Goal: Answer question/provide support: Share knowledge or assist other users

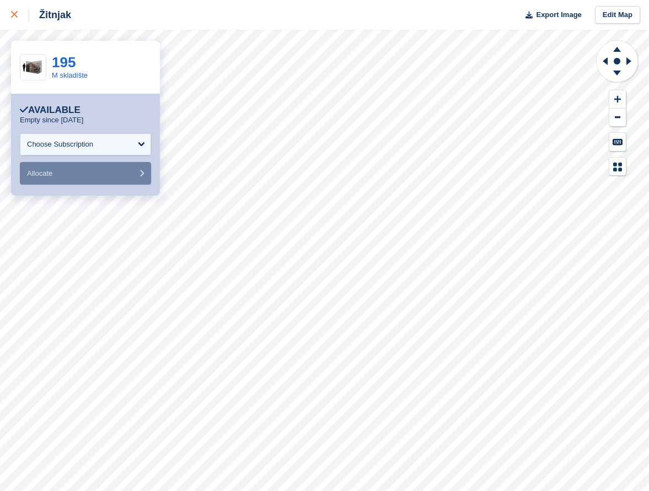
click at [21, 18] on div at bounding box center [20, 14] width 18 height 13
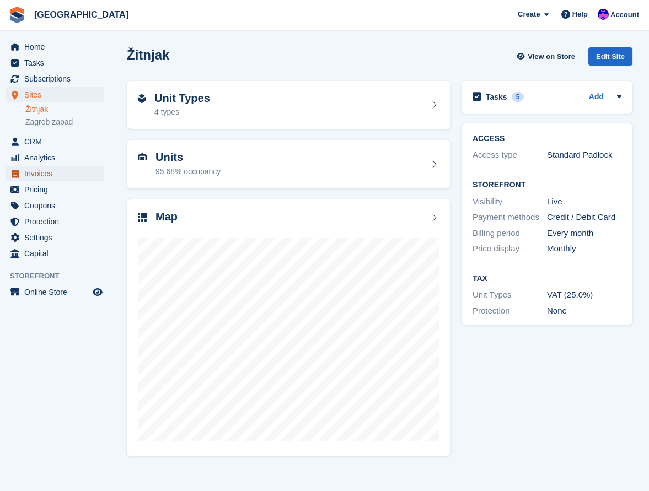
click at [39, 172] on span "Invoices" at bounding box center [57, 173] width 66 height 15
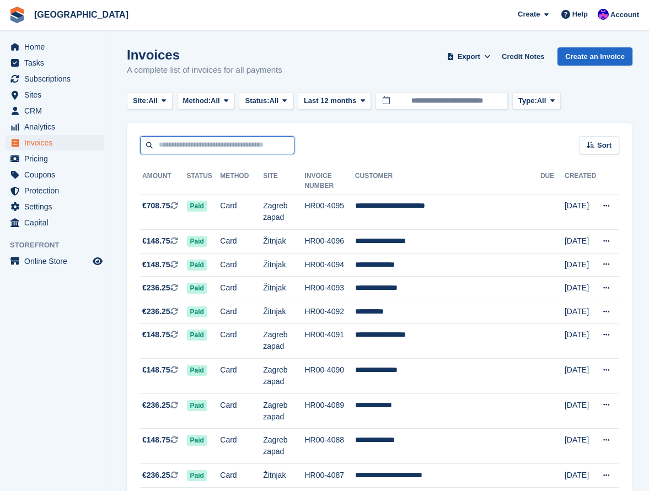
click at [213, 152] on input "text" at bounding box center [217, 145] width 154 height 18
type input "*******"
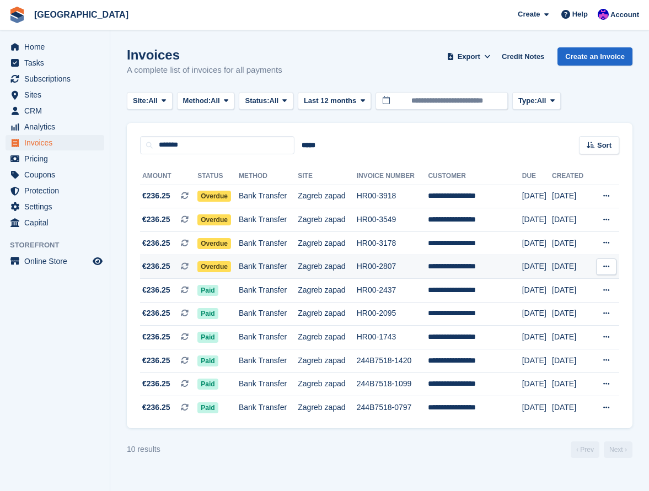
click at [421, 262] on td "HR00-2807" at bounding box center [393, 267] width 72 height 24
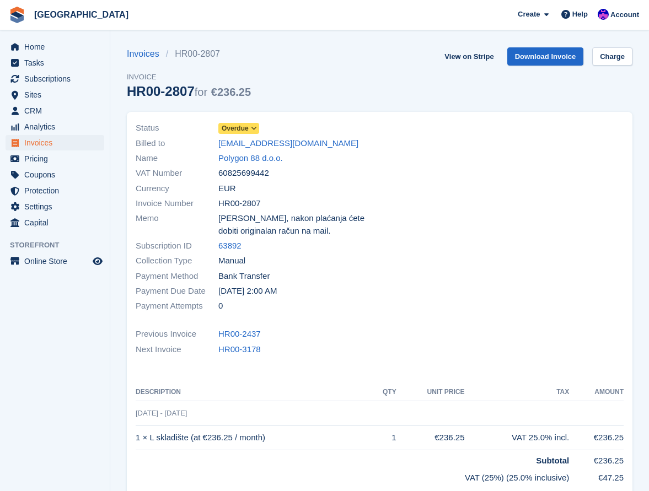
click at [249, 123] on span "Overdue" at bounding box center [238, 128] width 41 height 11
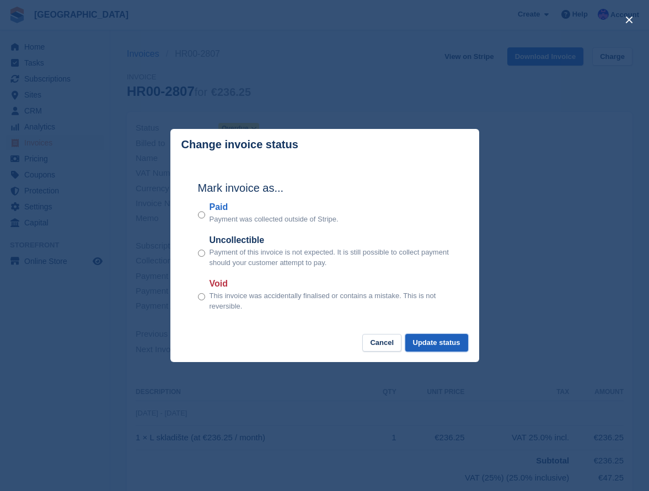
click at [454, 347] on button "Update status" at bounding box center [436, 343] width 63 height 18
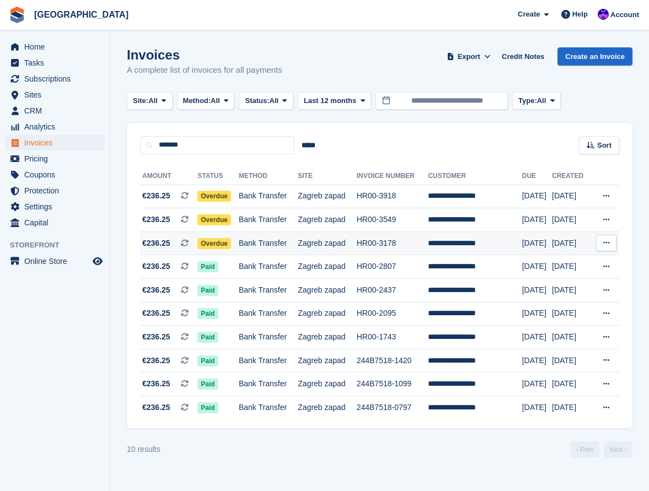
click at [256, 248] on td "Bank Transfer" at bounding box center [268, 244] width 59 height 24
click at [254, 220] on td "Bank Transfer" at bounding box center [268, 220] width 59 height 24
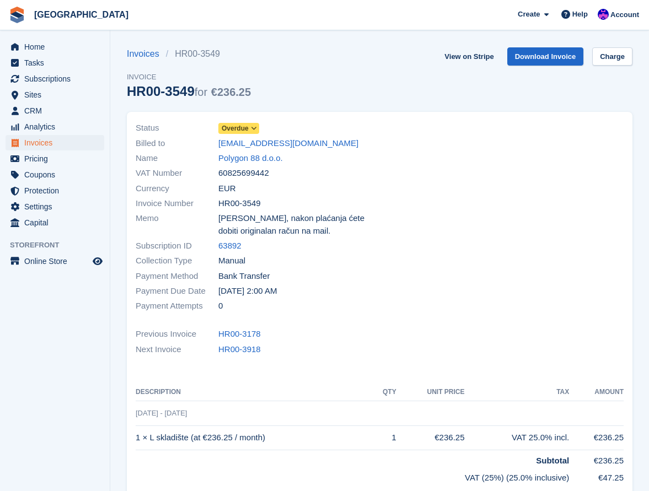
click at [234, 127] on span "Overdue" at bounding box center [235, 128] width 27 height 10
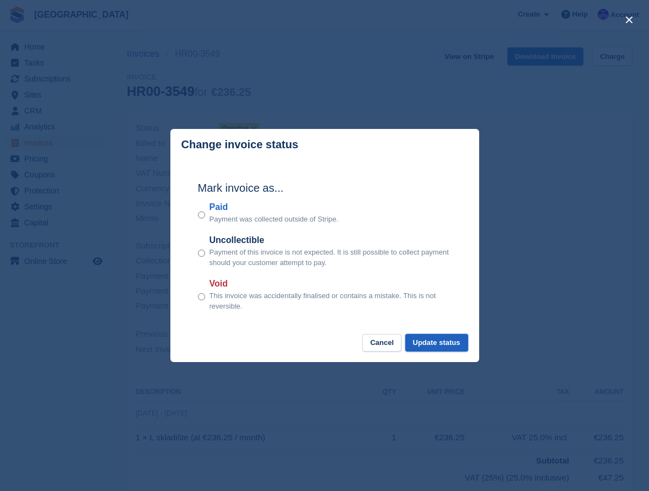
click at [445, 343] on button "Update status" at bounding box center [436, 343] width 63 height 18
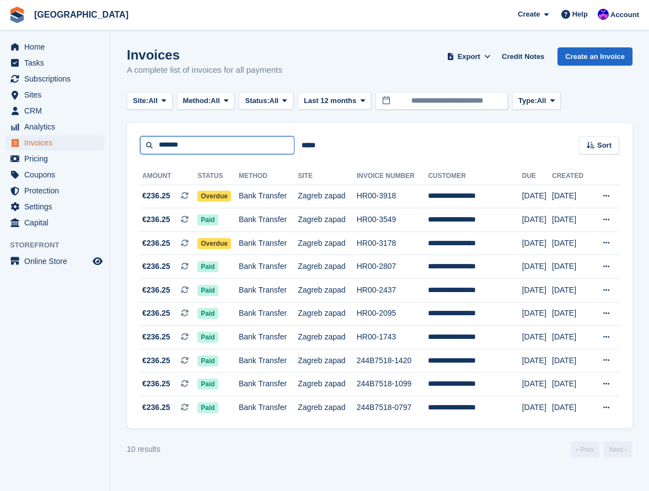
click at [186, 142] on input "*******" at bounding box center [217, 145] width 154 height 18
type input "*******"
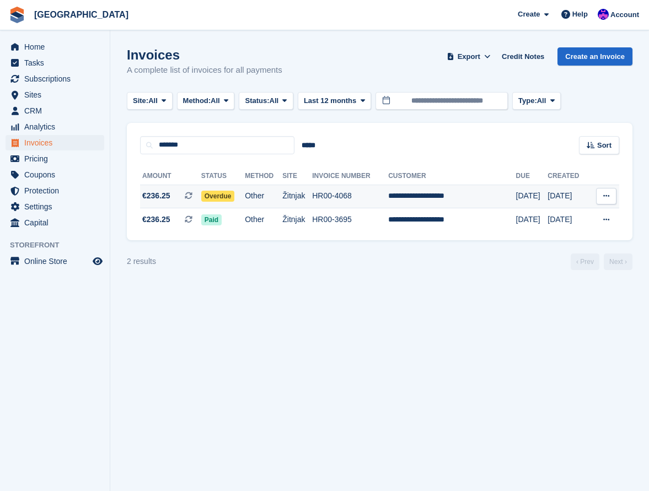
click at [384, 203] on td "HR00-4068" at bounding box center [350, 197] width 76 height 24
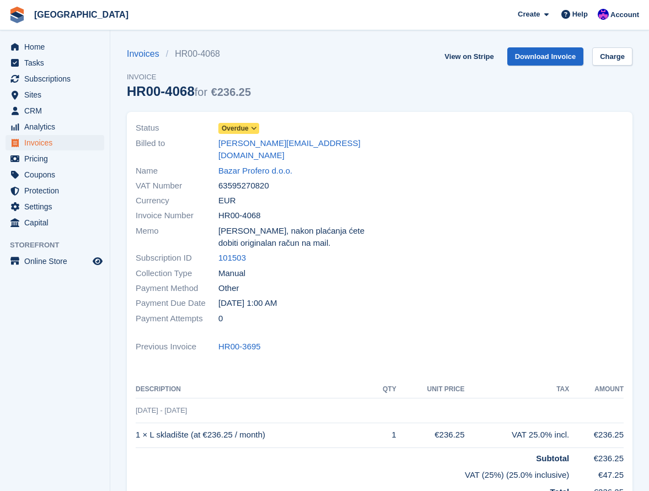
click at [241, 129] on span "Overdue" at bounding box center [235, 128] width 27 height 10
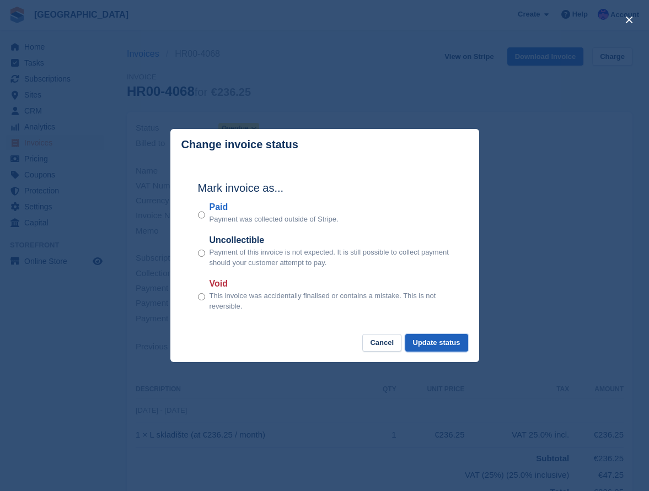
click at [442, 347] on button "Update status" at bounding box center [436, 343] width 63 height 18
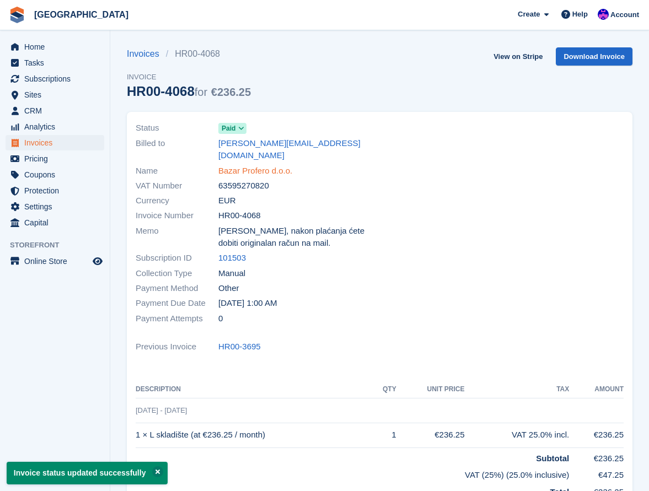
click at [261, 165] on link "Bazar Profero d.o.o." at bounding box center [255, 171] width 74 height 13
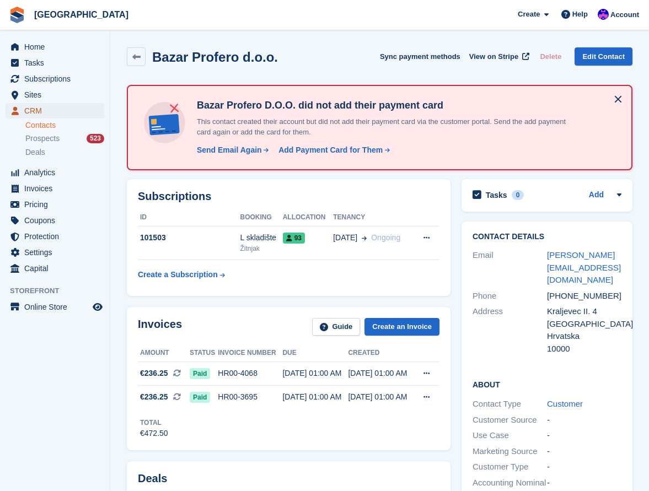
click at [48, 109] on span "CRM" at bounding box center [57, 110] width 66 height 15
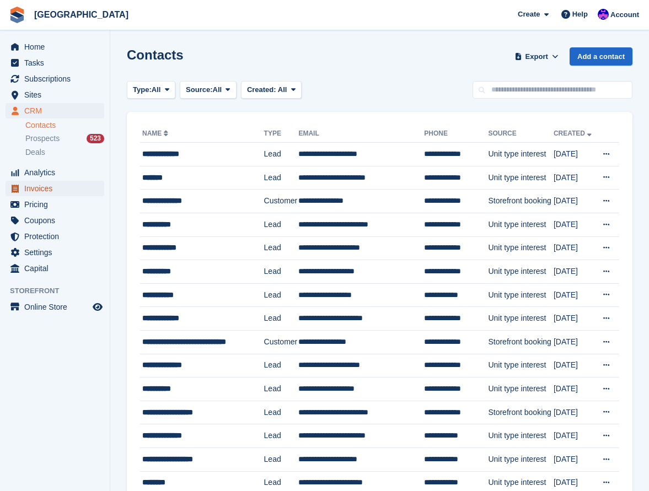
click at [35, 193] on span "Invoices" at bounding box center [57, 188] width 66 height 15
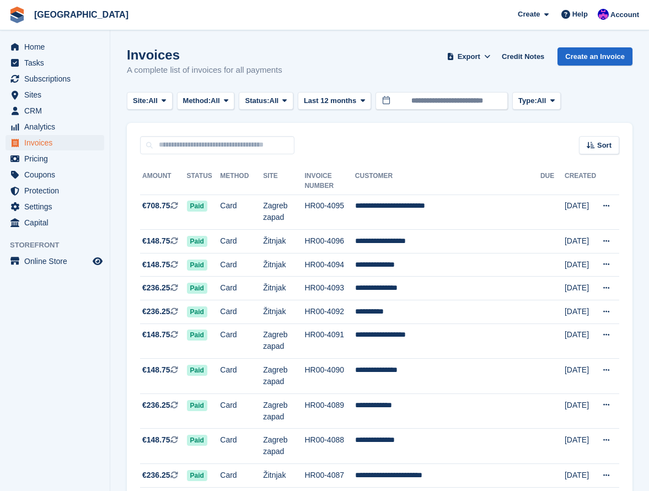
click at [374, 141] on div "Sort Sort by Date created Created (oldest first) Created (newest first)" at bounding box center [379, 138] width 505 height 31
click at [274, 148] on input "text" at bounding box center [217, 145] width 154 height 18
type input "********"
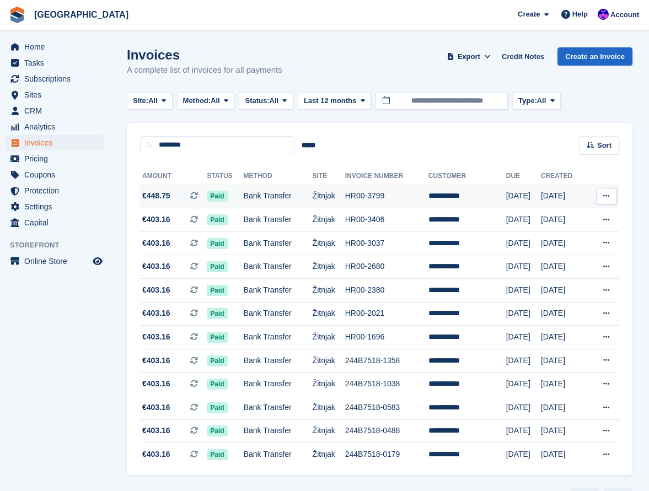
click at [325, 204] on td "Žitnjak" at bounding box center [329, 197] width 33 height 24
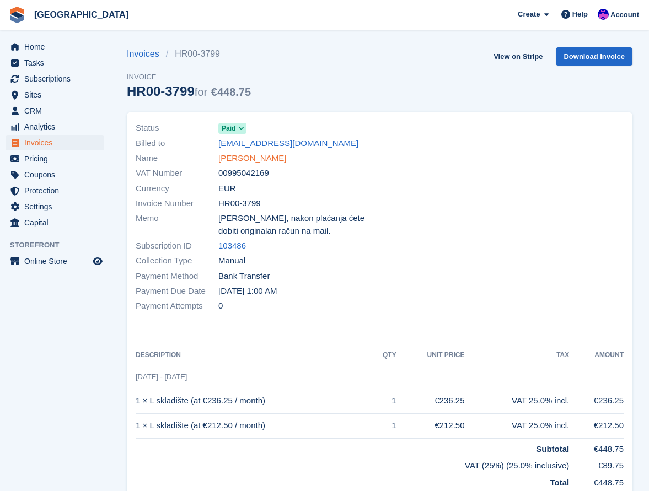
click at [256, 158] on link "[PERSON_NAME]" at bounding box center [252, 158] width 68 height 13
click at [252, 176] on span "00995042169" at bounding box center [243, 173] width 51 height 13
drag, startPoint x: 297, startPoint y: 177, endPoint x: 246, endPoint y: 177, distance: 50.2
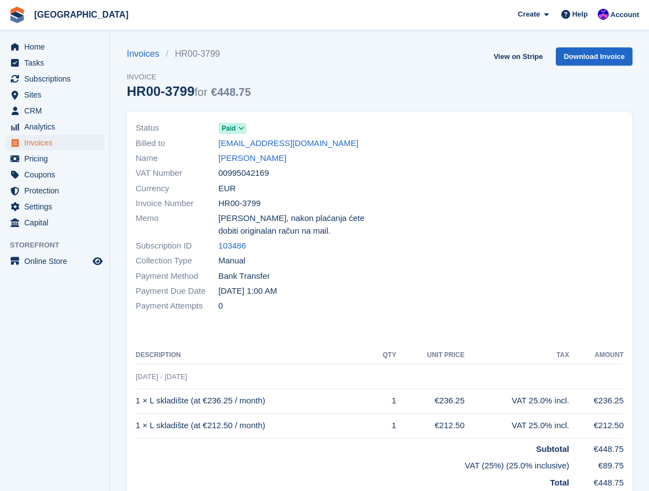
click at [297, 177] on div "VAT Number 00995042169" at bounding box center [255, 173] width 238 height 15
click at [226, 174] on span "00995042169" at bounding box center [243, 173] width 51 height 13
click at [224, 184] on span "EUR" at bounding box center [227, 188] width 18 height 13
click at [223, 184] on span "EUR" at bounding box center [227, 188] width 18 height 13
click at [224, 198] on span "HR00-3799" at bounding box center [239, 203] width 42 height 13
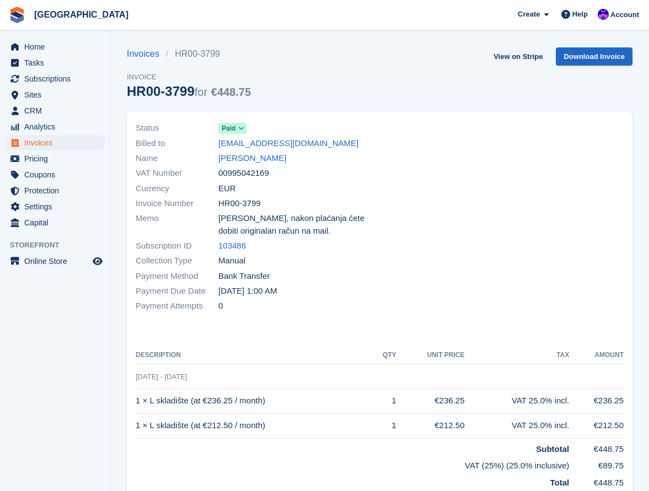
click at [224, 198] on span "HR00-3799" at bounding box center [239, 203] width 42 height 13
click at [252, 203] on span "HR00-3799" at bounding box center [239, 203] width 42 height 13
click at [245, 219] on span "Poštovani, nakon plaćanja ćete dobiti originalan račun na mail." at bounding box center [295, 224] width 155 height 25
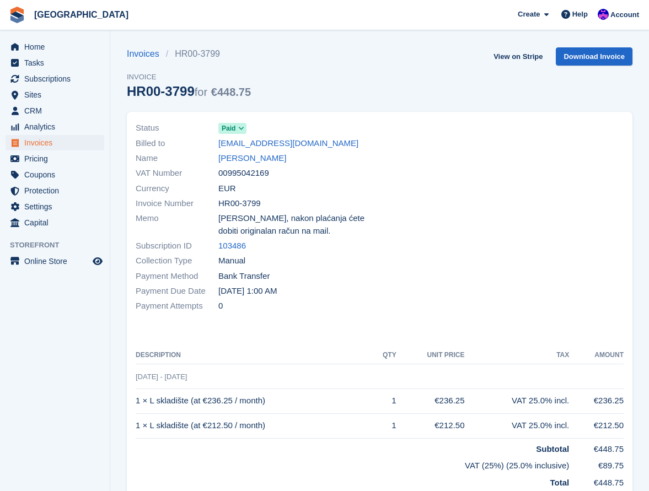
click at [277, 219] on span "Poštovani, nakon plaćanja ćete dobiti originalan račun na mail." at bounding box center [295, 224] width 155 height 25
click at [293, 219] on span "Poštovani, nakon plaćanja ćete dobiti originalan račun na mail." at bounding box center [295, 224] width 155 height 25
click at [327, 219] on span "Poštovani, nakon plaćanja ćete dobiti originalan račun na mail." at bounding box center [295, 224] width 155 height 25
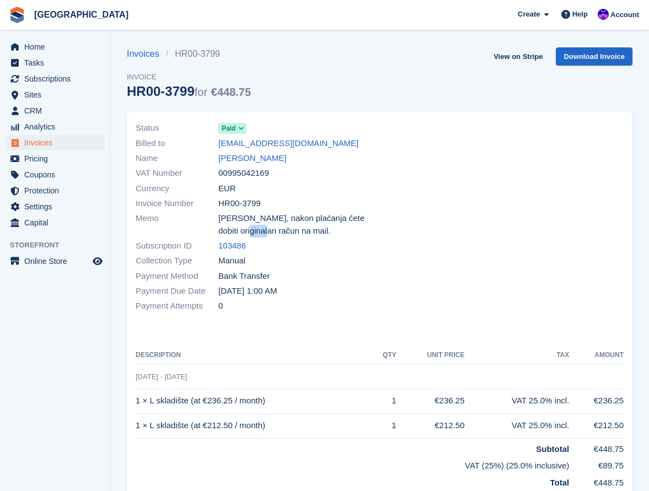
click at [327, 219] on span "Poštovani, nakon plaćanja ćete dobiti originalan račun na mail." at bounding box center [295, 224] width 155 height 25
click at [347, 219] on span "Poštovani, nakon plaćanja ćete dobiti originalan račun na mail." at bounding box center [295, 224] width 155 height 25
click at [234, 233] on span "Poštovani, nakon plaćanja ćete dobiti originalan račun na mail." at bounding box center [295, 224] width 155 height 25
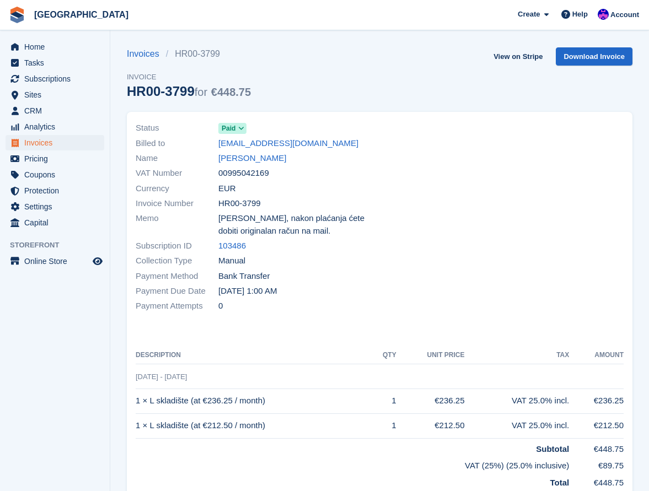
click at [277, 232] on span "Poštovani, nakon plaćanja ćete dobiti originalan račun na mail." at bounding box center [295, 224] width 155 height 25
click at [288, 232] on span "Poštovani, nakon plaćanja ćete dobiti originalan račun na mail." at bounding box center [295, 224] width 155 height 25
click at [295, 232] on span "Poštovani, nakon plaćanja ćete dobiti originalan račun na mail." at bounding box center [295, 224] width 155 height 25
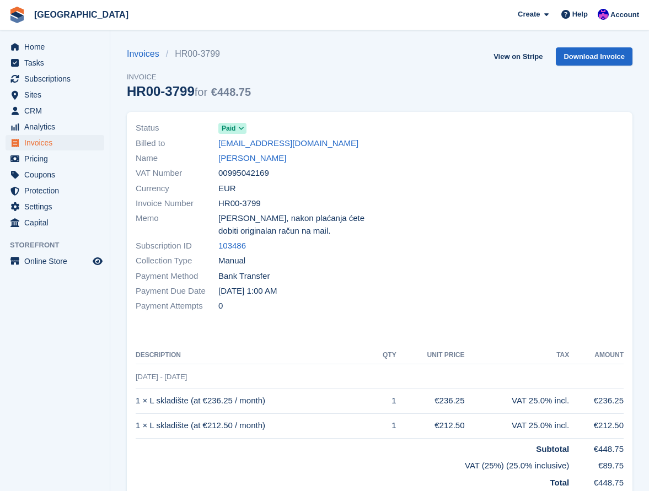
click at [295, 232] on span "Poštovani, nakon plaćanja ćete dobiti originalan račun na mail." at bounding box center [295, 224] width 155 height 25
click at [282, 235] on span "Poštovani, nakon plaćanja ćete dobiti originalan račun na mail." at bounding box center [295, 224] width 155 height 25
click at [260, 235] on span "Poštovani, nakon plaćanja ćete dobiti originalan račun na mail." at bounding box center [295, 224] width 155 height 25
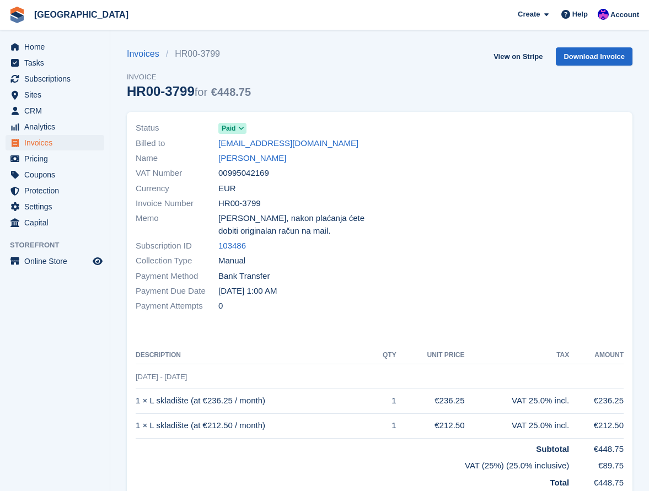
click at [238, 236] on span "Poštovani, nakon plaćanja ćete dobiti originalan račun na mail." at bounding box center [295, 224] width 155 height 25
click at [238, 224] on span "Poštovani, nakon plaćanja ćete dobiti originalan račun na mail." at bounding box center [295, 224] width 155 height 25
click at [239, 220] on span "Poštovani, nakon plaćanja ćete dobiti originalan račun na mail." at bounding box center [295, 224] width 155 height 25
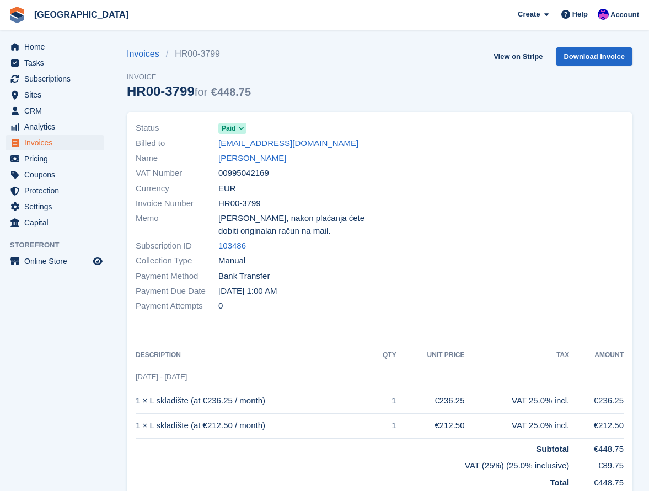
click at [282, 218] on span "Poštovani, nakon plaćanja ćete dobiti originalan račun na mail." at bounding box center [295, 224] width 155 height 25
click at [337, 218] on span "Poštovani, nakon plaćanja ćete dobiti originalan račun na mail." at bounding box center [295, 224] width 155 height 25
click at [285, 220] on span "Poštovani, nakon plaćanja ćete dobiti originalan račun na mail." at bounding box center [295, 224] width 155 height 25
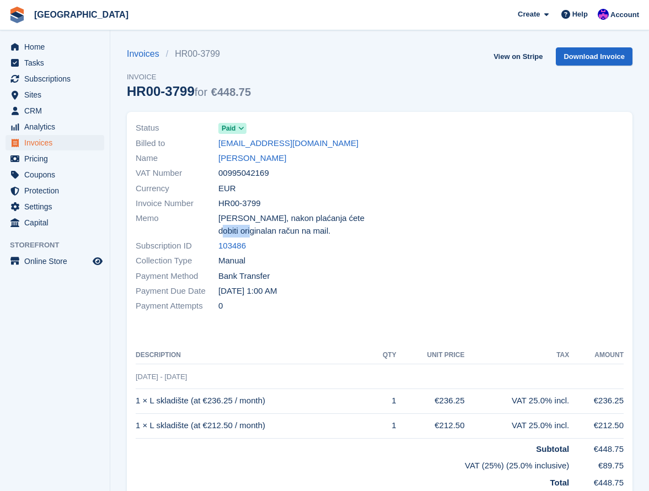
click at [285, 220] on span "Poštovani, nakon plaćanja ćete dobiti originalan račun na mail." at bounding box center [295, 224] width 155 height 25
click at [266, 220] on span "Poštovani, nakon plaćanja ćete dobiti originalan račun na mail." at bounding box center [295, 224] width 155 height 25
click at [240, 220] on span "Poštovani, nakon plaćanja ćete dobiti originalan račun na mail." at bounding box center [295, 224] width 155 height 25
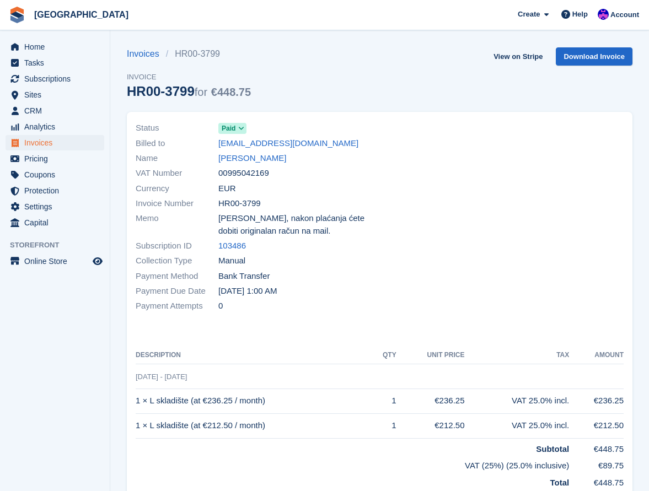
click at [267, 219] on span "Poštovani, nakon plaćanja ćete dobiti originalan račun na mail." at bounding box center [295, 224] width 155 height 25
drag, startPoint x: 267, startPoint y: 219, endPoint x: 289, endPoint y: 219, distance: 21.5
click at [268, 219] on span "Poštovani, nakon plaćanja ćete dobiti originalan račun na mail." at bounding box center [295, 224] width 155 height 25
click at [291, 219] on span "Poštovani, nakon plaćanja ćete dobiti originalan račun na mail." at bounding box center [295, 224] width 155 height 25
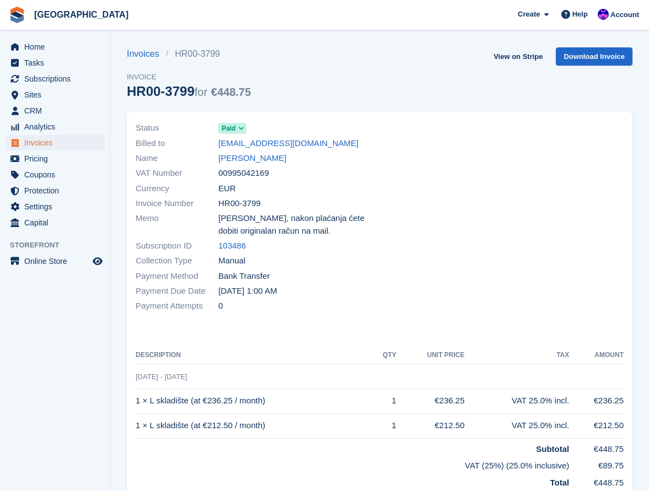
click at [321, 220] on span "Poštovani, nakon plaćanja ćete dobiti originalan račun na mail." at bounding box center [295, 224] width 155 height 25
click at [353, 223] on span "Poštovani, nakon plaćanja ćete dobiti originalan račun na mail." at bounding box center [295, 224] width 155 height 25
click at [348, 223] on span "Poštovani, nakon plaćanja ćete dobiti originalan račun na mail." at bounding box center [295, 224] width 155 height 25
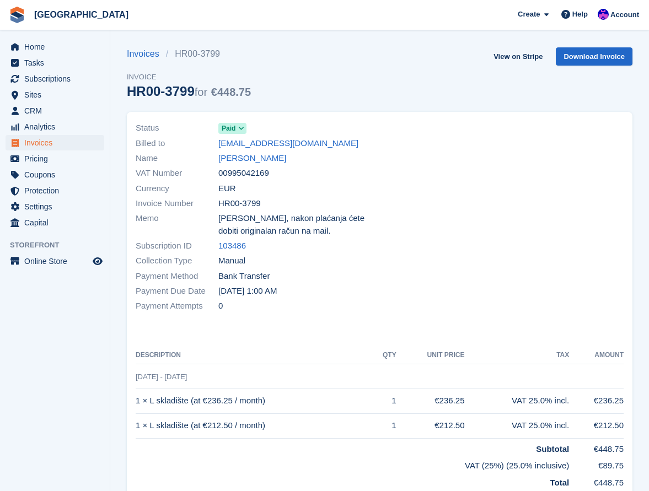
click at [294, 238] on div "Memo Poštovani, nakon plaćanja ćete dobiti originalan račun na mail." at bounding box center [255, 225] width 238 height 28
click at [292, 237] on span "Poštovani, nakon plaćanja ćete dobiti originalan račun na mail." at bounding box center [295, 224] width 155 height 25
click at [292, 233] on span "Poštovani, nakon plaćanja ćete dobiti originalan račun na mail." at bounding box center [295, 224] width 155 height 25
click at [285, 232] on span "Poštovani, nakon plaćanja ćete dobiti originalan račun na mail." at bounding box center [295, 224] width 155 height 25
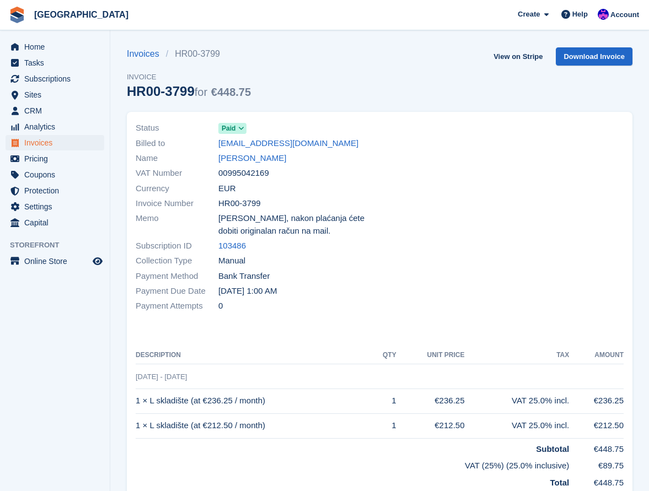
click at [285, 232] on span "Poštovani, nakon plaćanja ćete dobiti originalan račun na mail." at bounding box center [295, 224] width 155 height 25
click at [270, 233] on span "Poštovani, nakon plaćanja ćete dobiti originalan račun na mail." at bounding box center [295, 224] width 155 height 25
click at [247, 233] on span "Poštovani, nakon plaćanja ćete dobiti originalan račun na mail." at bounding box center [295, 224] width 155 height 25
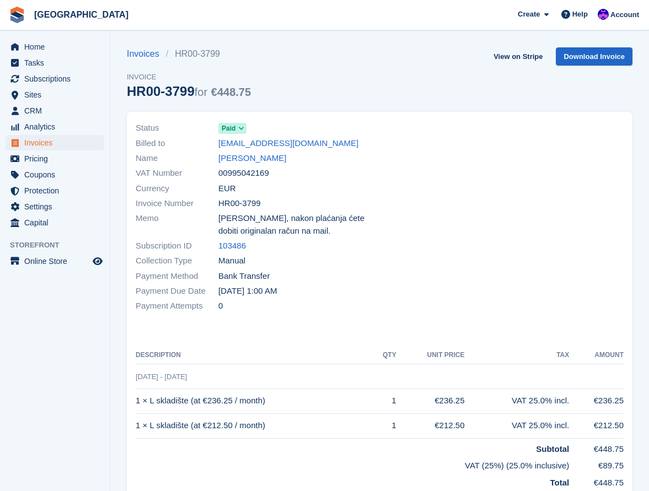
click at [243, 227] on span "Poštovani, nakon plaćanja ćete dobiti originalan račun na mail." at bounding box center [295, 224] width 155 height 25
click at [243, 225] on span "Poštovani, nakon plaćanja ćete dobiti originalan račun na mail." at bounding box center [295, 224] width 155 height 25
click at [254, 222] on span "Poštovani, nakon plaćanja ćete dobiti originalan račun na mail." at bounding box center [295, 224] width 155 height 25
click at [263, 220] on span "Poštovani, nakon plaćanja ćete dobiti originalan račun na mail." at bounding box center [295, 224] width 155 height 25
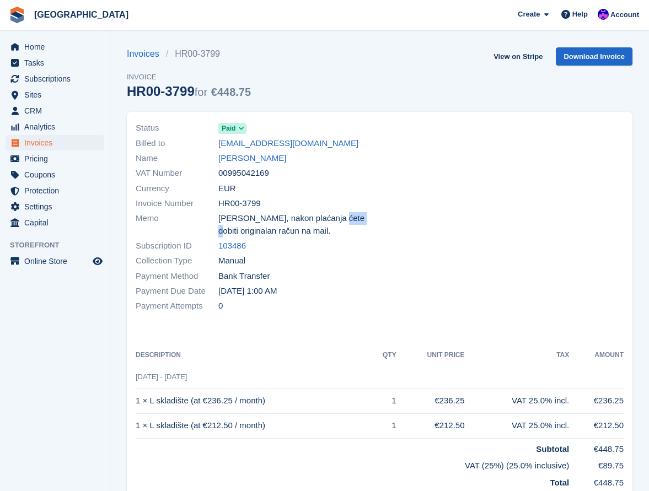
click at [263, 220] on span "Poštovani, nakon plaćanja ćete dobiti originalan račun na mail." at bounding box center [295, 224] width 155 height 25
click at [295, 217] on span "Poštovani, nakon plaćanja ćete dobiti originalan račun na mail." at bounding box center [295, 224] width 155 height 25
click at [296, 217] on span "Poštovani, nakon plaćanja ćete dobiti originalan račun na mail." at bounding box center [295, 224] width 155 height 25
click at [322, 220] on span "[PERSON_NAME], nakon plaćanja ćete dobiti originalan račun na mail." at bounding box center [295, 224] width 155 height 25
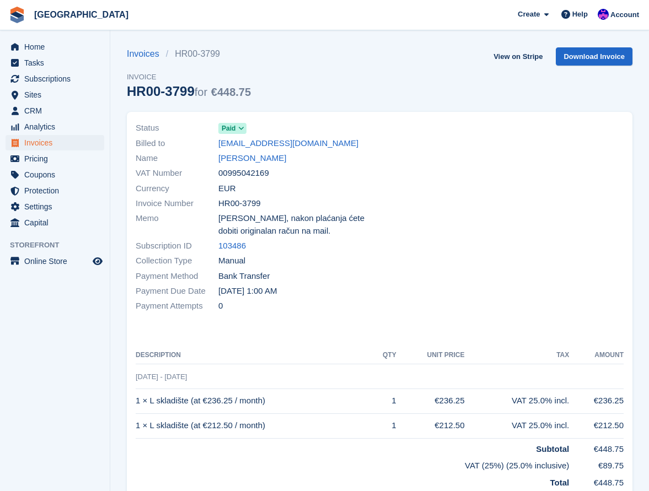
click at [347, 218] on span "[PERSON_NAME], nakon plaćanja ćete dobiti originalan račun na mail." at bounding box center [295, 224] width 155 height 25
click at [258, 222] on span "[PERSON_NAME], nakon plaćanja ćete dobiti originalan račun na mail." at bounding box center [295, 224] width 155 height 25
click at [250, 222] on span "[PERSON_NAME], nakon plaćanja ćete dobiti originalan račun na mail." at bounding box center [295, 224] width 155 height 25
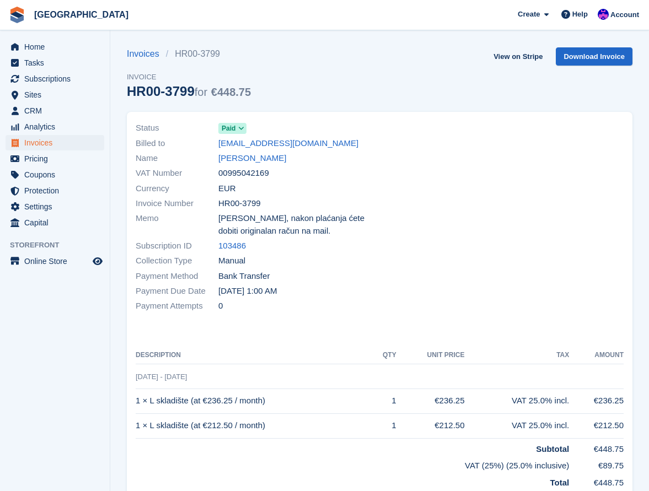
click at [270, 220] on span "[PERSON_NAME], nakon plaćanja ćete dobiti originalan račun na mail." at bounding box center [295, 224] width 155 height 25
click at [270, 219] on span "[PERSON_NAME], nakon plaćanja ćete dobiti originalan račun na mail." at bounding box center [295, 224] width 155 height 25
click at [304, 219] on span "[PERSON_NAME], nakon plaćanja ćete dobiti originalan račun na mail." at bounding box center [295, 224] width 155 height 25
click at [333, 219] on span "[PERSON_NAME], nakon plaćanja ćete dobiti originalan račun na mail." at bounding box center [295, 224] width 155 height 25
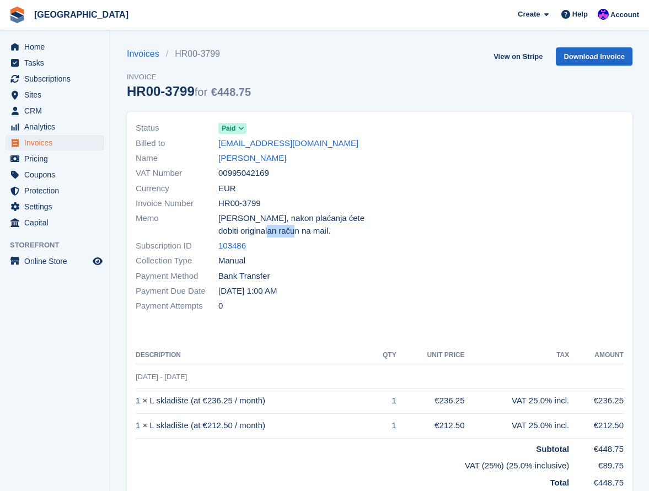
click at [333, 219] on span "[PERSON_NAME], nakon plaćanja ćete dobiti originalan račun na mail." at bounding box center [295, 224] width 155 height 25
click at [321, 221] on span "[PERSON_NAME], nakon plaćanja ćete dobiti originalan račun na mail." at bounding box center [295, 224] width 155 height 25
click at [294, 221] on span "[PERSON_NAME], nakon plaćanja ćete dobiti originalan račun na mail." at bounding box center [295, 224] width 155 height 25
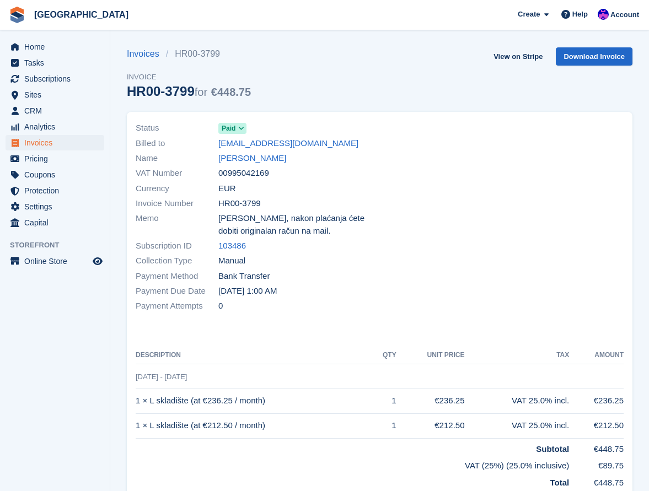
click at [268, 221] on span "[PERSON_NAME], nakon plaćanja ćete dobiti originalan račun na mail." at bounding box center [295, 224] width 155 height 25
click at [242, 222] on span "[PERSON_NAME], nakon plaćanja ćete dobiti originalan račun na mail." at bounding box center [295, 224] width 155 height 25
click at [350, 219] on span "[PERSON_NAME], nakon plaćanja ćete dobiti originalan račun na mail." at bounding box center [295, 224] width 155 height 25
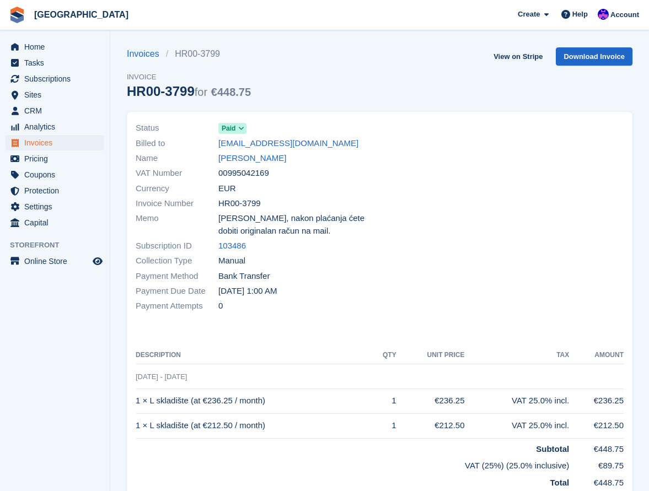
click at [273, 233] on span "[PERSON_NAME], nakon plaćanja ćete dobiti originalan račun na mail." at bounding box center [295, 224] width 155 height 25
click at [293, 233] on span "[PERSON_NAME], nakon plaćanja ćete dobiti originalan račun na mail." at bounding box center [295, 224] width 155 height 25
click at [245, 232] on span "[PERSON_NAME], nakon plaćanja ćete dobiti originalan račun na mail." at bounding box center [295, 224] width 155 height 25
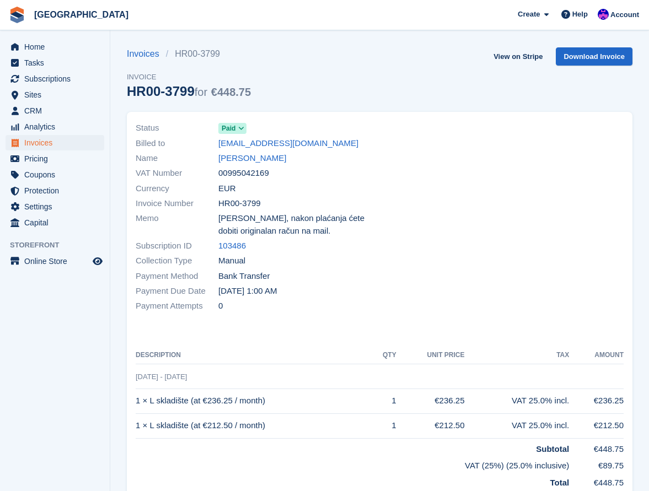
click at [245, 232] on span "[PERSON_NAME], nakon plaćanja ćete dobiti originalan račun na mail." at bounding box center [295, 224] width 155 height 25
click at [240, 222] on span "[PERSON_NAME], nakon plaćanja ćete dobiti originalan račun na mail." at bounding box center [295, 224] width 155 height 25
click at [268, 217] on span "[PERSON_NAME], nakon plaćanja ćete dobiti originalan račun na mail." at bounding box center [295, 224] width 155 height 25
drag, startPoint x: 268, startPoint y: 217, endPoint x: 292, endPoint y: 217, distance: 23.7
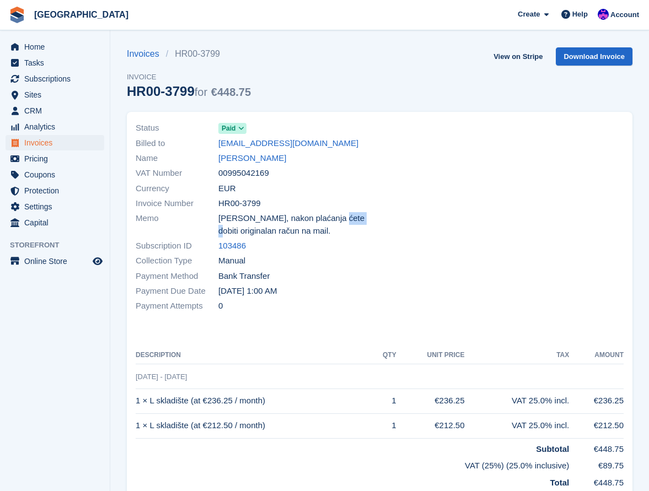
click at [269, 217] on span "[PERSON_NAME], nakon plaćanja ćete dobiti originalan račun na mail." at bounding box center [295, 224] width 155 height 25
click at [295, 217] on span "[PERSON_NAME], nakon plaćanja ćete dobiti originalan račun na mail." at bounding box center [295, 224] width 155 height 25
click at [322, 217] on span "[PERSON_NAME], nakon plaćanja ćete dobiti originalan račun na mail." at bounding box center [295, 224] width 155 height 25
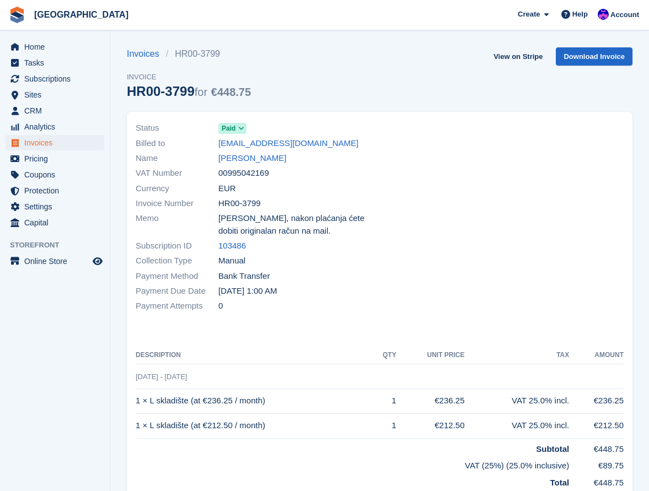
click at [343, 219] on span "[PERSON_NAME], nakon plaćanja ćete dobiti originalan račun na mail." at bounding box center [295, 224] width 155 height 25
click at [342, 233] on span "[PERSON_NAME], nakon plaćanja ćete dobiti originalan račun na mail." at bounding box center [295, 224] width 155 height 25
click at [229, 156] on link "Jan Ehrlich" at bounding box center [252, 158] width 68 height 13
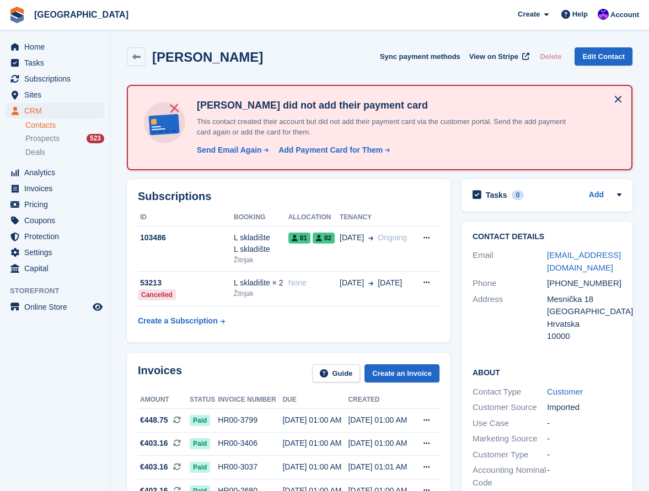
click at [589, 293] on div "Mesnička 18" at bounding box center [584, 299] width 74 height 13
click at [558, 293] on div "Mesnička 18" at bounding box center [584, 299] width 74 height 13
click at [592, 305] on div "[GEOGRAPHIC_DATA]" at bounding box center [584, 311] width 74 height 13
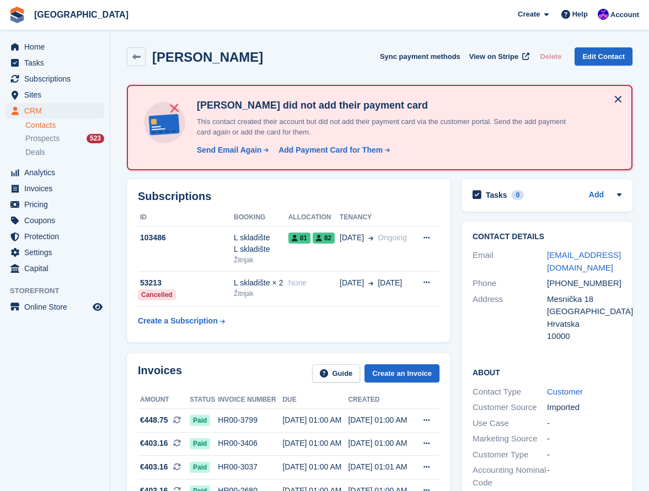
click at [571, 305] on div "[GEOGRAPHIC_DATA]" at bounding box center [584, 311] width 74 height 13
click at [562, 305] on div "[GEOGRAPHIC_DATA]" at bounding box center [584, 311] width 74 height 13
click at [563, 318] on div "Hrvatska" at bounding box center [584, 324] width 74 height 13
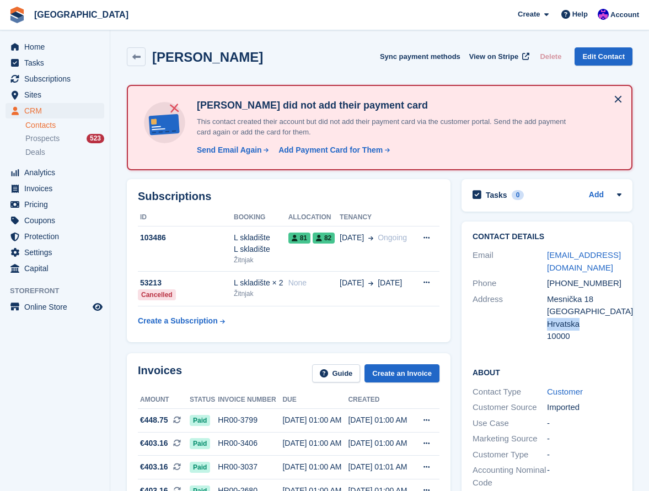
click at [563, 318] on div "Hrvatska" at bounding box center [584, 324] width 74 height 13
click at [563, 330] on div "10000" at bounding box center [584, 336] width 74 height 13
click at [562, 318] on div "Hrvatska" at bounding box center [584, 324] width 74 height 13
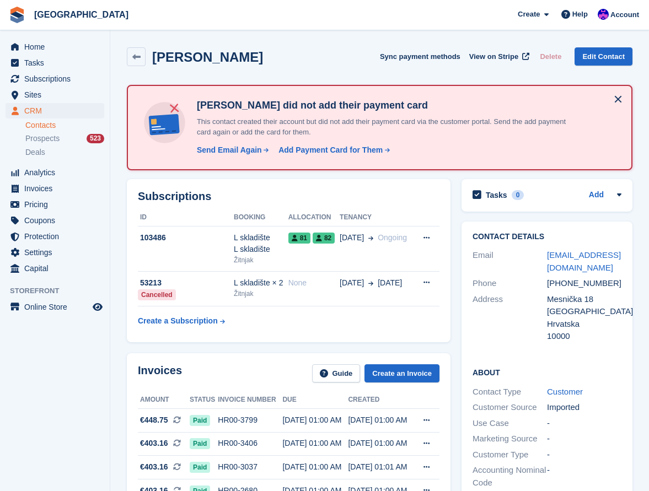
click at [562, 305] on div "[GEOGRAPHIC_DATA]" at bounding box center [584, 311] width 74 height 13
click at [562, 293] on div "Mesnička 18" at bounding box center [584, 299] width 74 height 13
click at [585, 293] on div "Mesnička 18" at bounding box center [584, 299] width 74 height 13
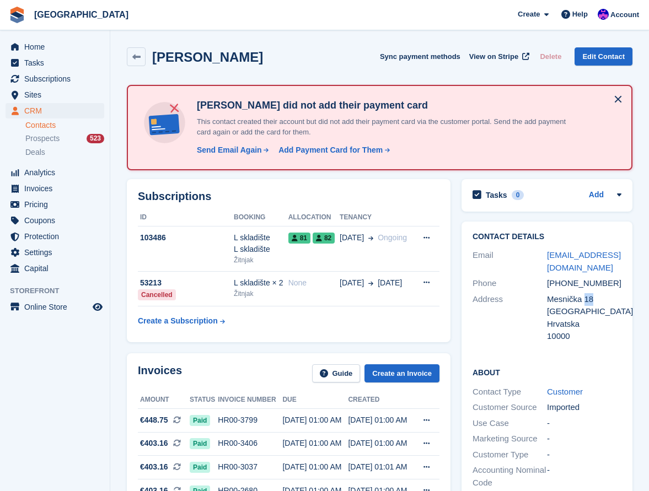
click at [585, 293] on div "Mesnička 18" at bounding box center [584, 299] width 74 height 13
click at [570, 293] on div "Mesnička 18" at bounding box center [584, 299] width 74 height 13
click at [589, 293] on div "Mesnička 18" at bounding box center [584, 299] width 74 height 13
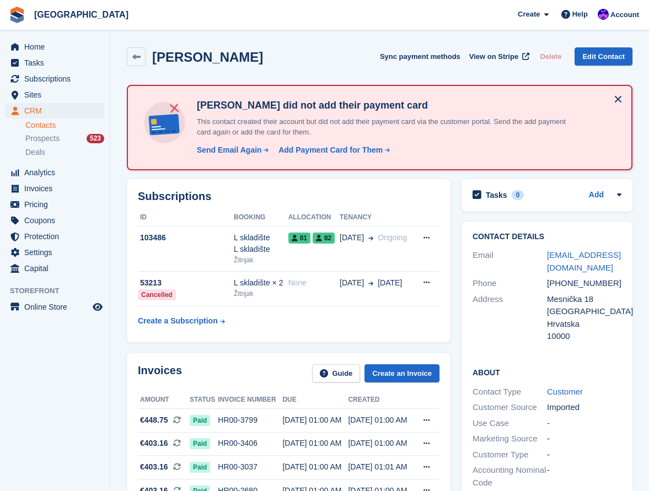
click at [578, 293] on div "Mesnička 18" at bounding box center [584, 299] width 74 height 13
click at [590, 293] on div "Mesnička 18" at bounding box center [584, 299] width 74 height 13
click at [566, 305] on div "[GEOGRAPHIC_DATA]" at bounding box center [584, 311] width 74 height 13
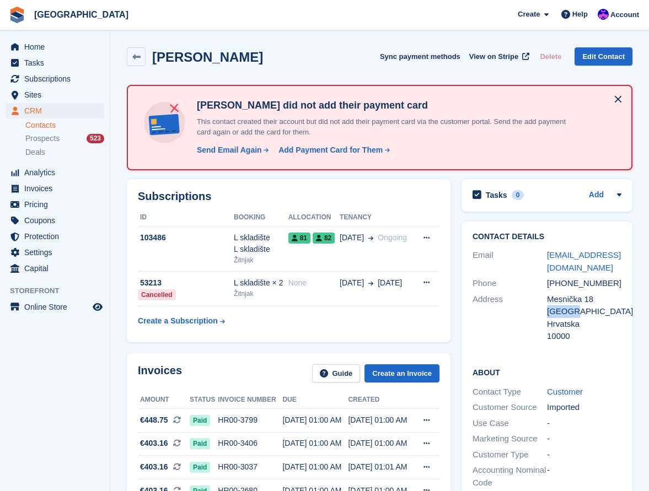
click at [566, 305] on div "[GEOGRAPHIC_DATA]" at bounding box center [584, 311] width 74 height 13
click at [567, 293] on div "Mesnička 18" at bounding box center [584, 299] width 74 height 13
click at [588, 293] on div "Mesnička 18" at bounding box center [584, 299] width 74 height 13
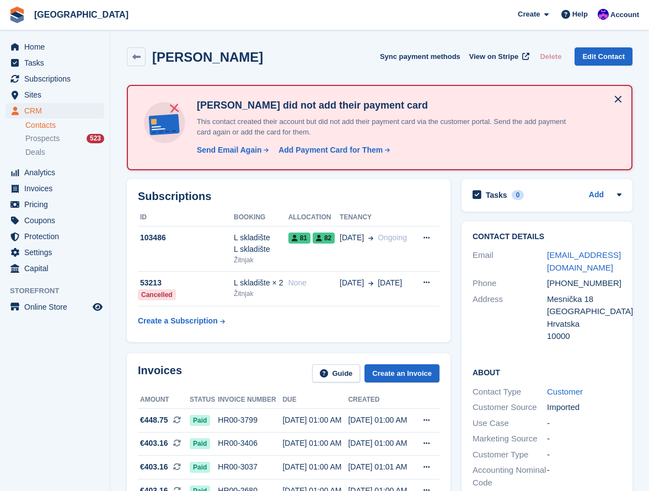
click at [558, 293] on div "Mesnička 18" at bounding box center [584, 299] width 74 height 13
click at [559, 305] on div "[GEOGRAPHIC_DATA]" at bounding box center [584, 311] width 74 height 13
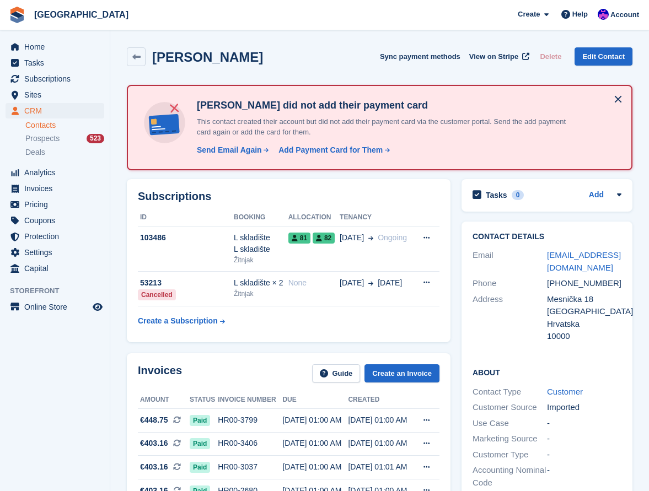
click at [559, 318] on div "Hrvatska" at bounding box center [584, 324] width 74 height 13
click at [559, 330] on div "10000" at bounding box center [584, 336] width 74 height 13
click at [573, 318] on div "Hrvatska" at bounding box center [584, 324] width 74 height 13
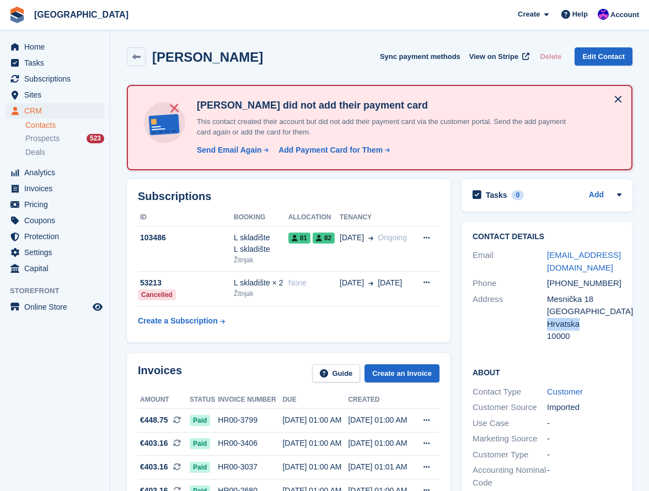
click at [573, 318] on div "Hrvatska" at bounding box center [584, 324] width 74 height 13
click at [566, 305] on div "[GEOGRAPHIC_DATA]" at bounding box center [584, 311] width 74 height 13
click at [567, 293] on div "Mesnička 18" at bounding box center [584, 299] width 74 height 13
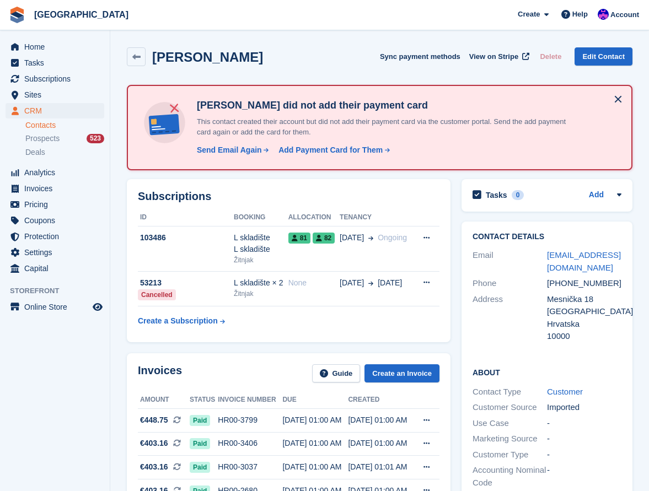
click at [594, 293] on div "Mesnička 18" at bounding box center [584, 299] width 74 height 13
click at [589, 293] on div "Mesnička 18" at bounding box center [584, 299] width 74 height 13
click at [586, 318] on div "Hrvatska" at bounding box center [584, 324] width 74 height 13
click at [327, 327] on table "ID Booking Allocation Tenancy 103486 L skladište L skladište Žitnjak 81 82 02 S…" at bounding box center [289, 270] width 302 height 122
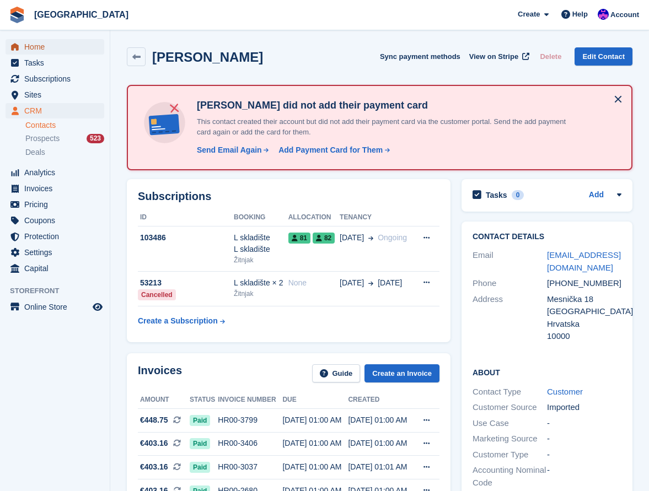
click at [41, 50] on span "Home" at bounding box center [57, 46] width 66 height 15
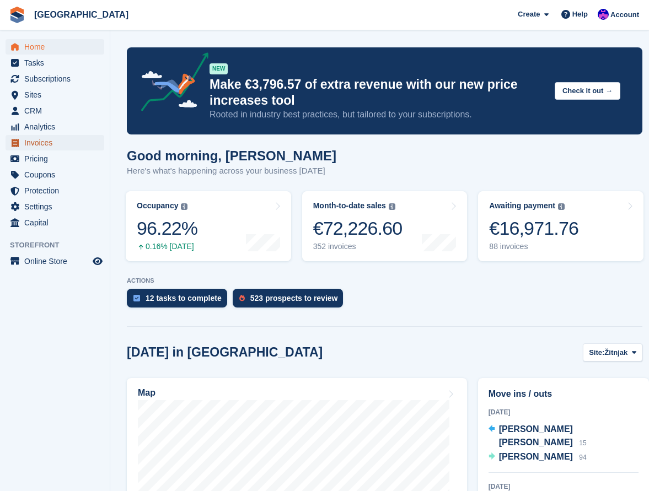
click at [66, 140] on span "Invoices" at bounding box center [57, 142] width 66 height 15
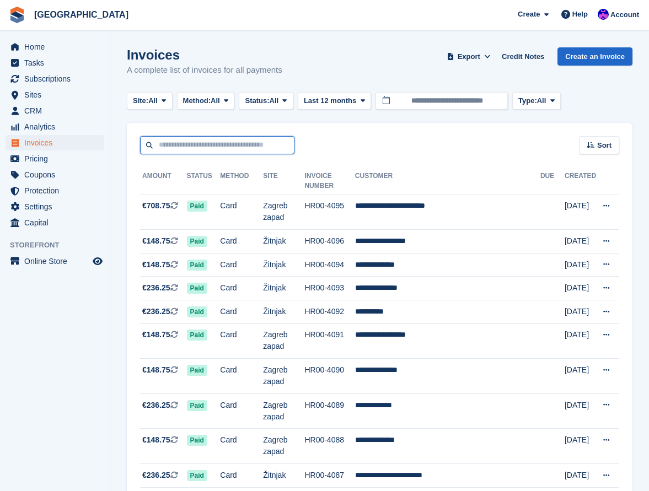
click at [229, 146] on input "text" at bounding box center [217, 145] width 154 height 18
type input "******"
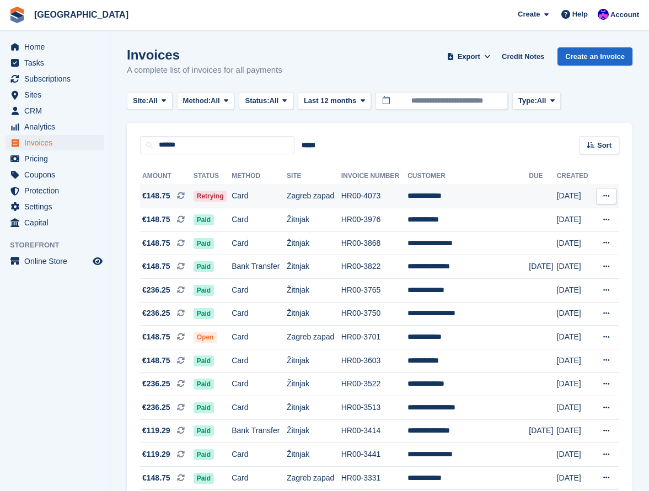
click at [450, 198] on td "**********" at bounding box center [467, 197] width 121 height 24
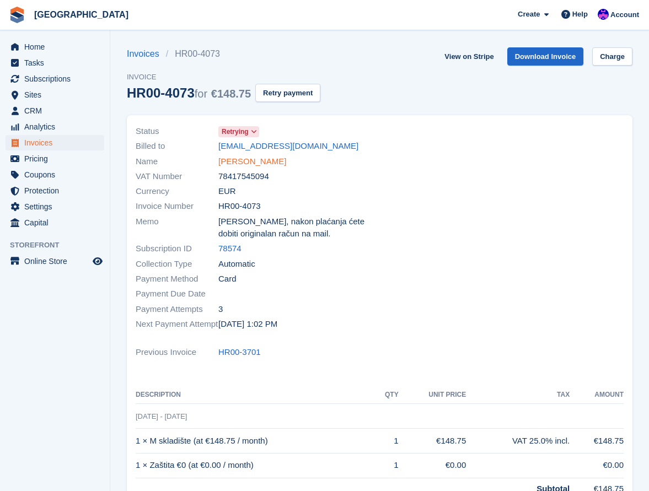
click at [250, 166] on link "Hrvoje Radić" at bounding box center [252, 161] width 68 height 13
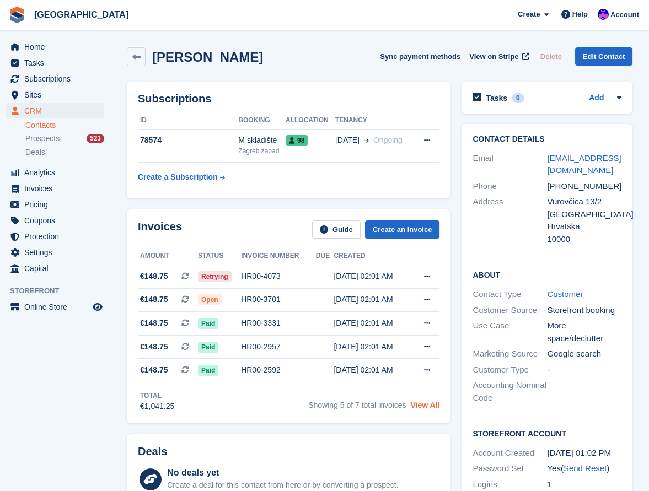
click at [422, 407] on link "View All" at bounding box center [425, 405] width 29 height 9
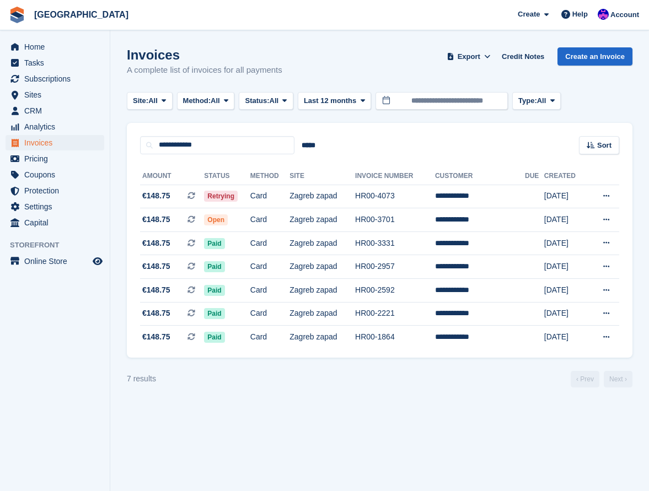
click at [446, 445] on section "Invoices A complete list of invoices for all payments Export Export Invoices Ex…" at bounding box center [379, 245] width 539 height 491
click at [435, 229] on td "HR00-3701" at bounding box center [395, 220] width 80 height 24
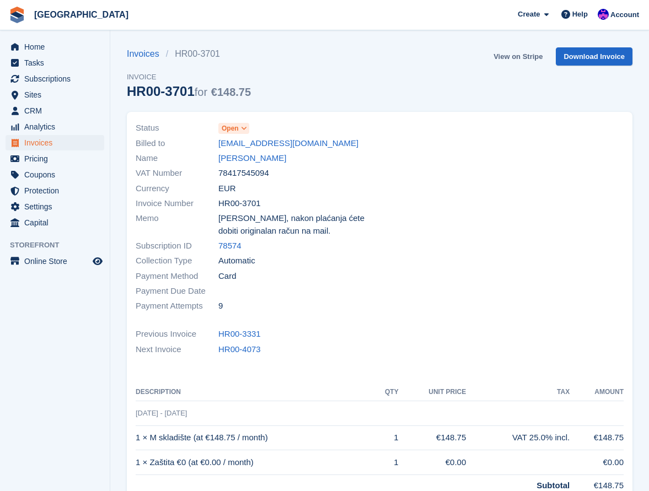
click at [513, 62] on link "View on Stripe" at bounding box center [518, 56] width 58 height 18
click at [259, 159] on link "[PERSON_NAME]" at bounding box center [252, 158] width 68 height 13
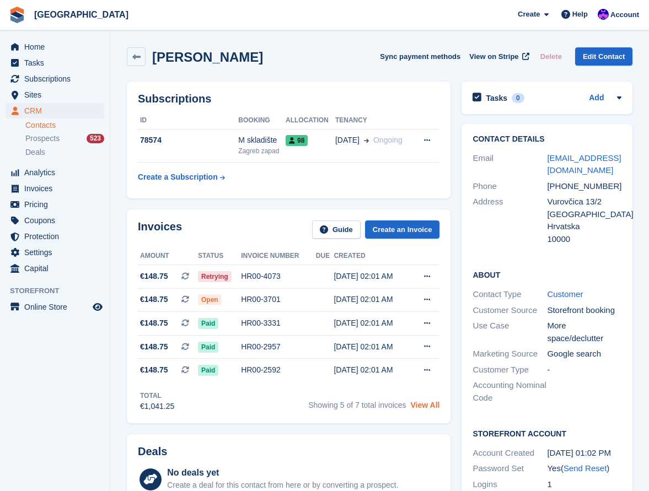
click at [425, 406] on link "View All" at bounding box center [425, 405] width 29 height 9
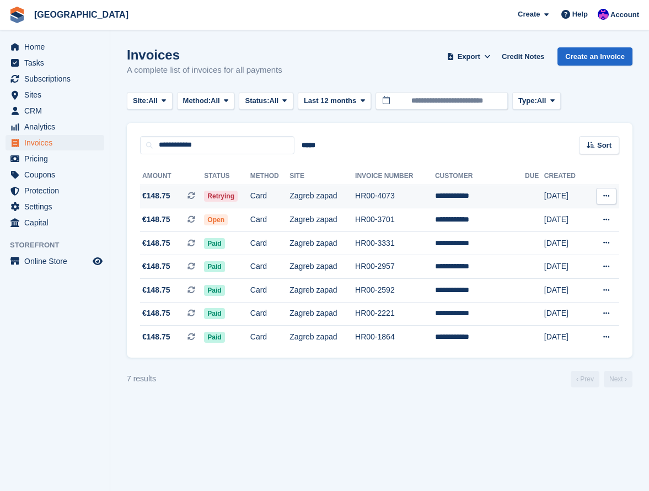
click at [416, 189] on td "HR00-4073" at bounding box center [395, 197] width 80 height 24
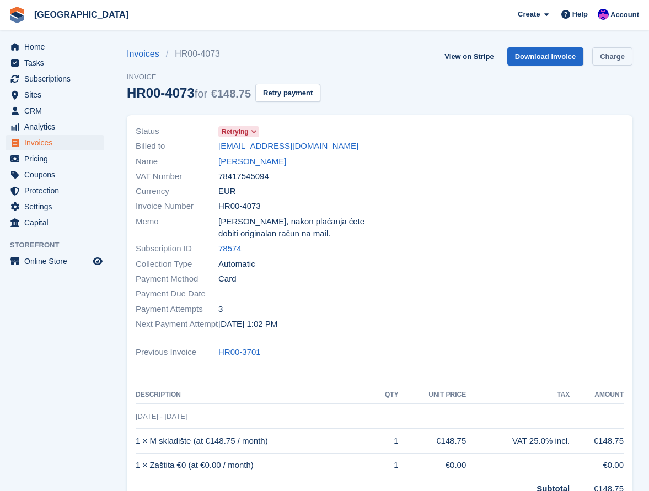
click at [607, 52] on link "Charge" at bounding box center [612, 56] width 40 height 18
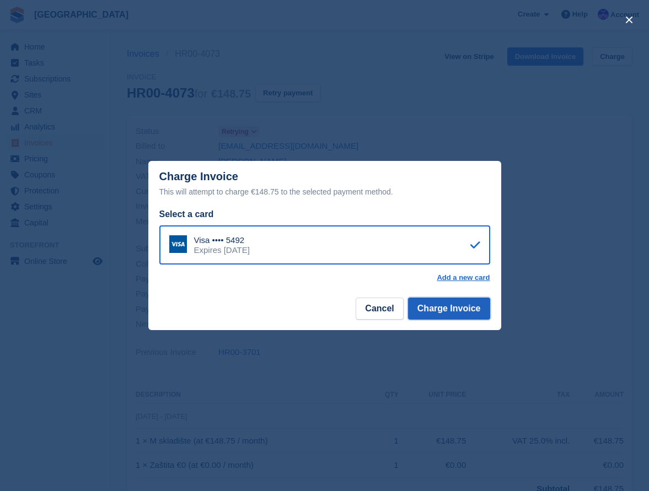
click at [472, 313] on button "Charge Invoice" at bounding box center [449, 309] width 82 height 22
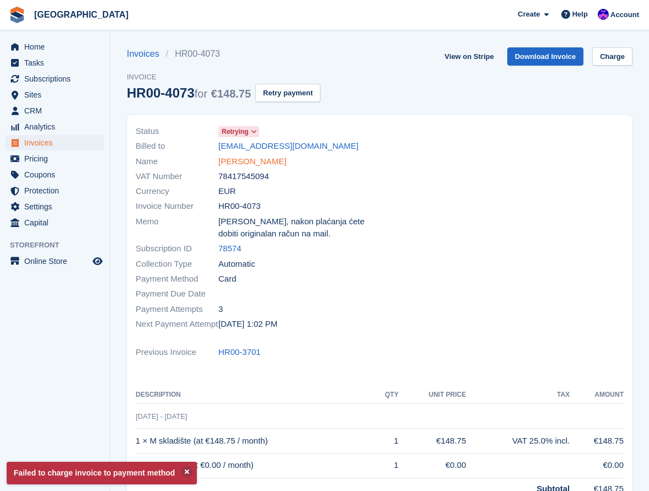
click at [243, 159] on link "Hrvoje Radić" at bounding box center [252, 161] width 68 height 13
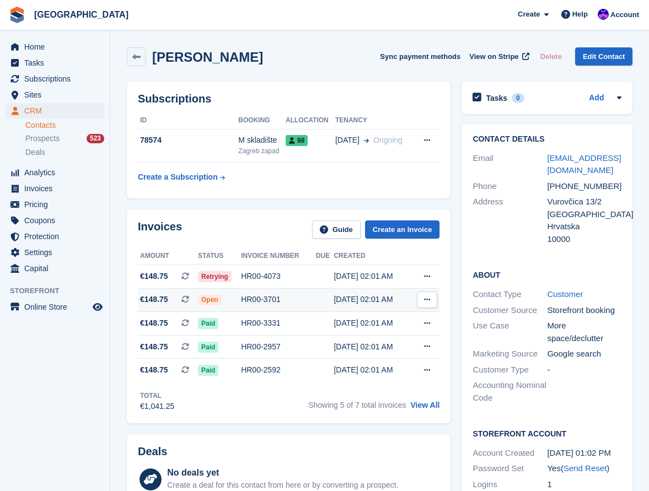
click at [251, 298] on div "HR00-3701" at bounding box center [278, 300] width 75 height 12
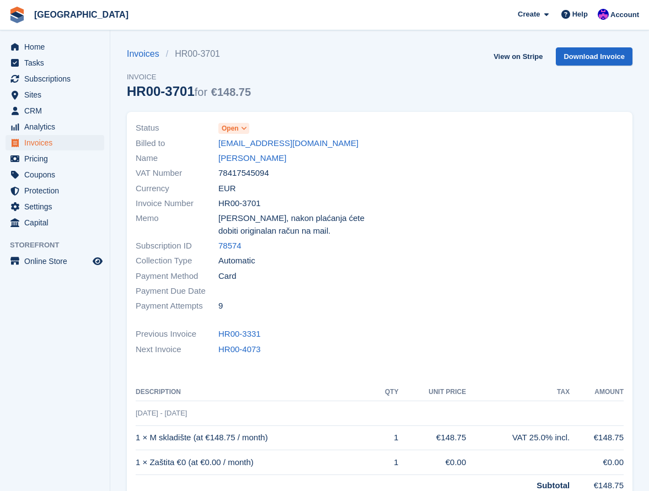
click at [238, 125] on span "Open" at bounding box center [230, 128] width 17 height 10
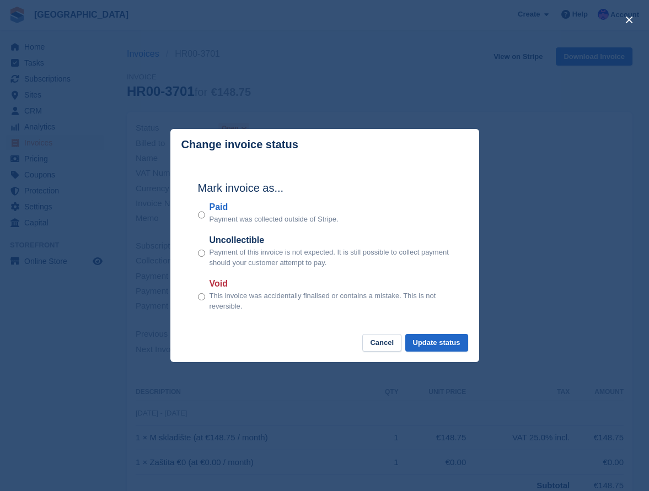
click at [551, 183] on div "close" at bounding box center [324, 245] width 649 height 491
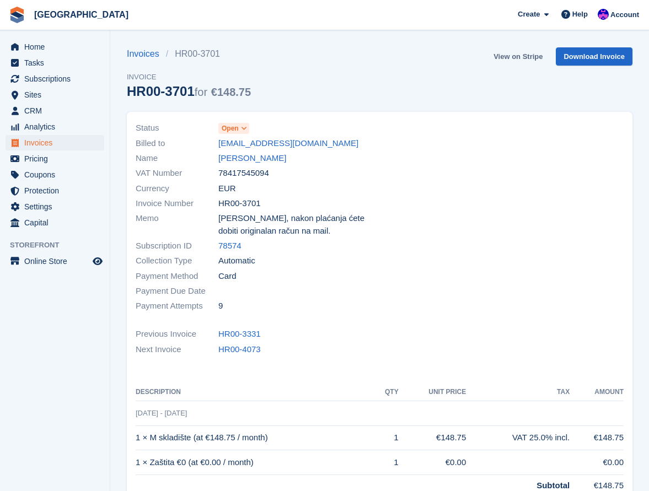
click at [527, 65] on link "View on Stripe" at bounding box center [518, 56] width 58 height 18
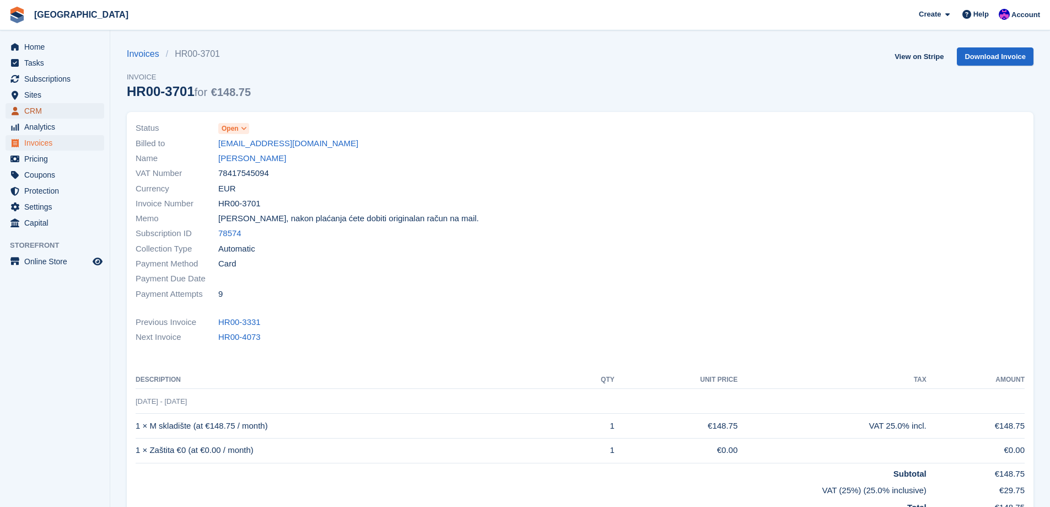
click at [40, 106] on span "CRM" at bounding box center [57, 110] width 66 height 15
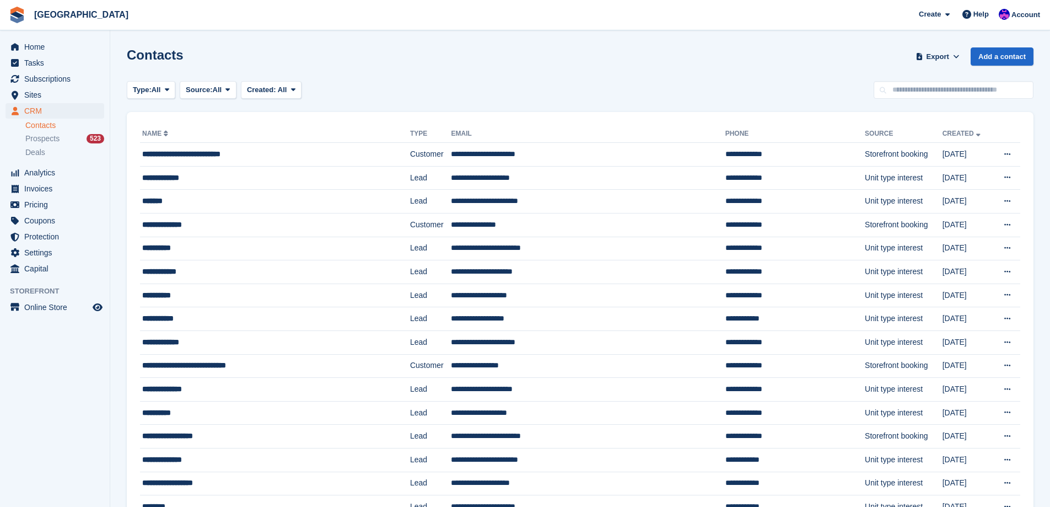
click at [648, 77] on div "Contacts Export Export Contacts Export a CSV of all Contacts which match the cu…" at bounding box center [580, 62] width 907 height 31
click at [648, 85] on input "text" at bounding box center [954, 90] width 160 height 18
type input "******"
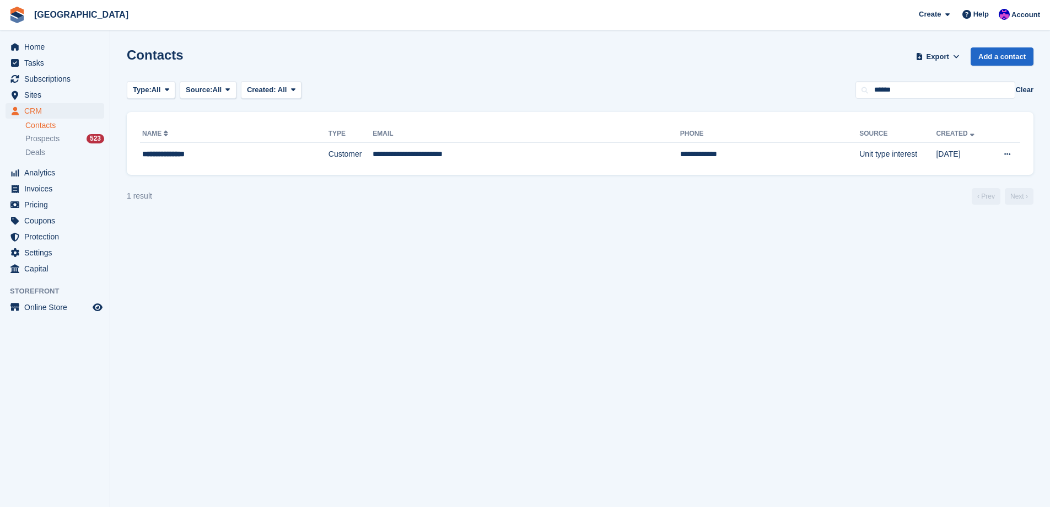
click at [364, 173] on div "**********" at bounding box center [580, 143] width 907 height 63
click at [373, 157] on td "**********" at bounding box center [527, 154] width 308 height 23
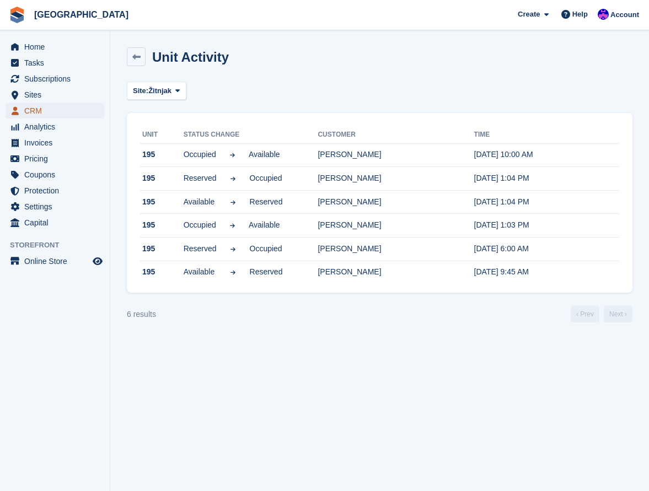
click at [44, 112] on span "CRM" at bounding box center [57, 110] width 66 height 15
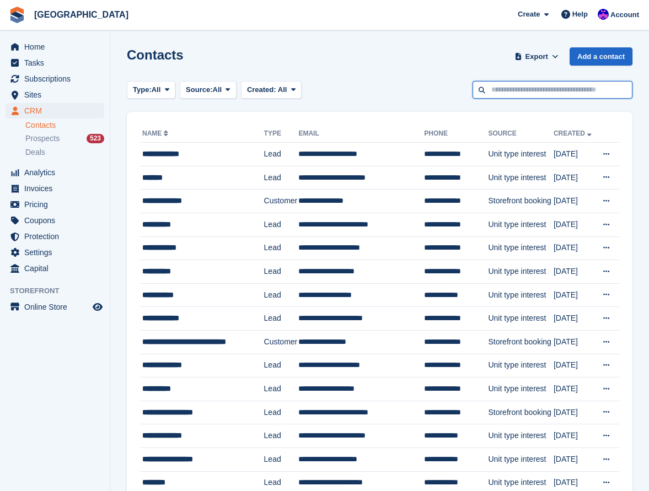
click at [548, 94] on input "text" at bounding box center [552, 90] width 160 height 18
type input "******"
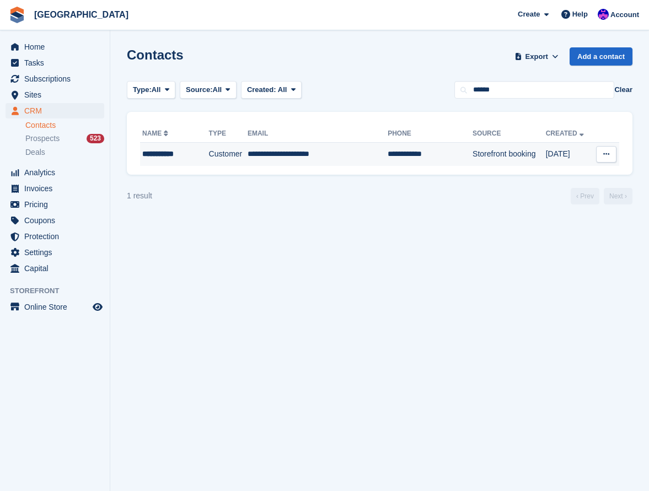
click at [209, 161] on td "Customer" at bounding box center [228, 154] width 39 height 23
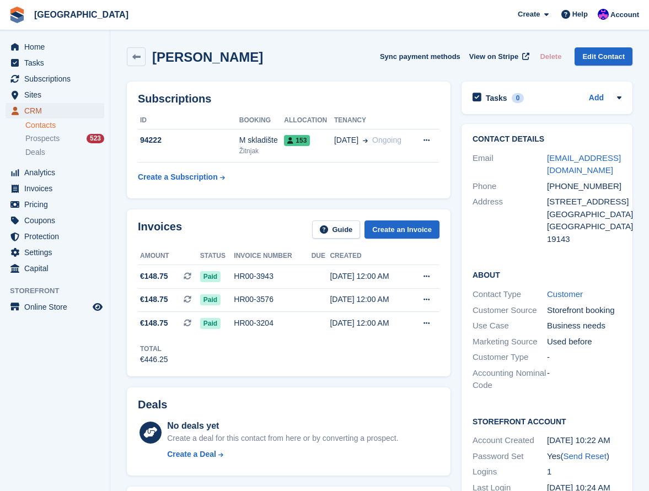
click at [53, 111] on span "CRM" at bounding box center [57, 110] width 66 height 15
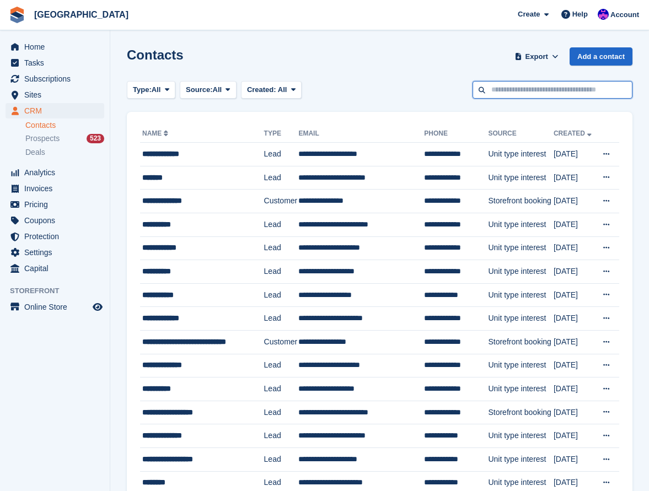
click at [524, 83] on input "text" at bounding box center [552, 90] width 160 height 18
type input "**********"
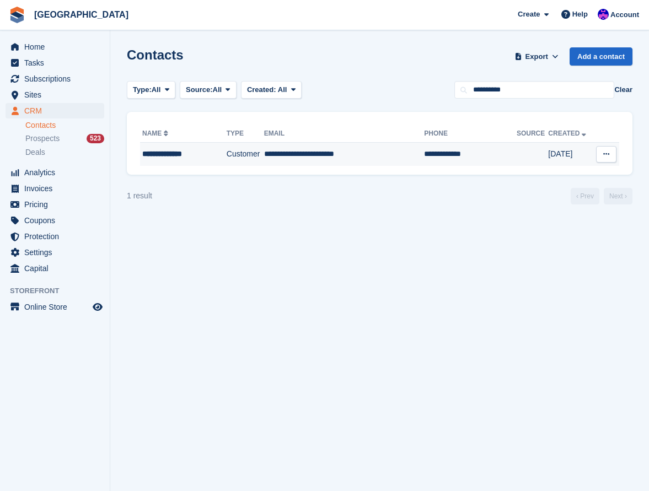
click at [262, 160] on td "Customer" at bounding box center [245, 154] width 37 height 23
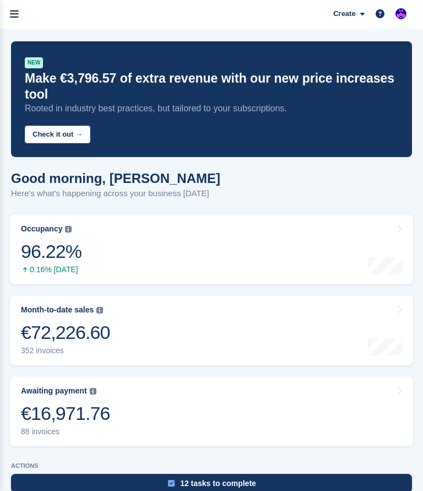
click at [0, 0] on span "CRM" at bounding box center [0, 0] width 0 height 0
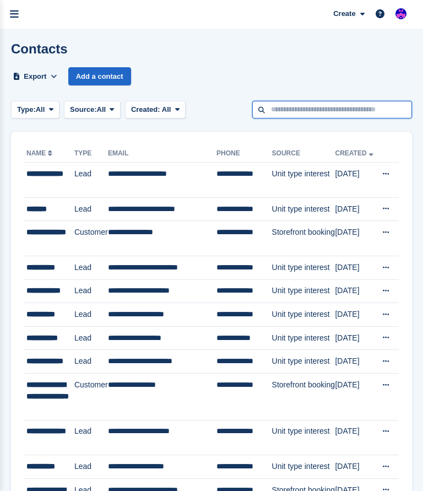
click at [382, 101] on input "text" at bounding box center [332, 110] width 160 height 18
type input "******"
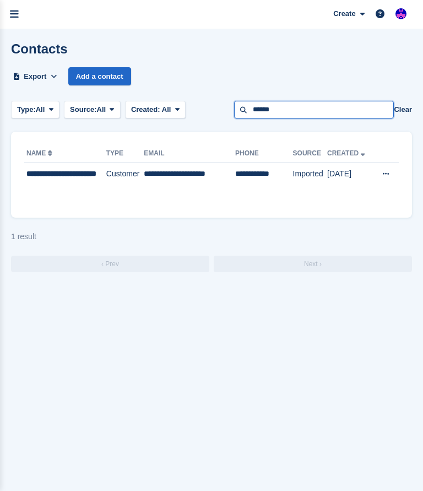
click at [386, 101] on input "******" at bounding box center [314, 110] width 160 height 18
type input "*****"
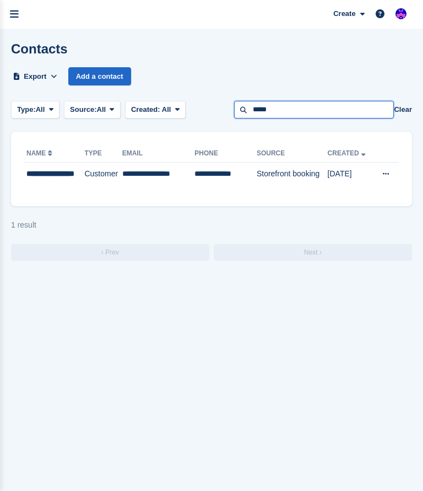
click at [342, 101] on input "*****" at bounding box center [314, 110] width 160 height 18
type input "*****"
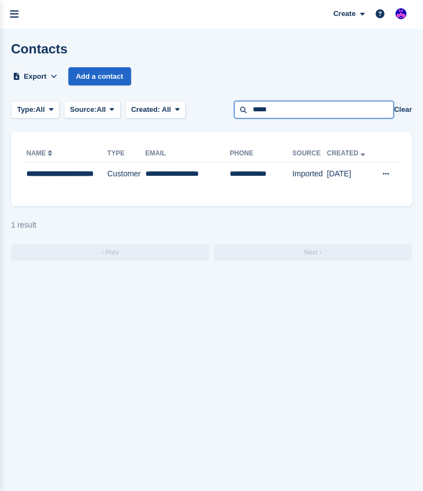
click at [378, 101] on input "*****" at bounding box center [314, 110] width 160 height 18
type input "*******"
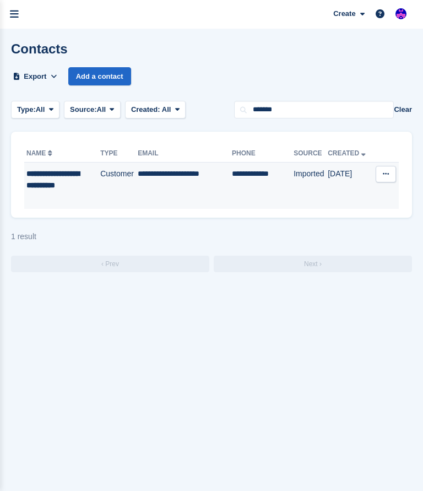
click at [138, 198] on td "Customer" at bounding box center [118, 186] width 37 height 46
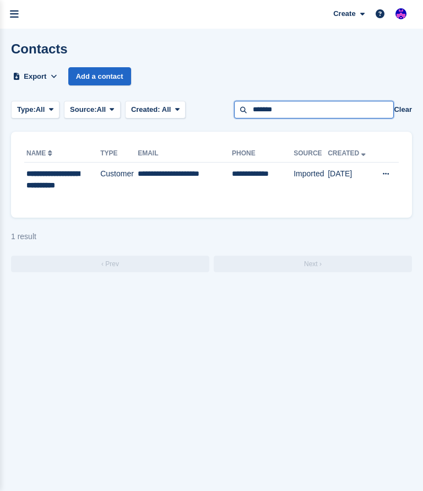
click at [394, 101] on input "*******" at bounding box center [314, 110] width 160 height 18
type input "******"
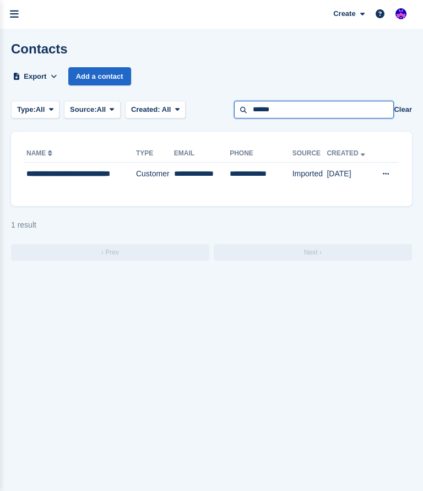
click at [354, 101] on input "******" at bounding box center [314, 110] width 160 height 18
type input "*******"
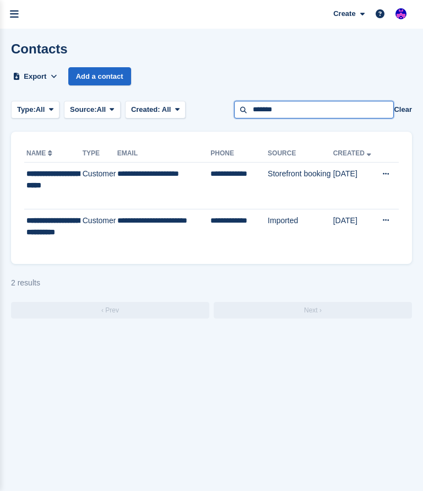
click at [333, 101] on input "*******" at bounding box center [314, 110] width 160 height 18
click at [334, 101] on input "*******" at bounding box center [314, 110] width 160 height 18
type input "*****"
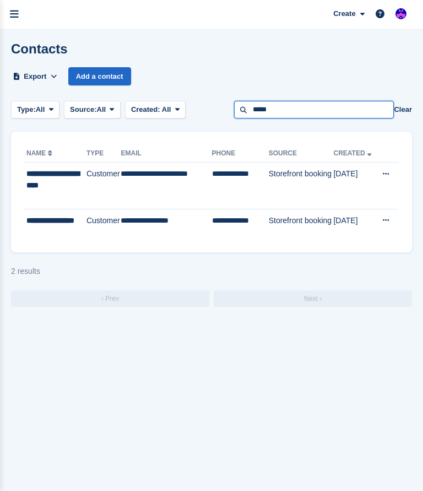
click at [350, 101] on input "*****" at bounding box center [314, 110] width 160 height 18
type input "********"
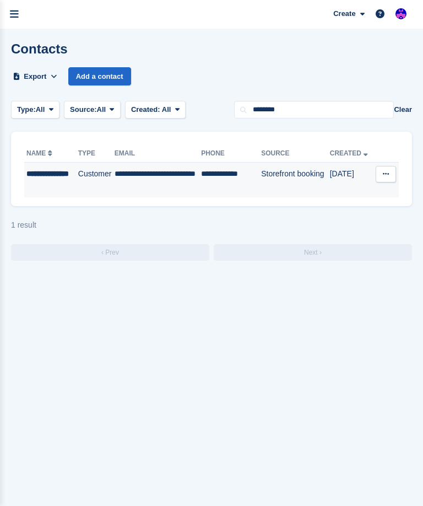
click at [330, 163] on td "Storefront booking" at bounding box center [295, 180] width 69 height 35
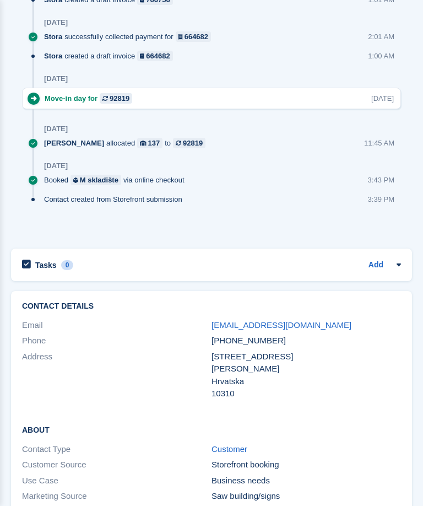
scroll to position [1047, 0]
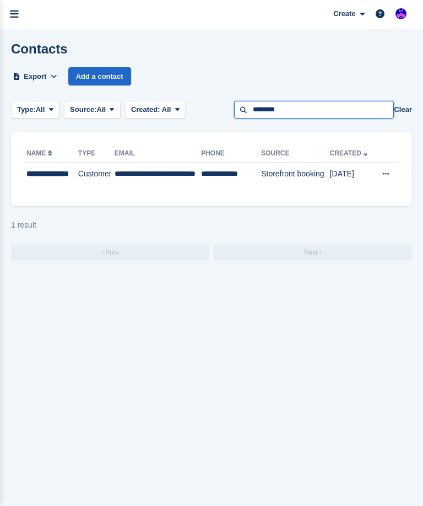
click at [349, 101] on input "********" at bounding box center [314, 110] width 160 height 18
click at [350, 101] on input "********" at bounding box center [314, 110] width 160 height 18
type input "***"
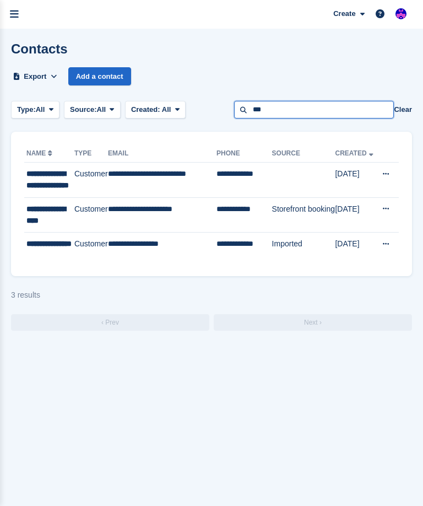
click at [336, 101] on input "***" at bounding box center [314, 110] width 160 height 18
type input "******"
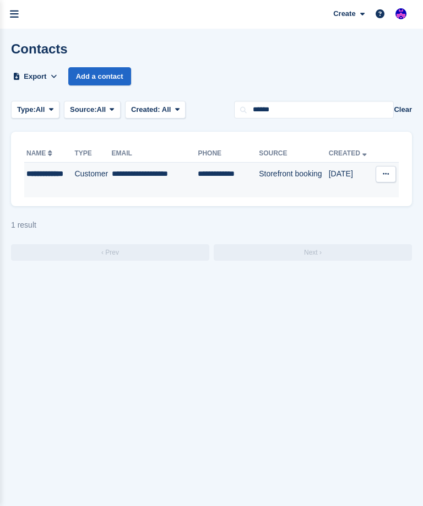
click at [198, 184] on td "**********" at bounding box center [155, 180] width 87 height 35
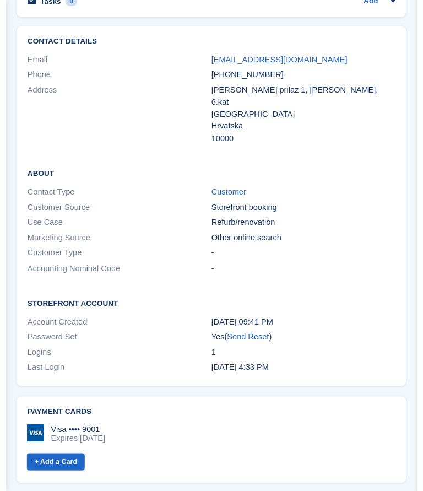
scroll to position [1036, 0]
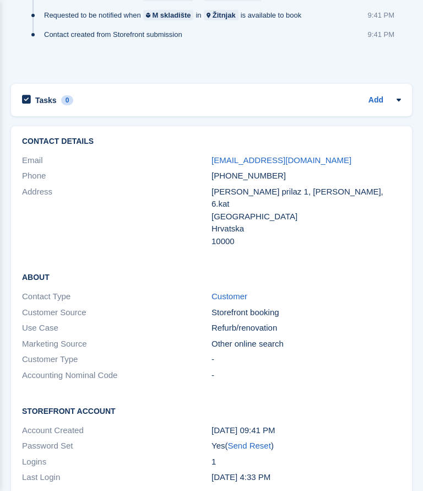
click at [0, 0] on span "CRM" at bounding box center [0, 0] width 0 height 0
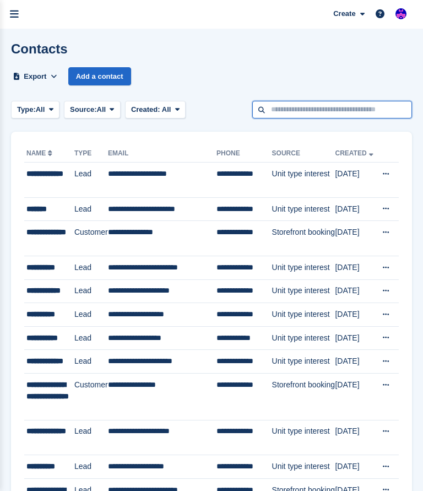
click at [359, 101] on input "text" at bounding box center [332, 110] width 160 height 18
type input "*********"
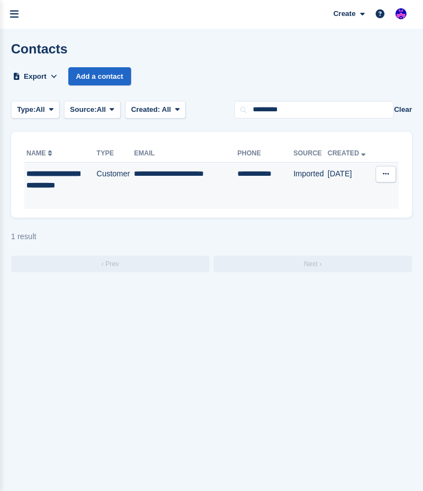
click at [89, 183] on div "**********" at bounding box center [57, 185] width 62 height 35
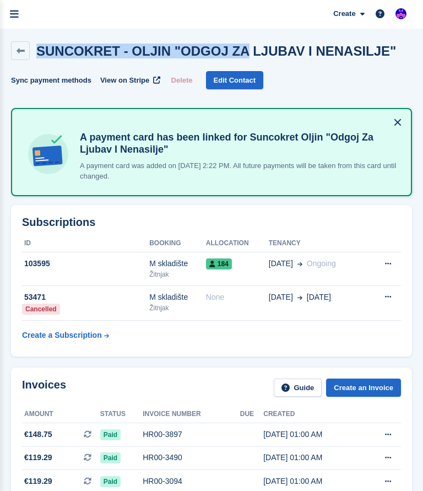
drag, startPoint x: 143, startPoint y: 57, endPoint x: 211, endPoint y: 77, distance: 70.3
click at [210, 58] on h2 "SUNCOKRET - OLJIN "ODGOJ ZA LJUBAV I NENASILJE"" at bounding box center [216, 51] width 360 height 15
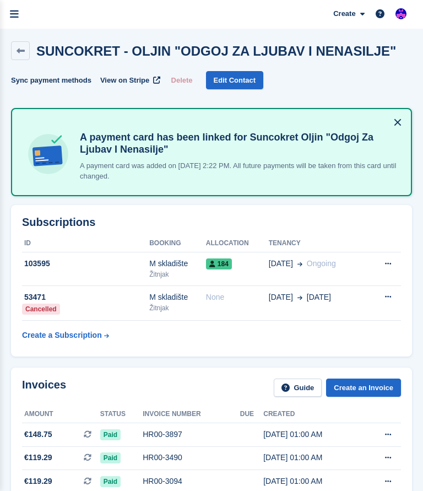
click at [225, 58] on h2 "SUNCOKRET - OLJIN "ODGOJ ZA LJUBAV I NENASILJE"" at bounding box center [216, 51] width 360 height 15
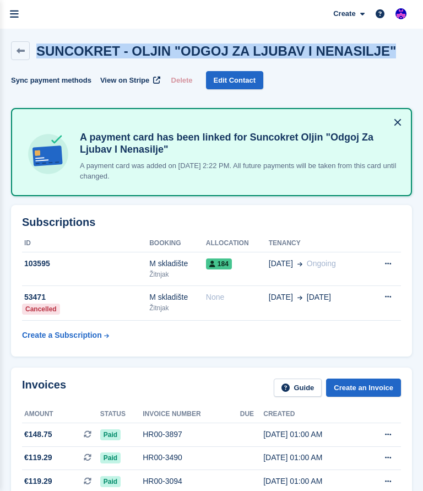
drag, startPoint x: 225, startPoint y: 87, endPoint x: 145, endPoint y: 41, distance: 92.1
click at [0, 0] on span "CRM" at bounding box center [0, 0] width 0 height 0
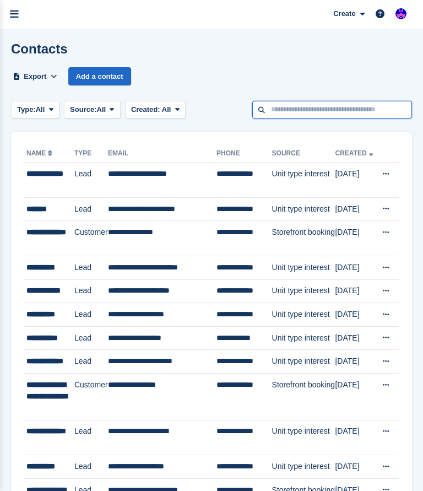
click at [358, 101] on input "text" at bounding box center [332, 110] width 160 height 18
type input "*******"
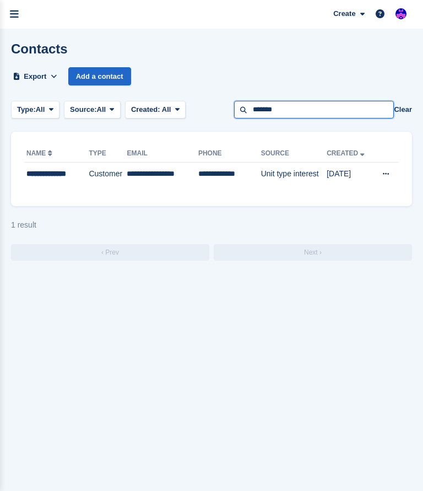
click at [378, 101] on input "*******" at bounding box center [314, 110] width 160 height 18
type input "******"
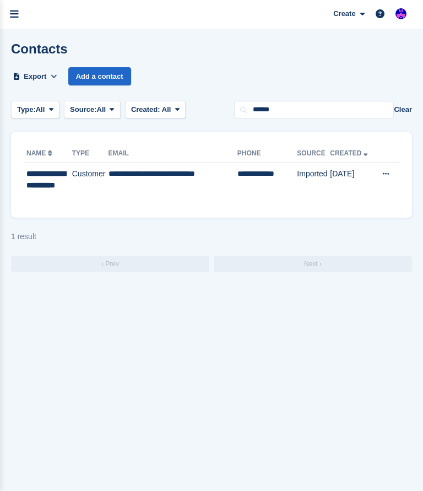
click at [144, 232] on div "1 result" at bounding box center [211, 237] width 401 height 12
click at [128, 231] on div "1 result" at bounding box center [211, 237] width 401 height 12
click at [137, 231] on div "1 result" at bounding box center [211, 237] width 401 height 12
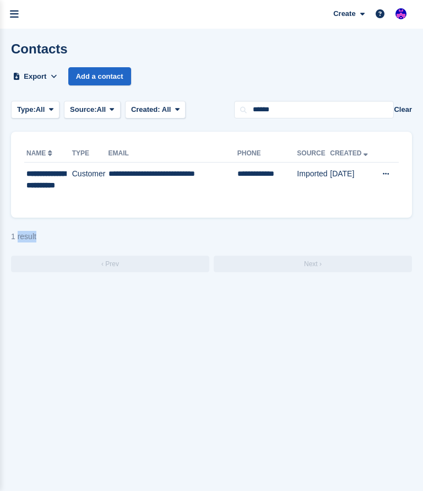
click at [137, 231] on div "1 result" at bounding box center [211, 237] width 401 height 12
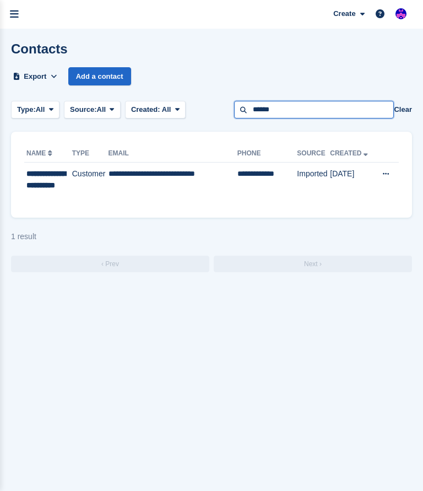
click at [383, 101] on input "******" at bounding box center [314, 110] width 160 height 18
click at [240, 369] on section "Contacts Export Export Contacts Export a CSV of all Contacts which match the cu…" at bounding box center [211, 274] width 423 height 491
click at [376, 101] on input "******" at bounding box center [314, 110] width 160 height 18
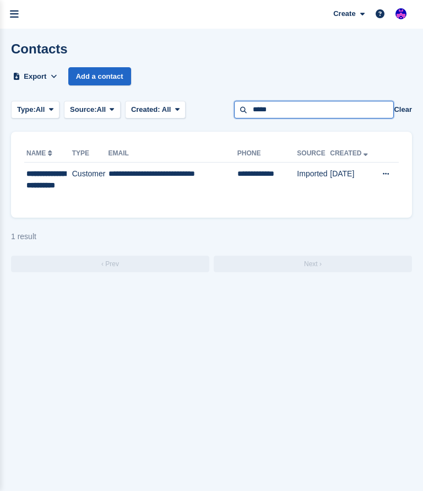
type input "*****"
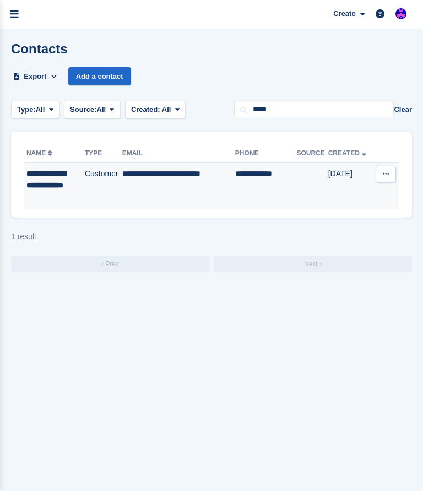
click at [122, 195] on td "Customer" at bounding box center [103, 186] width 37 height 46
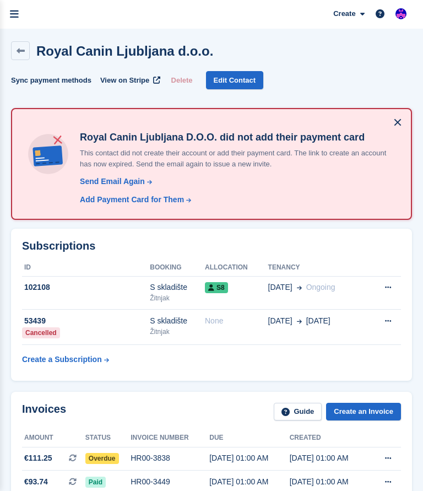
click at [0, 0] on aside "Home Tasks Subscriptions Subscriptions Subscriptions Price increases NEW Price …" at bounding box center [0, 0] width 0 height 0
click at [0, 0] on span "Sites" at bounding box center [0, 0] width 0 height 0
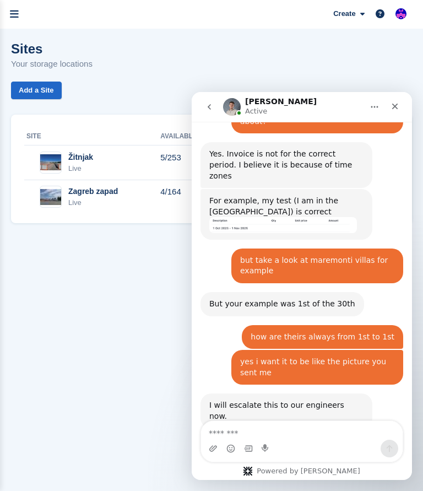
scroll to position [998, 0]
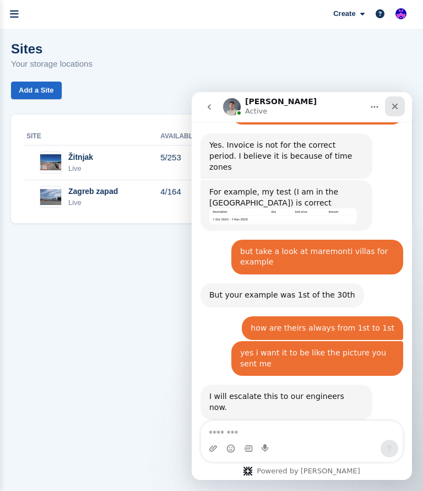
click at [402, 107] on div "Close" at bounding box center [395, 106] width 20 height 20
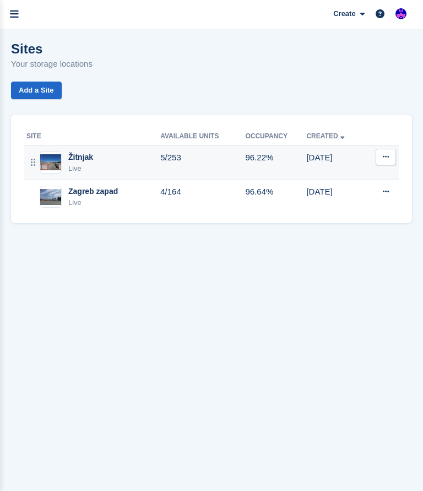
click at [241, 146] on td "5/253" at bounding box center [202, 163] width 85 height 35
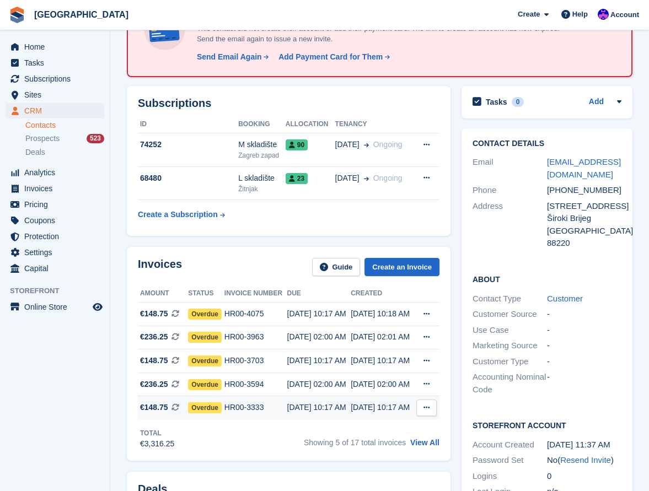
scroll to position [110, 0]
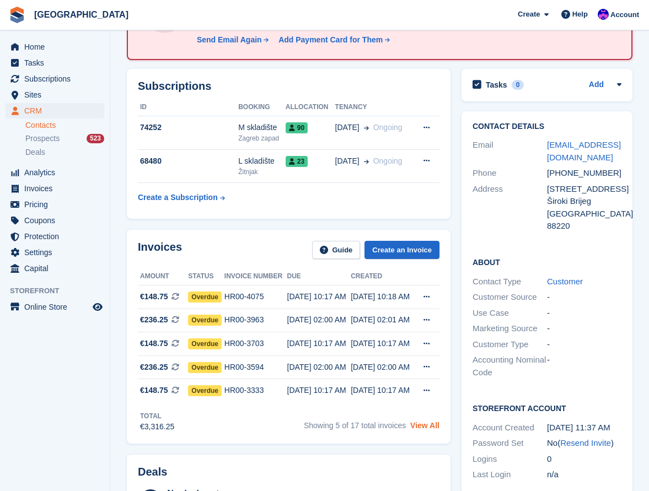
click at [425, 430] on link "View All" at bounding box center [424, 425] width 29 height 9
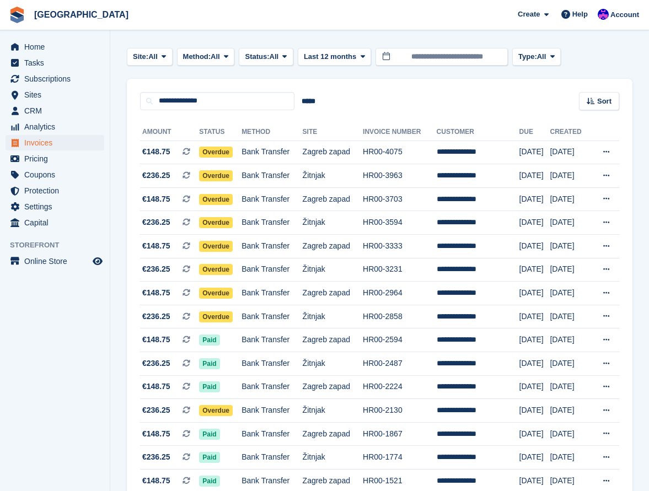
scroll to position [37, 0]
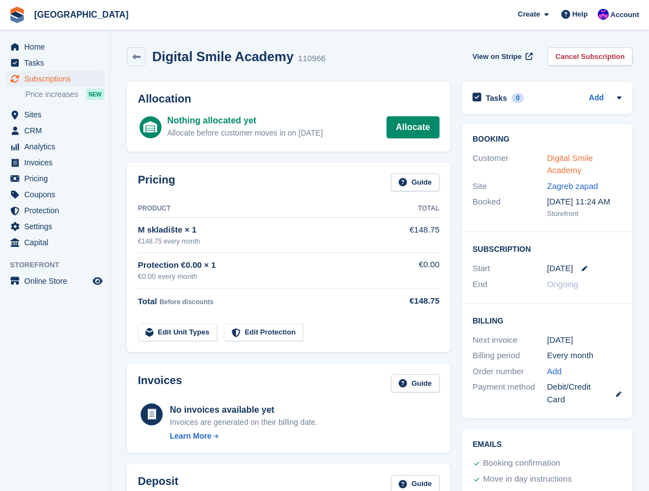
click at [566, 159] on link "Digital Smile Academy" at bounding box center [570, 164] width 46 height 22
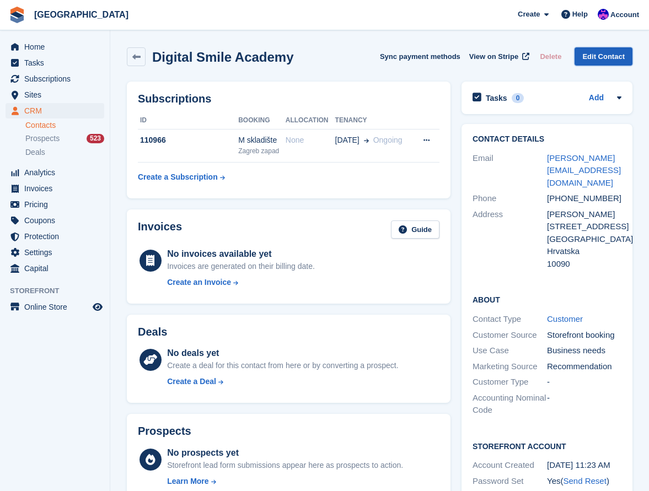
click at [609, 50] on link "Edit Contact" at bounding box center [603, 56] width 58 height 18
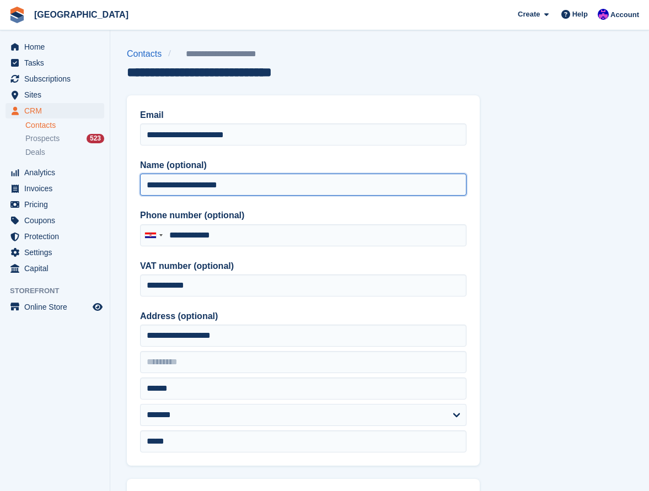
click at [258, 191] on input "**********" at bounding box center [303, 185] width 326 height 22
type input "**********"
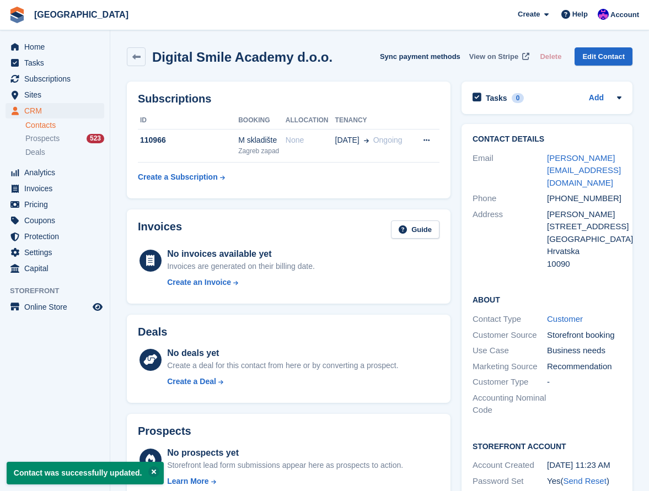
click at [493, 56] on span "View on Stripe" at bounding box center [493, 56] width 49 height 11
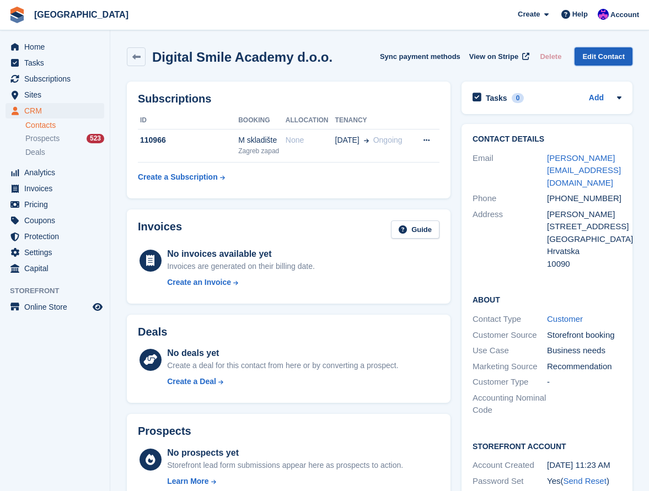
click at [617, 56] on link "Edit Contact" at bounding box center [603, 56] width 58 height 18
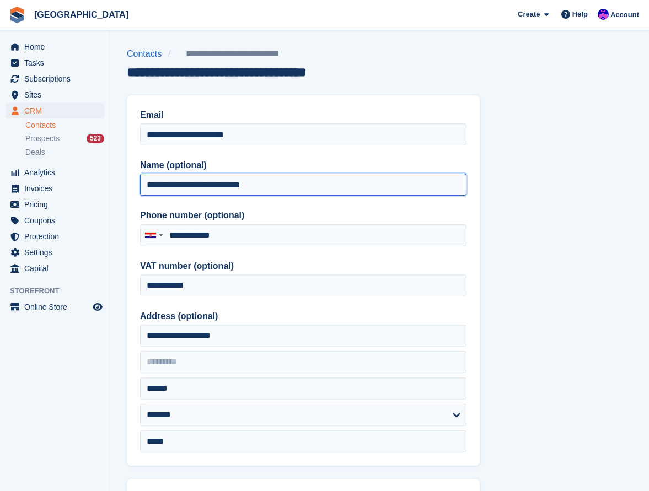
drag, startPoint x: 290, startPoint y: 184, endPoint x: -2, endPoint y: 155, distance: 293.0
click at [0, 155] on html "[GEOGRAPHIC_DATA] Create Subscription Invoice Contact Deal Discount Page Help C…" at bounding box center [324, 245] width 649 height 491
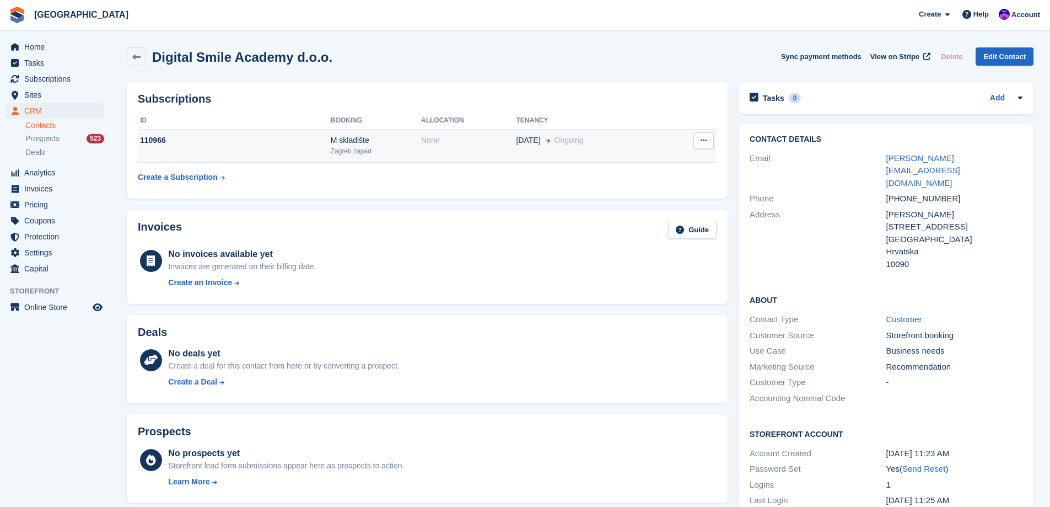
click at [648, 140] on button at bounding box center [703, 140] width 20 height 17
click at [541, 149] on td "[DATE] Ongoing" at bounding box center [590, 146] width 149 height 34
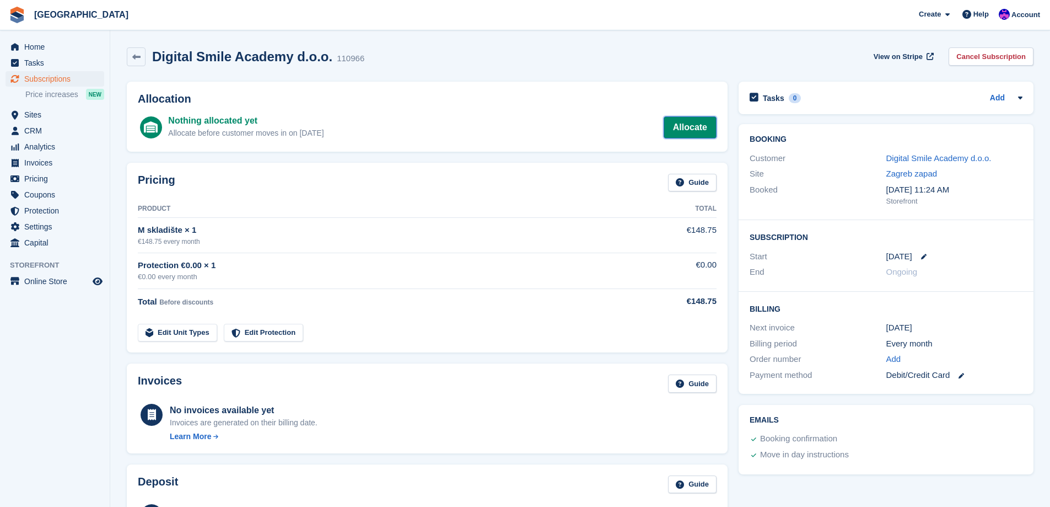
click at [698, 127] on link "Allocate" at bounding box center [690, 127] width 53 height 22
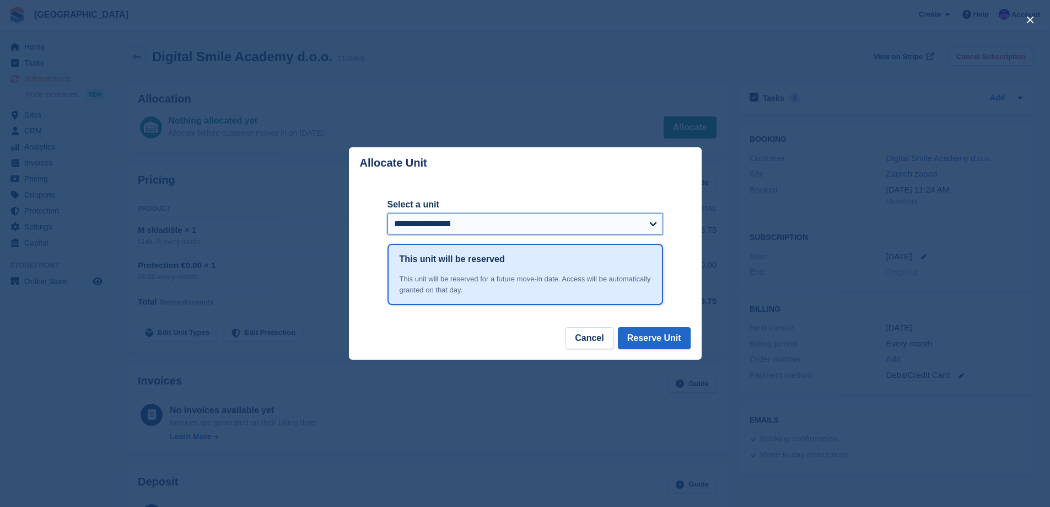
click at [485, 222] on select "**********" at bounding box center [526, 224] width 276 height 22
select select "******"
click at [388, 214] on select "**********" at bounding box center [526, 224] width 276 height 22
click at [679, 342] on button "Reserve Unit" at bounding box center [654, 338] width 73 height 22
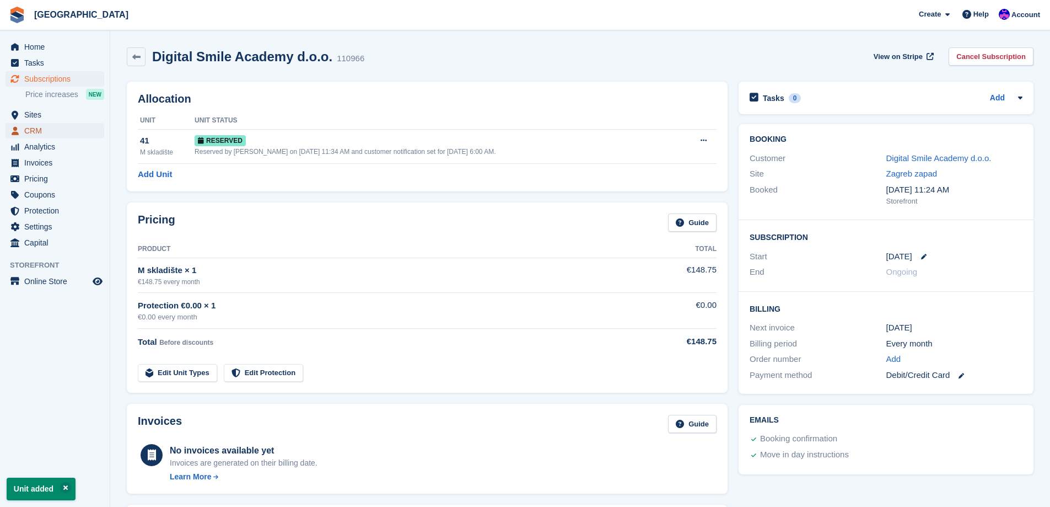
click at [46, 126] on span "CRM" at bounding box center [57, 130] width 66 height 15
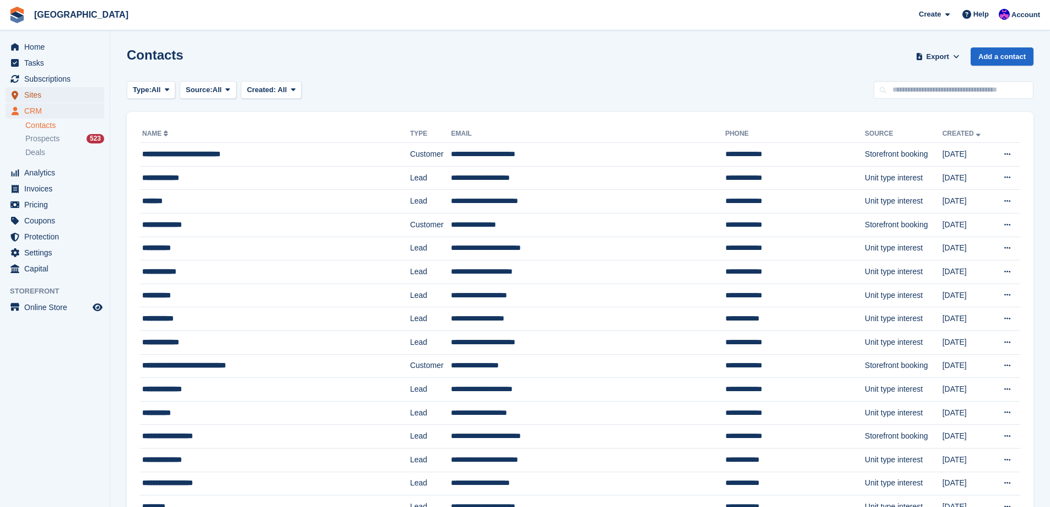
click at [37, 98] on span "Sites" at bounding box center [57, 94] width 66 height 15
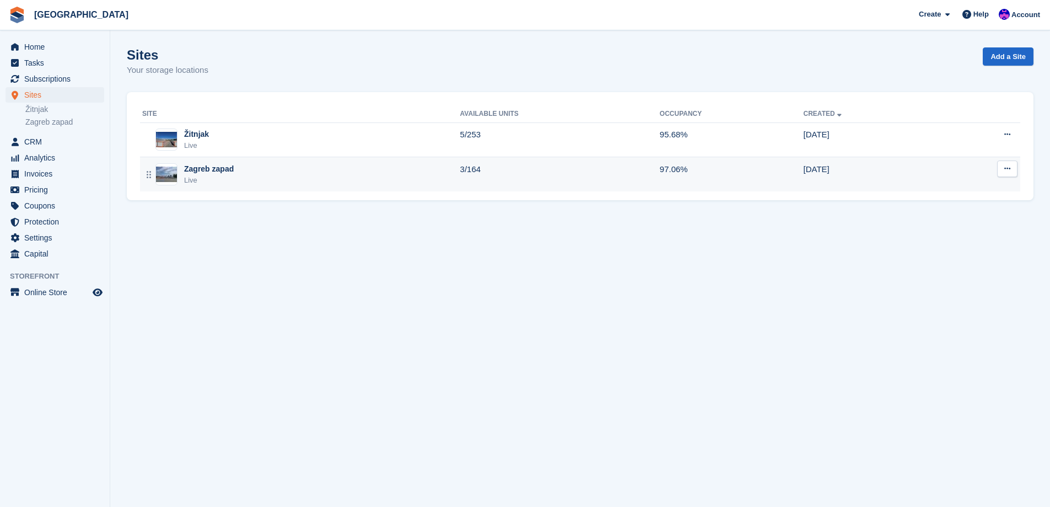
click at [250, 175] on div "Zagreb zapad Live" at bounding box center [301, 174] width 318 height 23
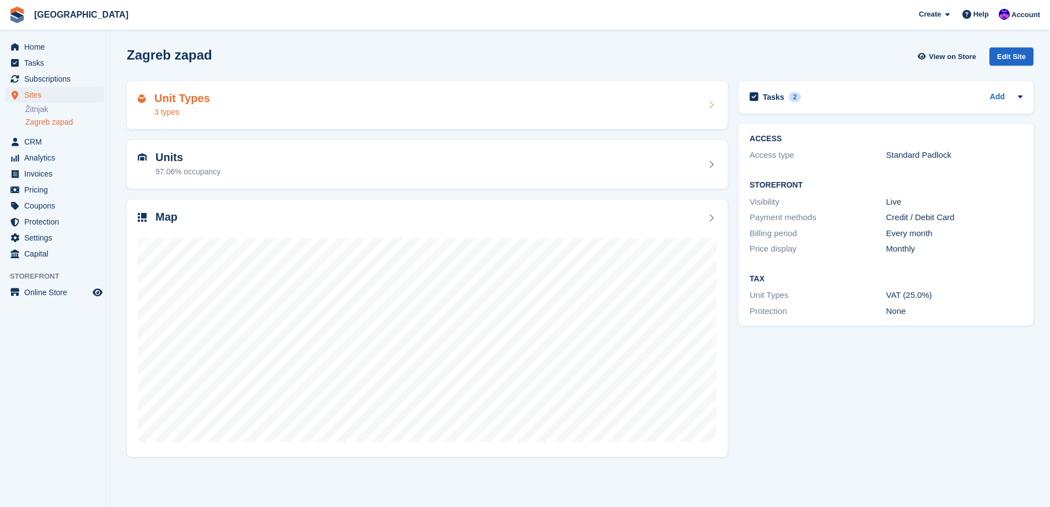
click at [579, 105] on div "Unit Types 3 types" at bounding box center [427, 105] width 579 height 26
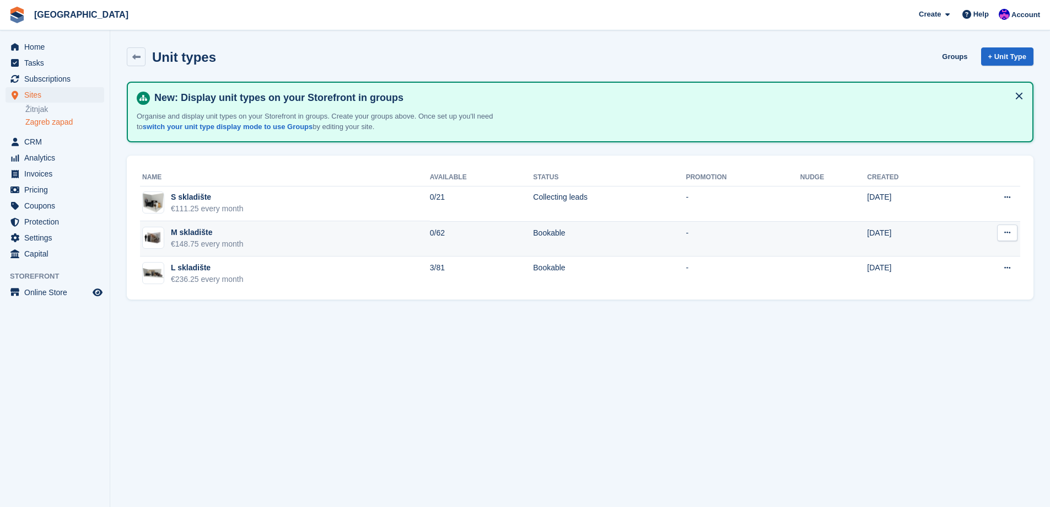
click at [1013, 230] on button at bounding box center [1007, 232] width 20 height 17
click at [961, 254] on p "Edit unit type" at bounding box center [965, 254] width 96 height 14
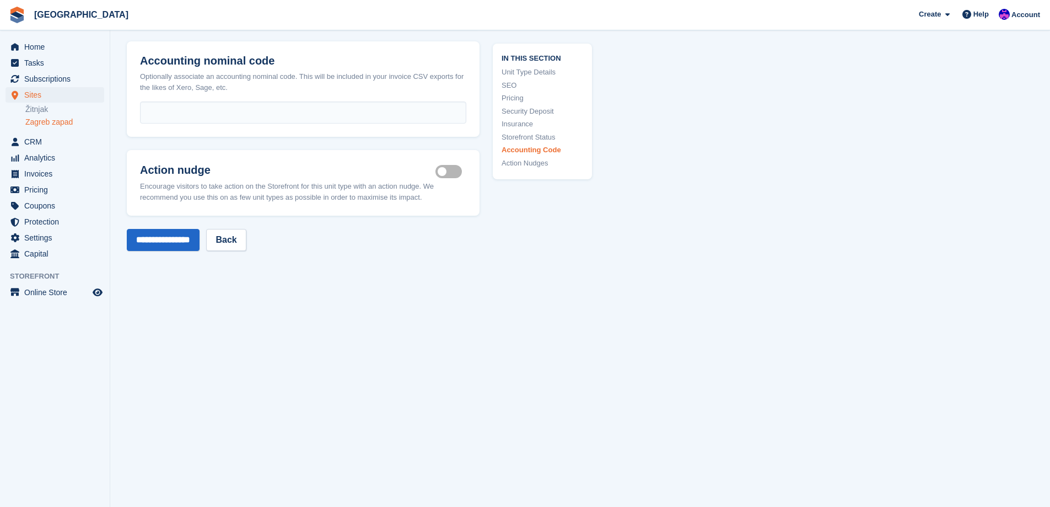
scroll to position [1702, 0]
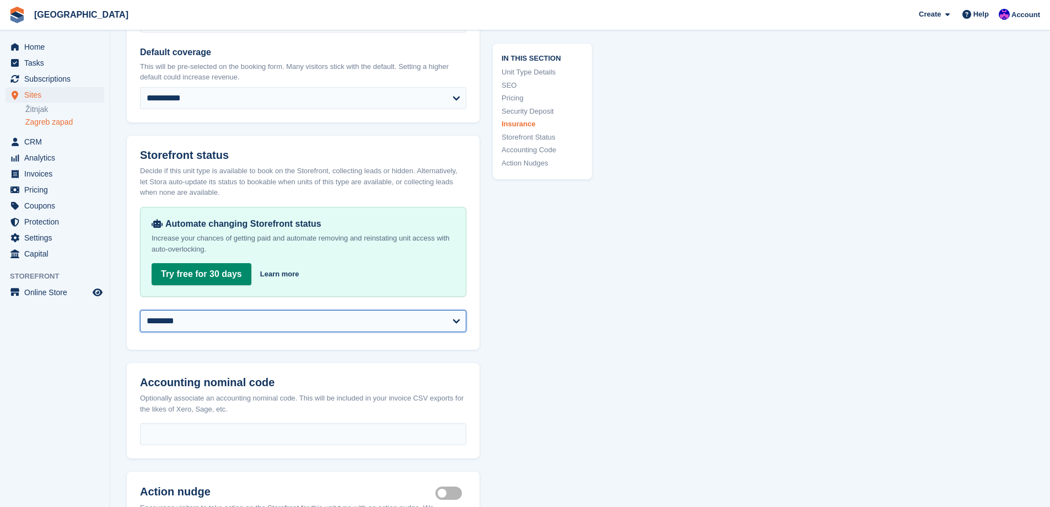
click at [225, 310] on select "**********" at bounding box center [303, 321] width 326 height 22
select select "**********"
click at [140, 310] on select "**********" at bounding box center [303, 321] width 326 height 22
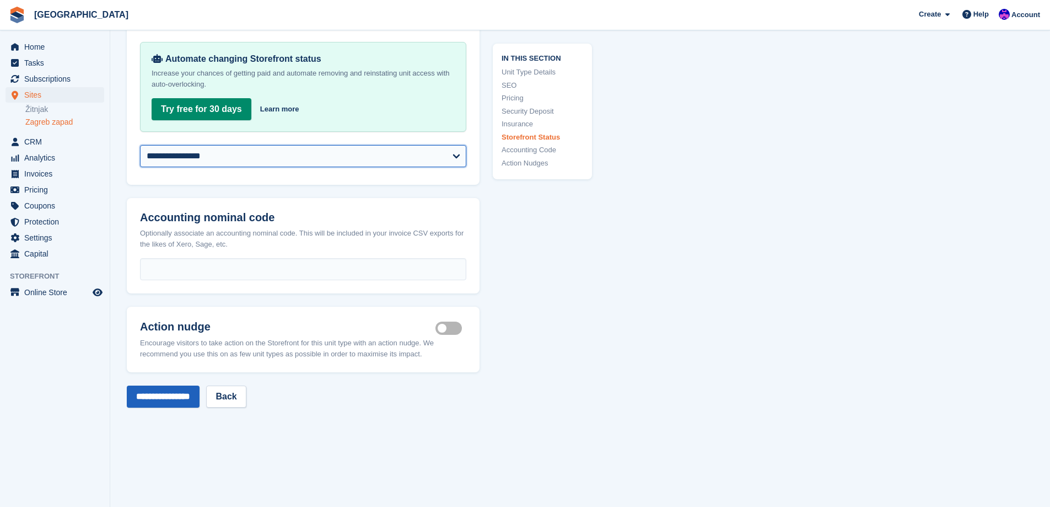
scroll to position [1867, 0]
click at [177, 391] on input "**********" at bounding box center [163, 396] width 73 height 22
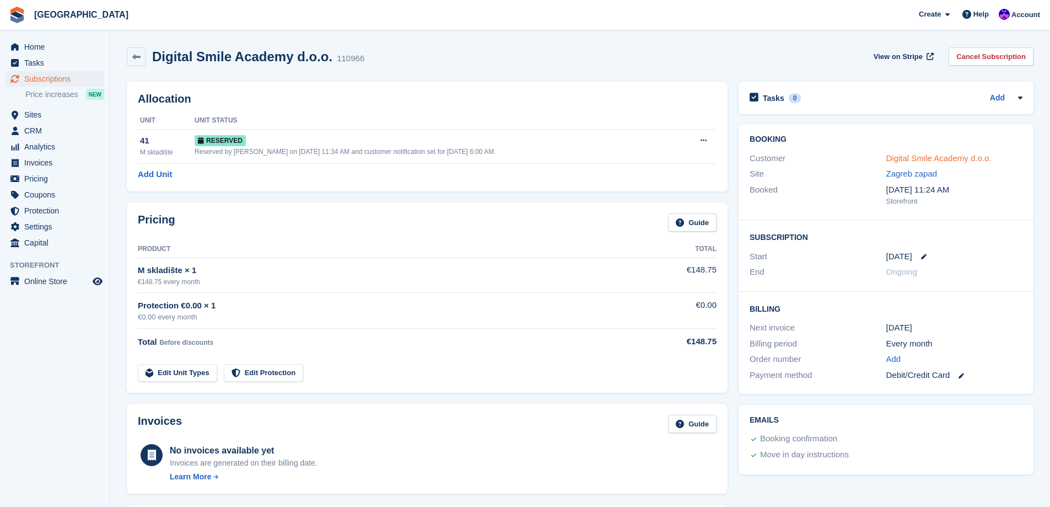
click at [971, 160] on link "Digital Smile Academy d.o.o." at bounding box center [938, 157] width 105 height 9
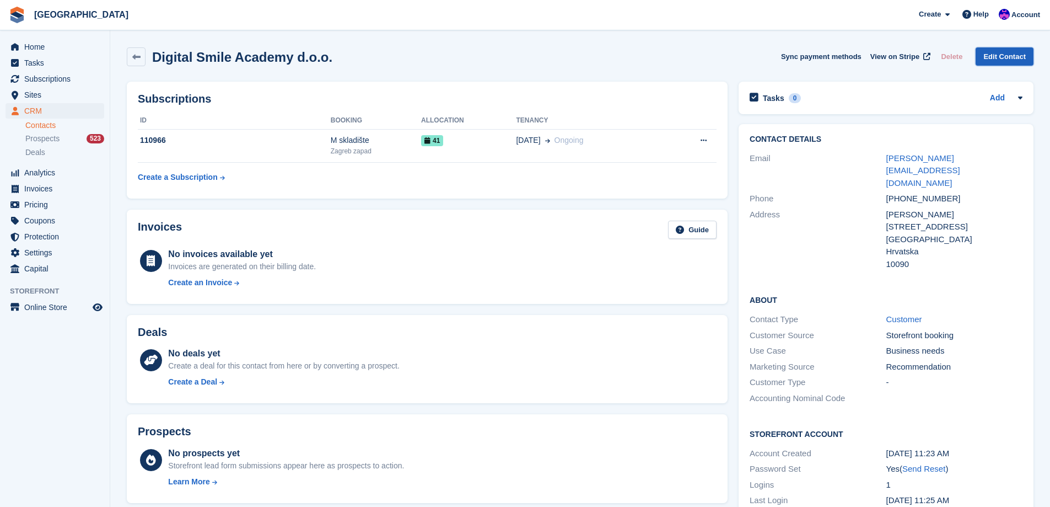
click at [1000, 57] on link "Edit Contact" at bounding box center [1005, 56] width 58 height 18
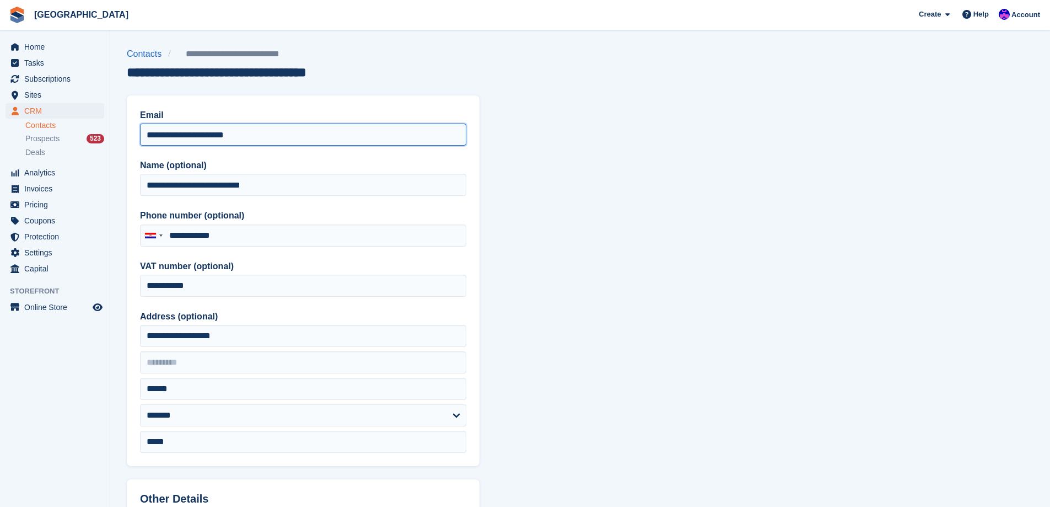
drag, startPoint x: 267, startPoint y: 139, endPoint x: 136, endPoint y: 148, distance: 131.4
click at [138, 148] on div "**********" at bounding box center [303, 280] width 353 height 370
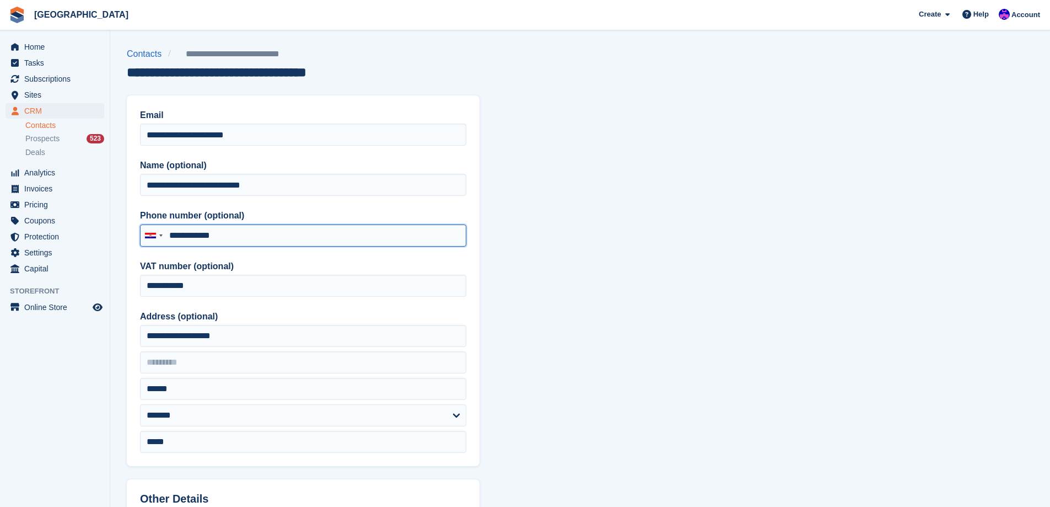
drag, startPoint x: 255, startPoint y: 230, endPoint x: 173, endPoint y: 235, distance: 81.7
click at [173, 235] on input "**********" at bounding box center [303, 235] width 326 height 22
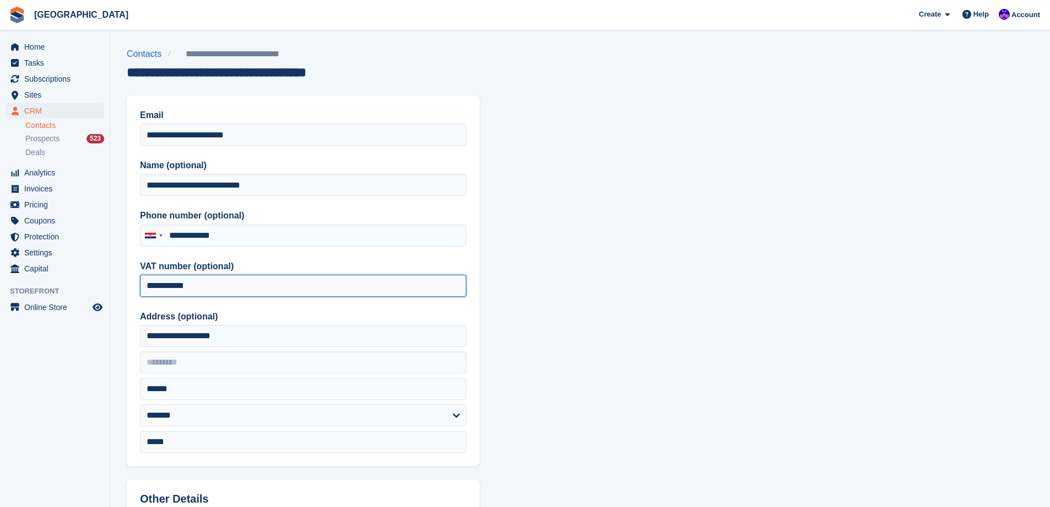
drag, startPoint x: 224, startPoint y: 288, endPoint x: 32, endPoint y: 284, distance: 192.4
click at [34, 285] on div "Home Tasks Subscriptions Subscriptions Subscriptions Price increases NEW Price …" at bounding box center [525, 469] width 1050 height 939
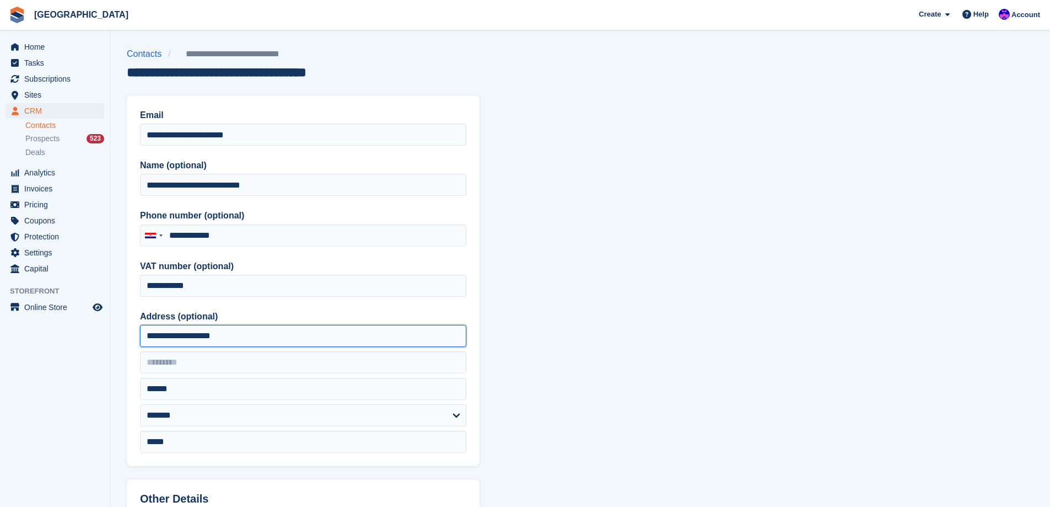
drag, startPoint x: 238, startPoint y: 336, endPoint x: 73, endPoint y: 339, distance: 164.3
click at [73, 339] on div "Home Tasks Subscriptions Subscriptions Subscriptions Price increases NEW Price …" at bounding box center [525, 469] width 1050 height 939
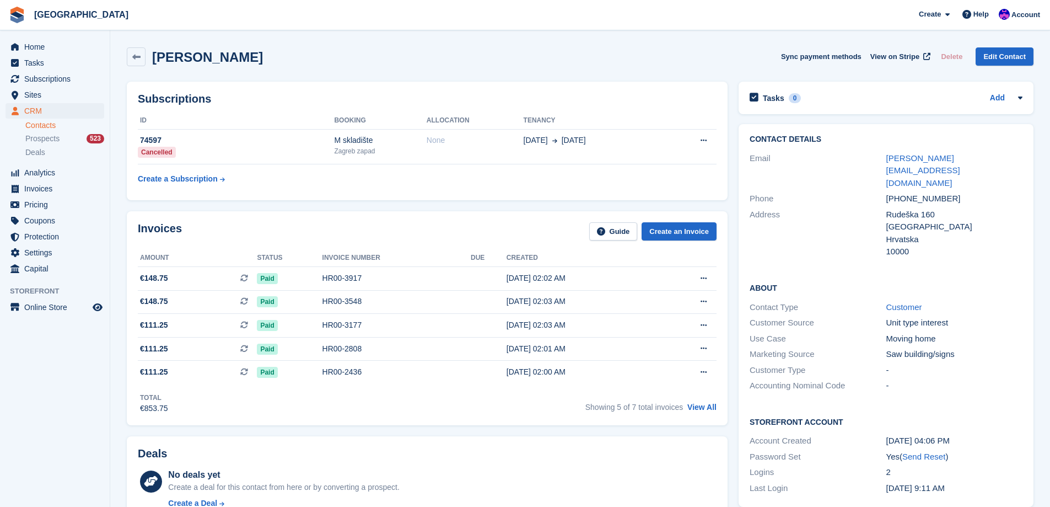
click at [383, 243] on div "Invoices Guide Create an Invoice" at bounding box center [427, 234] width 579 height 25
click at [308, 214] on div "Invoices Guide Create an Invoice Amount Status Invoice number Due Created €148.…" at bounding box center [427, 318] width 601 height 214
click at [310, 209] on div "Invoices Guide Create an Invoice Amount Status Invoice number Due Created €148.…" at bounding box center [427, 318] width 612 height 225
click at [311, 207] on div "Invoices Guide Create an Invoice Amount Status Invoice number Due Created €148.…" at bounding box center [427, 318] width 612 height 225
click at [313, 202] on div "Subscriptions ID Booking Allocation Tenancy 74597 Cancelled M skladište Zagreb …" at bounding box center [427, 141] width 612 height 130
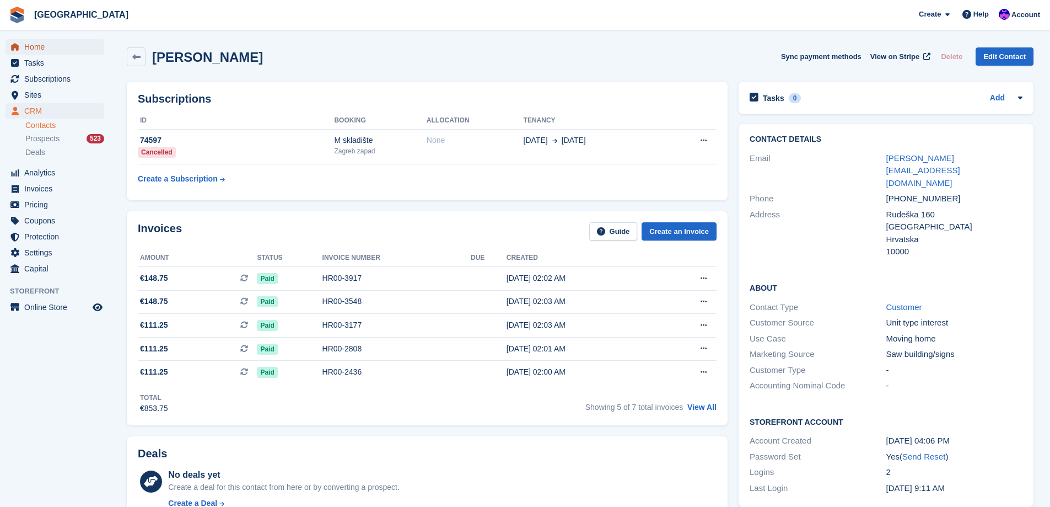
click at [49, 45] on span "Home" at bounding box center [57, 46] width 66 height 15
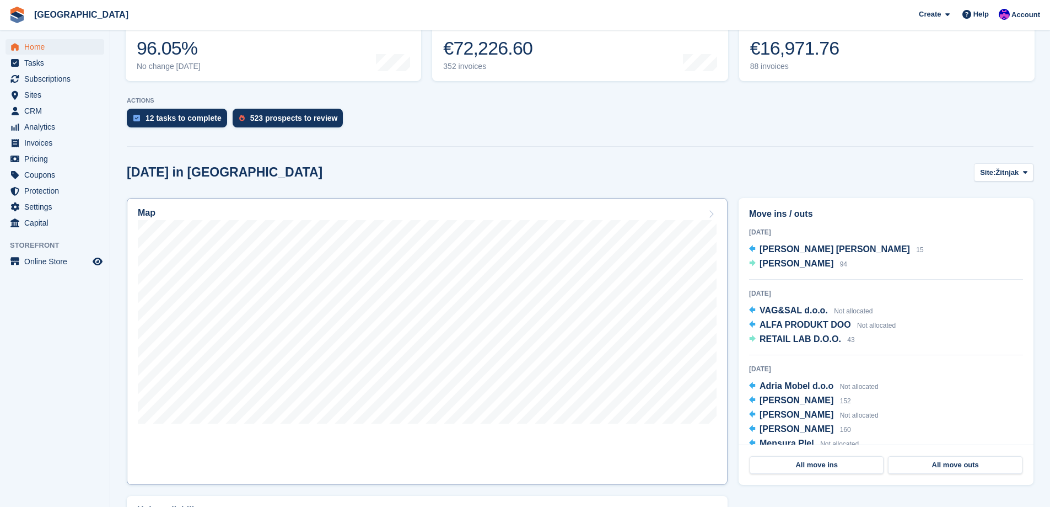
scroll to position [165, 0]
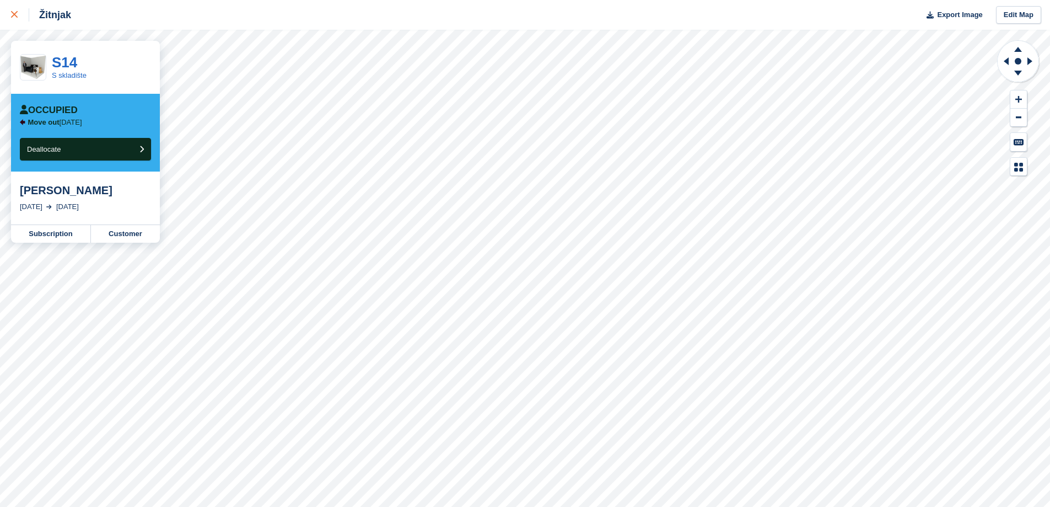
click at [6, 8] on link at bounding box center [14, 15] width 29 height 30
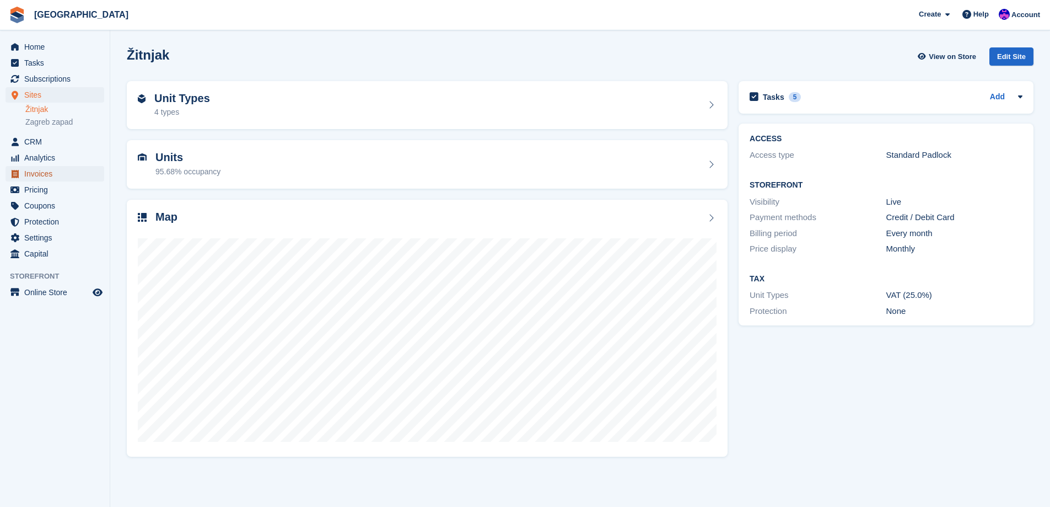
click at [46, 168] on span "Invoices" at bounding box center [57, 173] width 66 height 15
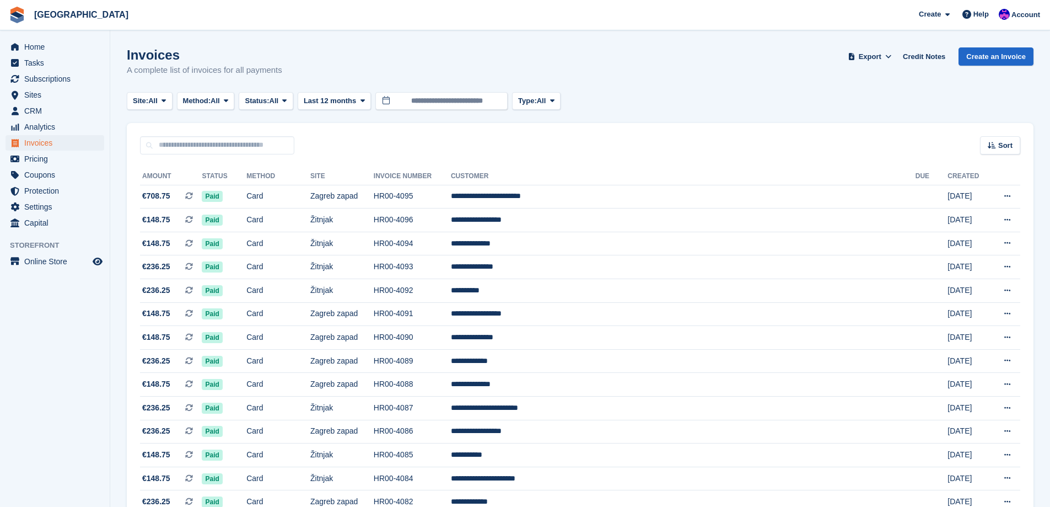
click at [243, 132] on div "Sort Sort by Date created Created (oldest first) Created (newest first)" at bounding box center [580, 138] width 907 height 31
click at [243, 139] on input "text" at bounding box center [217, 145] width 154 height 18
type input "*****"
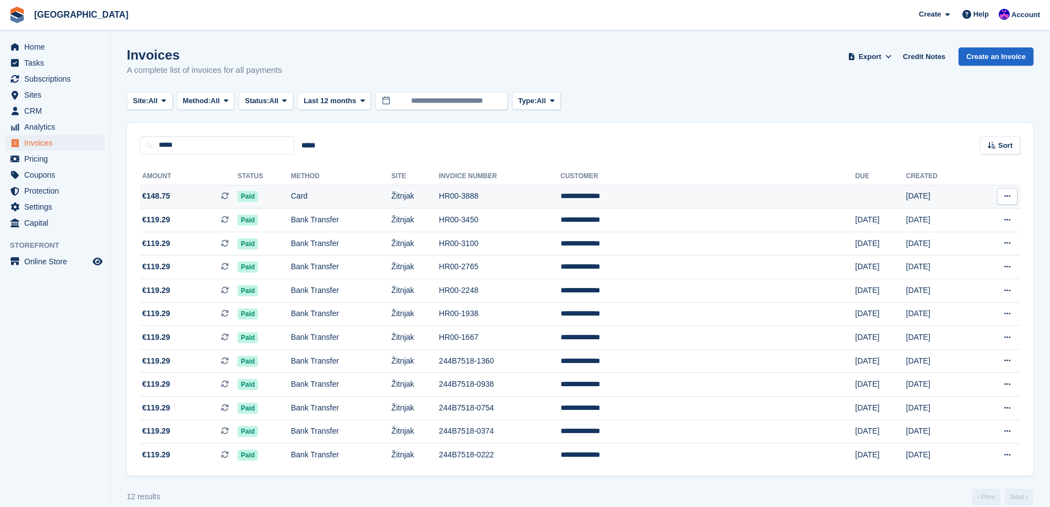
click at [369, 202] on td "Card" at bounding box center [341, 197] width 100 height 24
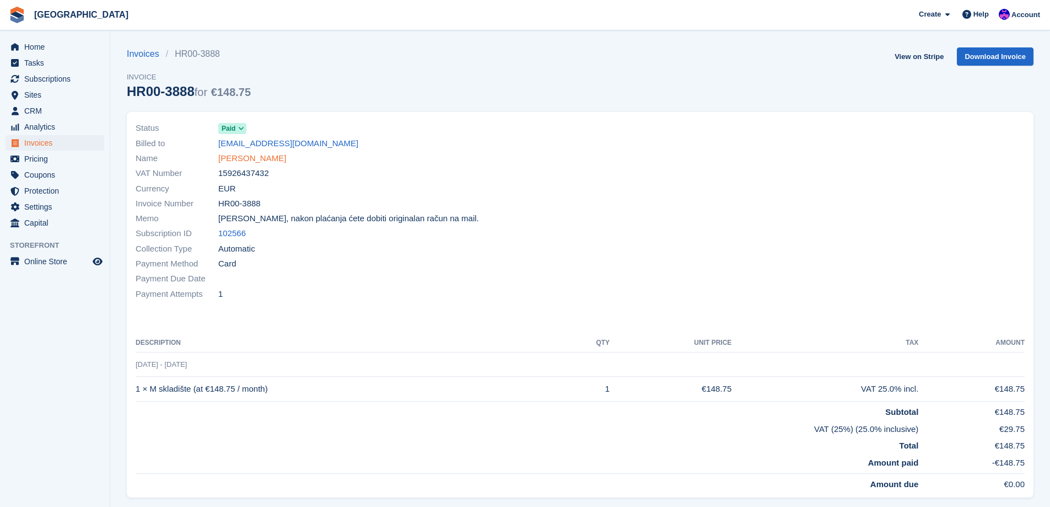
click at [268, 160] on link "[PERSON_NAME]" at bounding box center [252, 158] width 68 height 13
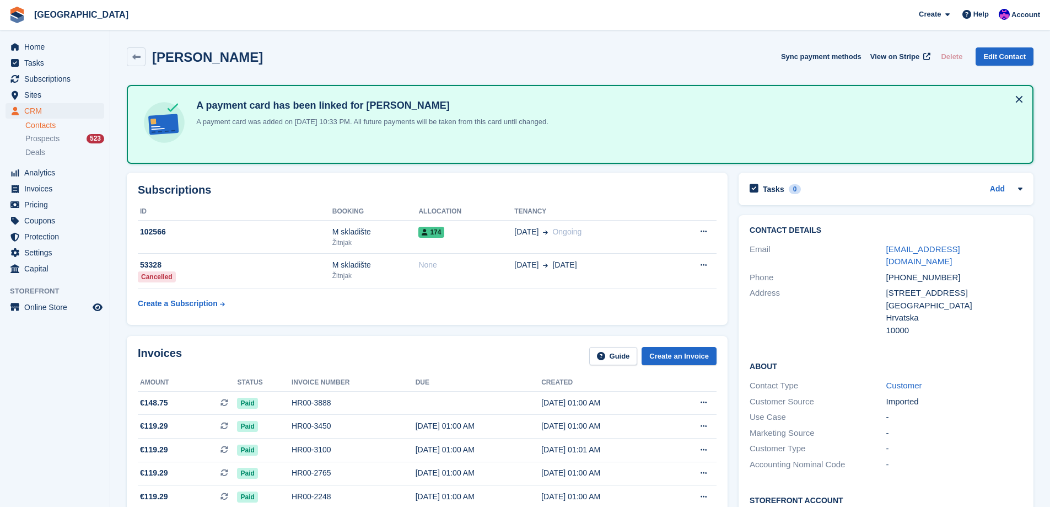
click at [577, 191] on h2 "Subscriptions" at bounding box center [427, 190] width 579 height 13
click at [46, 96] on span "Sites" at bounding box center [57, 94] width 66 height 15
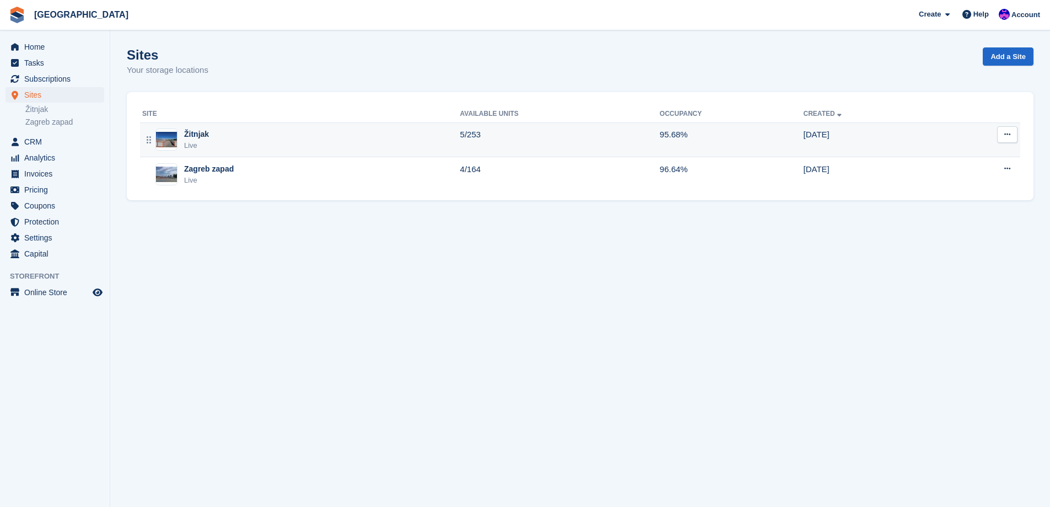
click at [355, 143] on div "Žitnjak Live" at bounding box center [301, 139] width 318 height 23
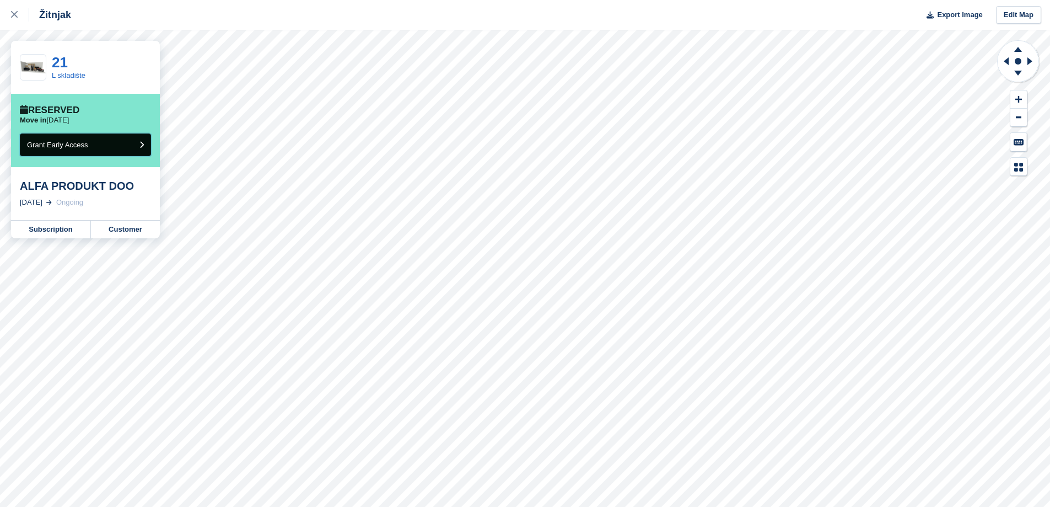
click at [98, 153] on button "Grant Early Access" at bounding box center [85, 144] width 131 height 23
click at [77, 229] on link "Subscription" at bounding box center [51, 229] width 80 height 18
click at [63, 233] on link "Subscription" at bounding box center [51, 229] width 80 height 18
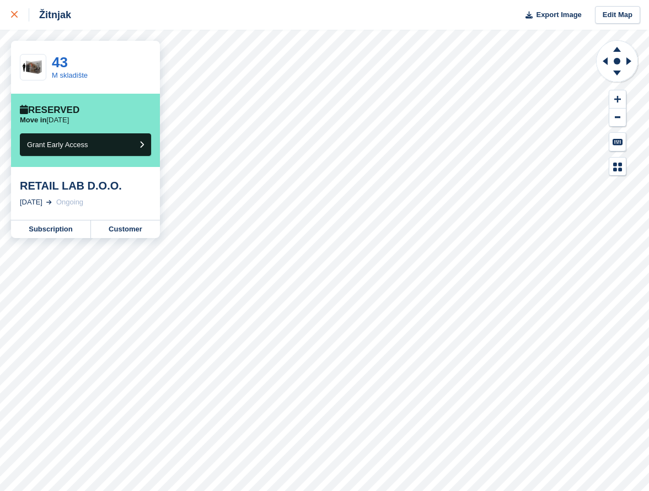
click at [10, 11] on link at bounding box center [14, 15] width 29 height 30
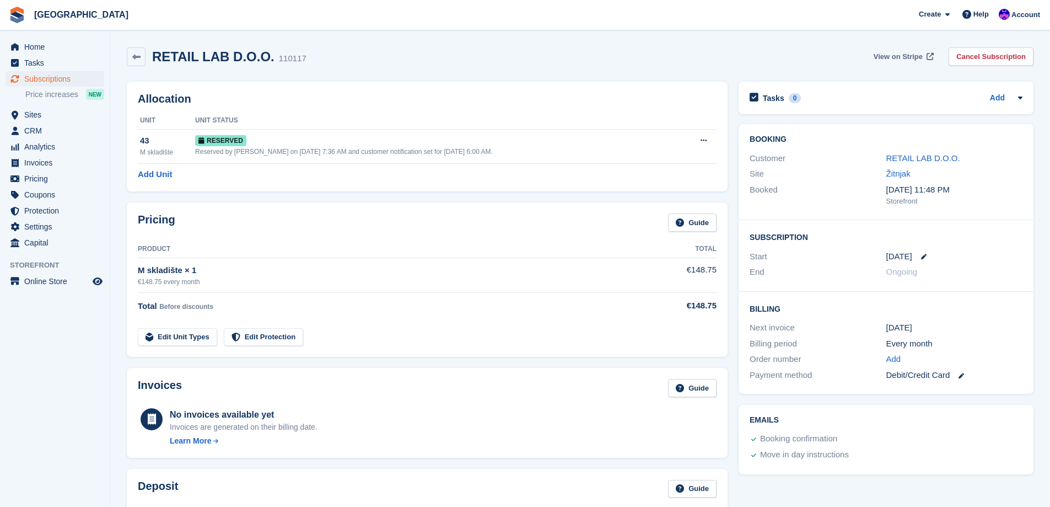
click at [913, 56] on span "View on Stripe" at bounding box center [898, 56] width 49 height 11
click at [921, 256] on icon at bounding box center [924, 257] width 6 height 6
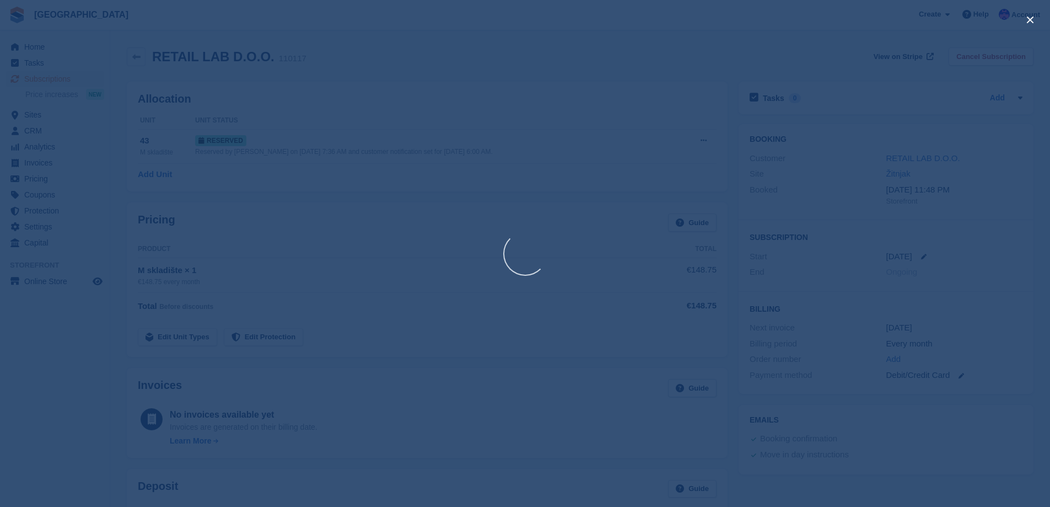
select select "*"
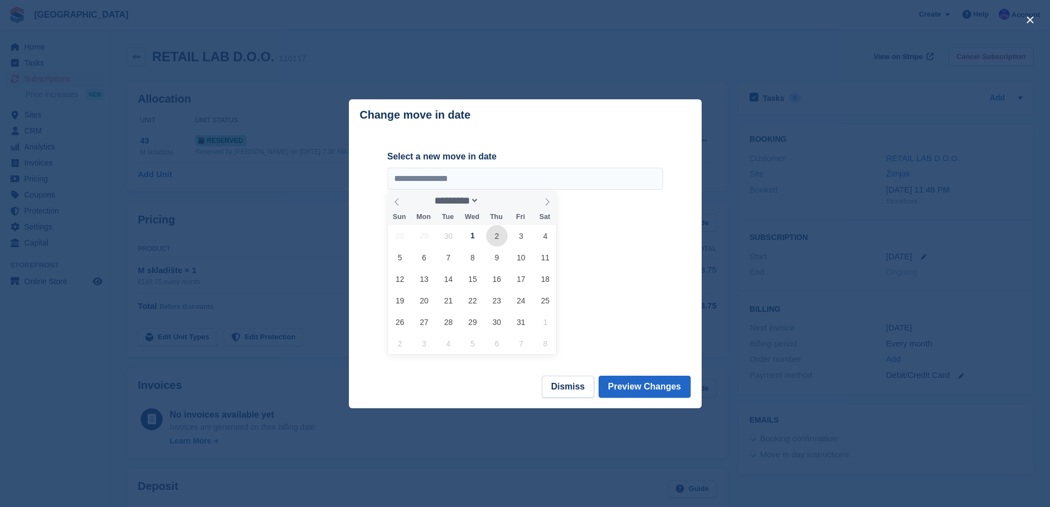
click at [493, 233] on span "2" at bounding box center [496, 235] width 21 height 21
type input "**********"
click at [640, 385] on button "Preview Changes" at bounding box center [645, 386] width 92 height 22
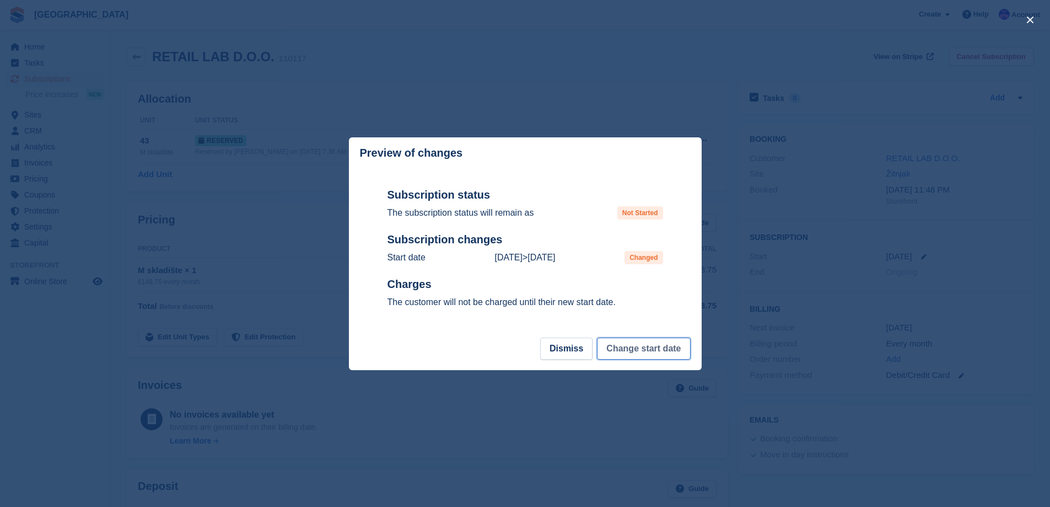
click at [636, 347] on button "Change start date" at bounding box center [643, 348] width 93 height 22
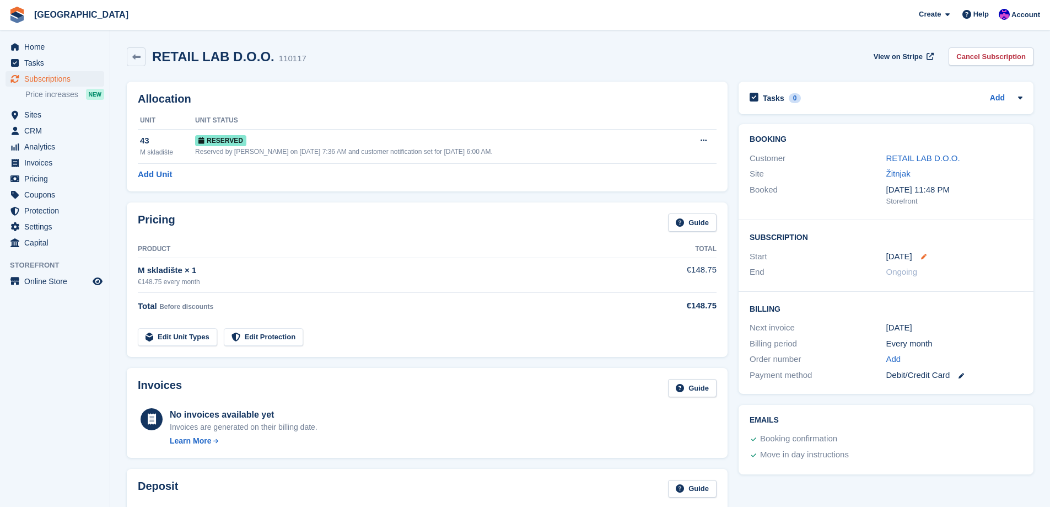
click at [921, 256] on icon at bounding box center [924, 257] width 6 height 6
select select "*"
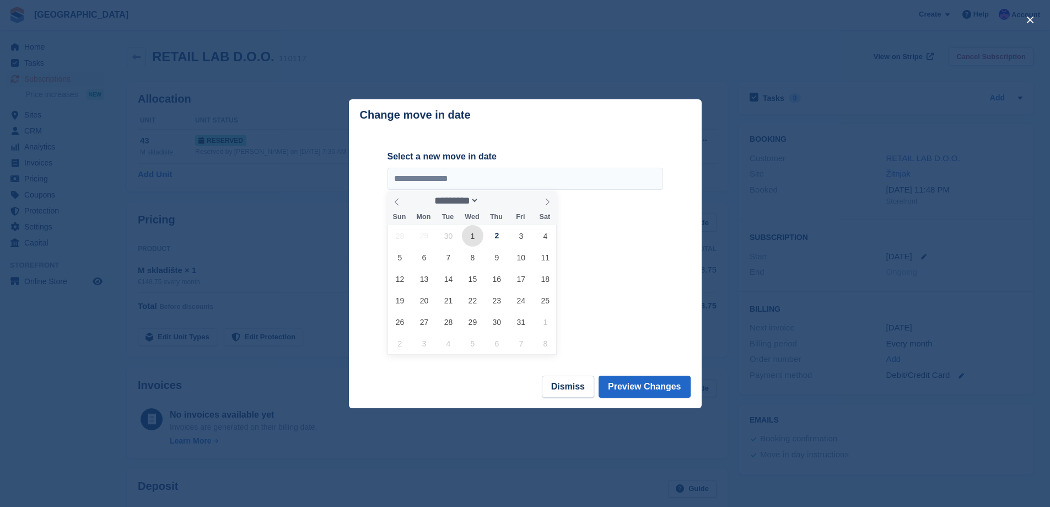
click at [479, 239] on span "1" at bounding box center [472, 235] width 21 height 21
type input "**********"
click at [641, 382] on button "Preview Changes" at bounding box center [645, 386] width 92 height 22
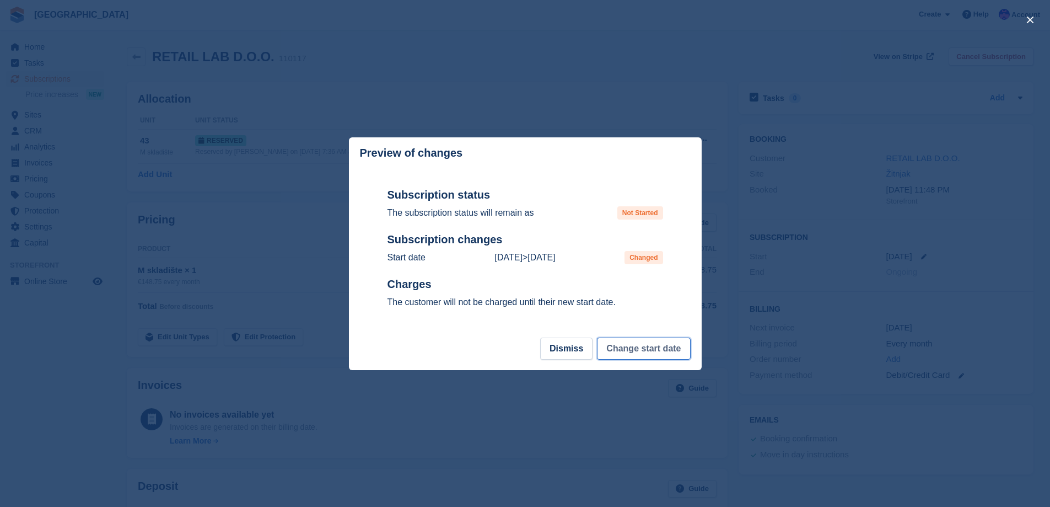
click at [641, 353] on button "Change start date" at bounding box center [643, 348] width 93 height 22
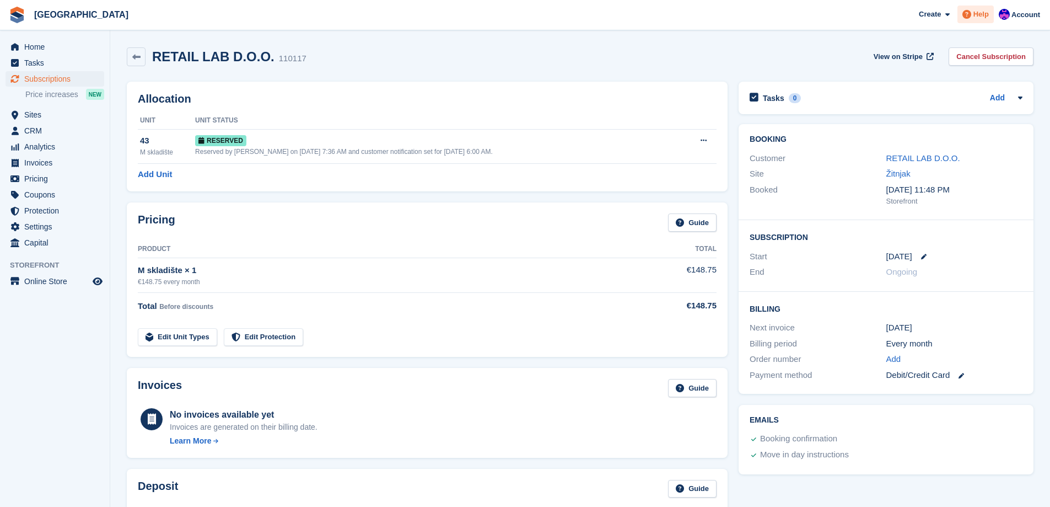
click at [979, 15] on span "Help" at bounding box center [980, 14] width 15 height 11
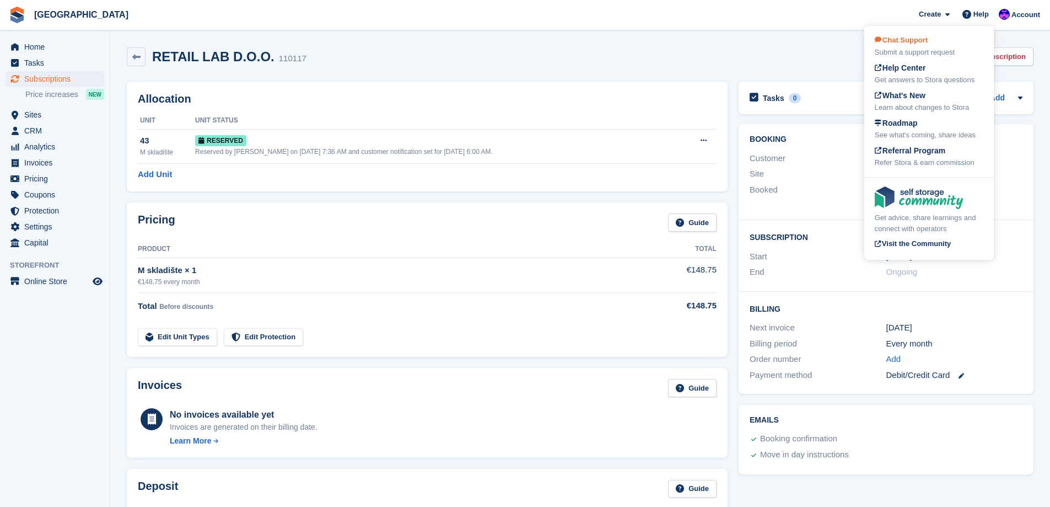
click at [921, 49] on div "Submit a support request" at bounding box center [929, 52] width 109 height 11
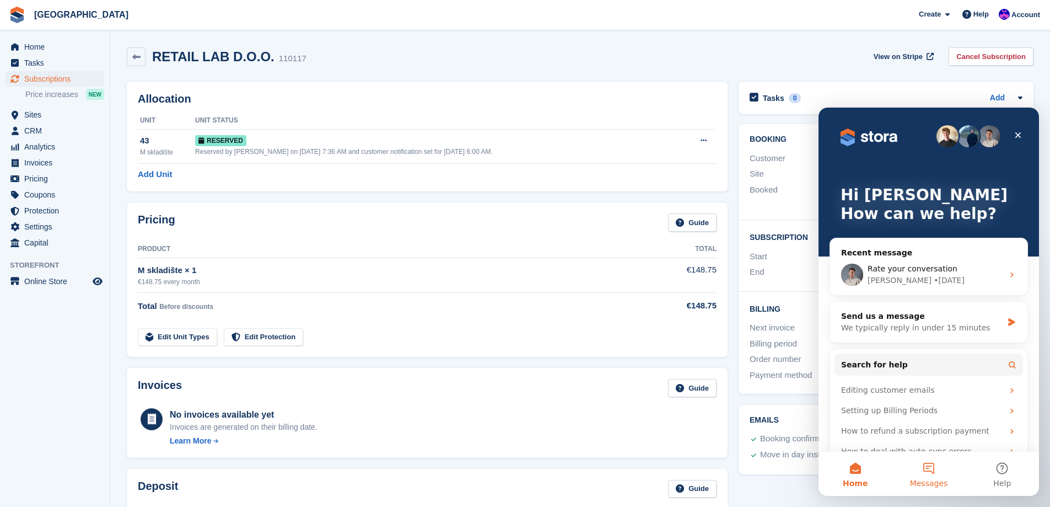
click at [921, 474] on button "Messages" at bounding box center [928, 473] width 73 height 44
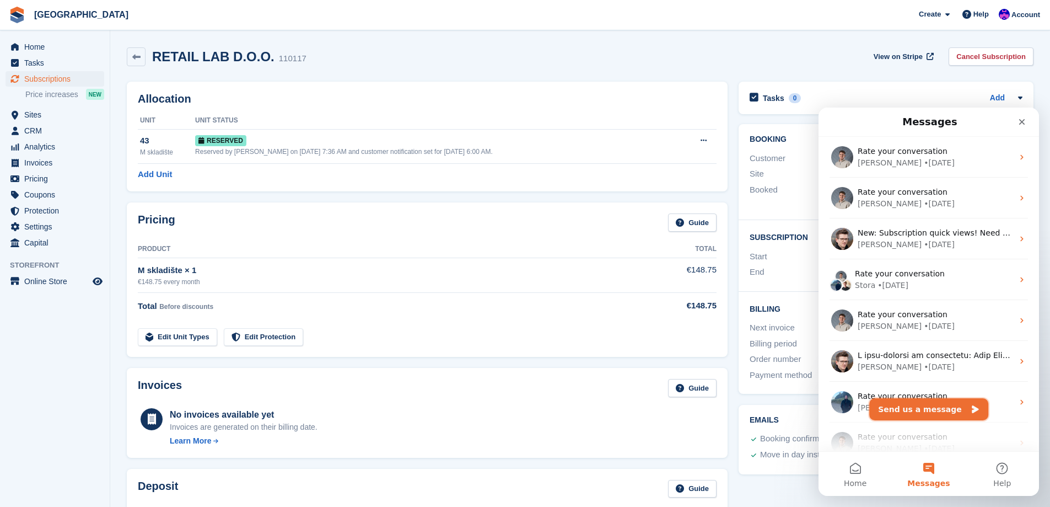
click at [902, 412] on button "Send us a message" at bounding box center [928, 409] width 119 height 22
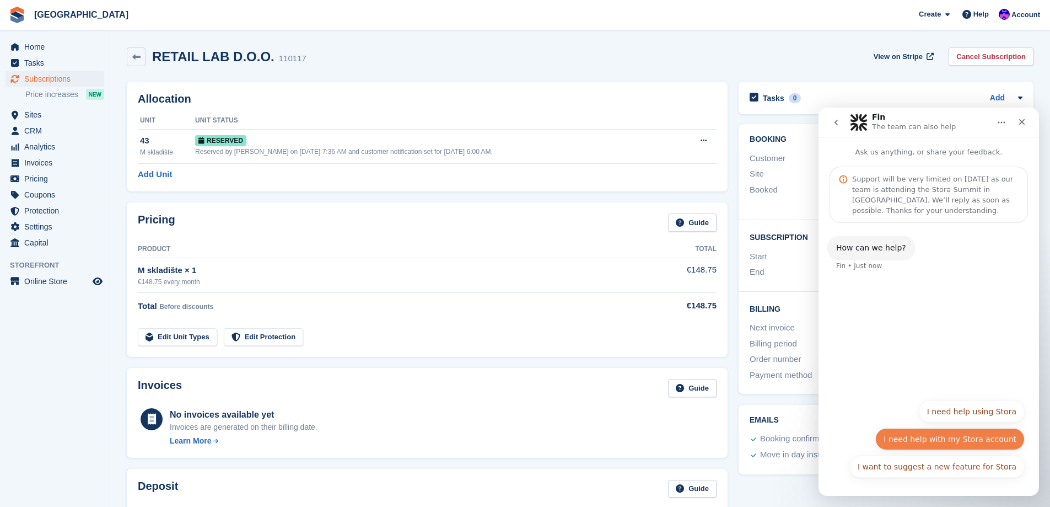
click at [944, 439] on button "I need help with my Stora account" at bounding box center [949, 439] width 149 height 22
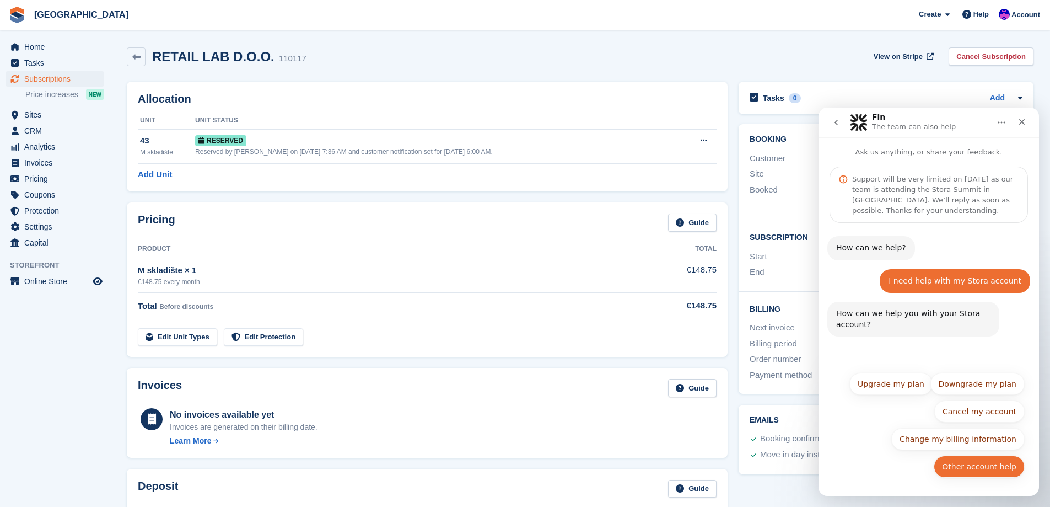
click at [990, 468] on button "Other account help" at bounding box center [979, 466] width 91 height 22
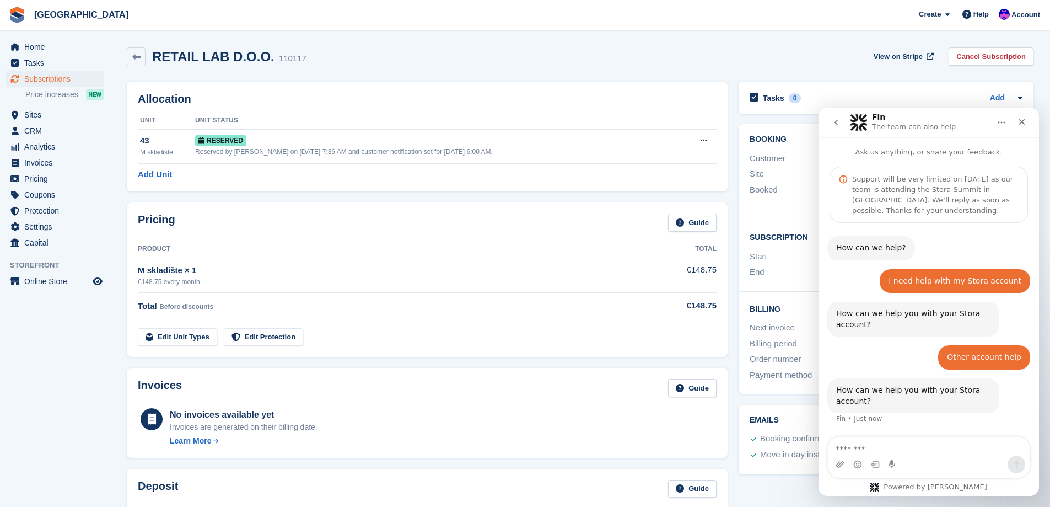
click at [938, 448] on textarea "Message…" at bounding box center [929, 446] width 202 height 19
type textarea "**********"
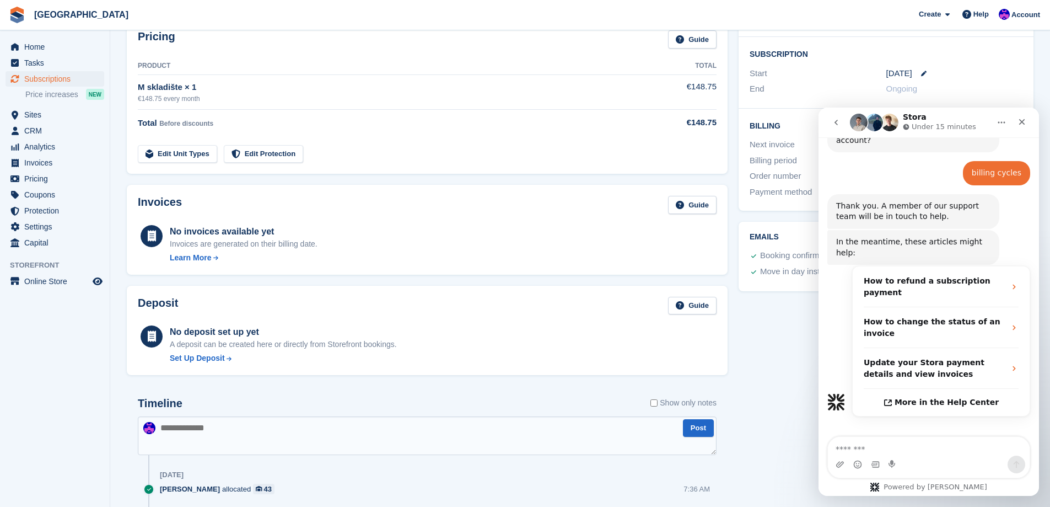
scroll to position [220, 0]
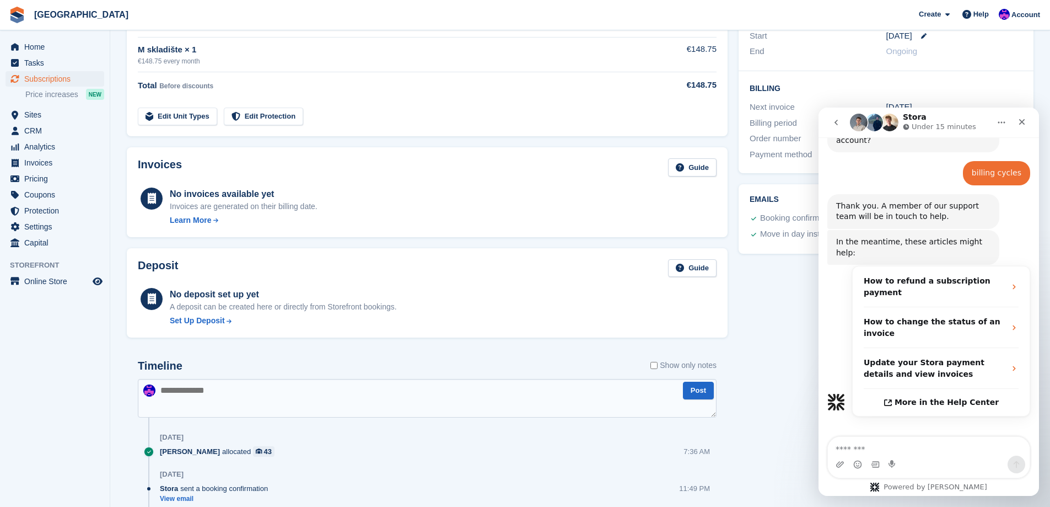
click at [923, 89] on h2 "Billing" at bounding box center [886, 87] width 273 height 11
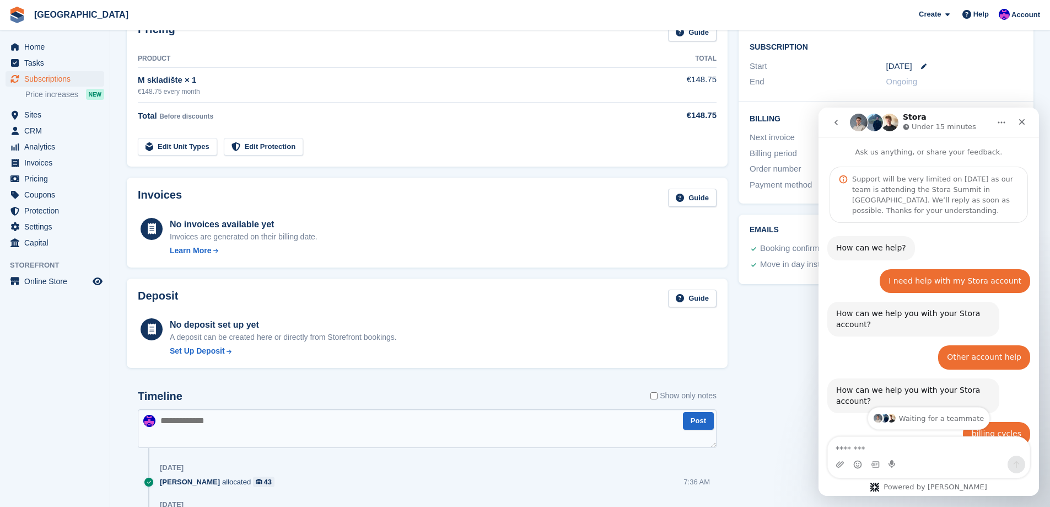
scroll to position [174, 0]
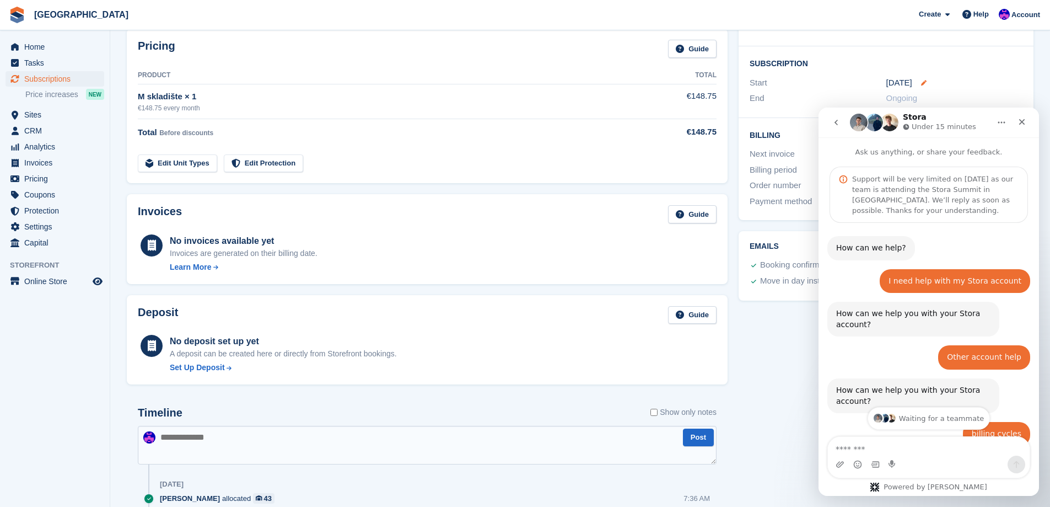
click at [921, 80] on icon at bounding box center [924, 83] width 6 height 6
select select "*"
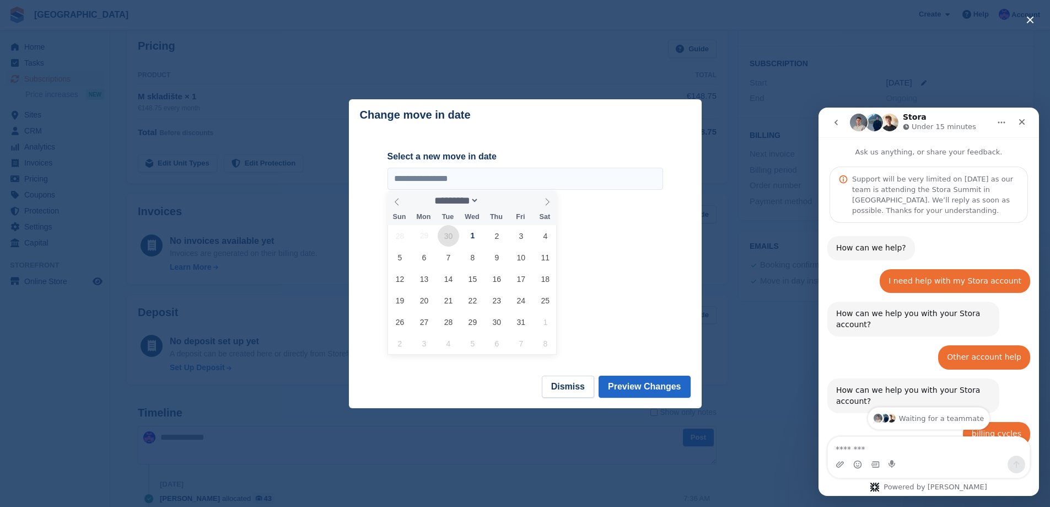
click at [454, 240] on span "30" at bounding box center [448, 235] width 21 height 21
type input "**********"
select select "*"
click at [641, 381] on button "Preview Changes" at bounding box center [645, 386] width 92 height 22
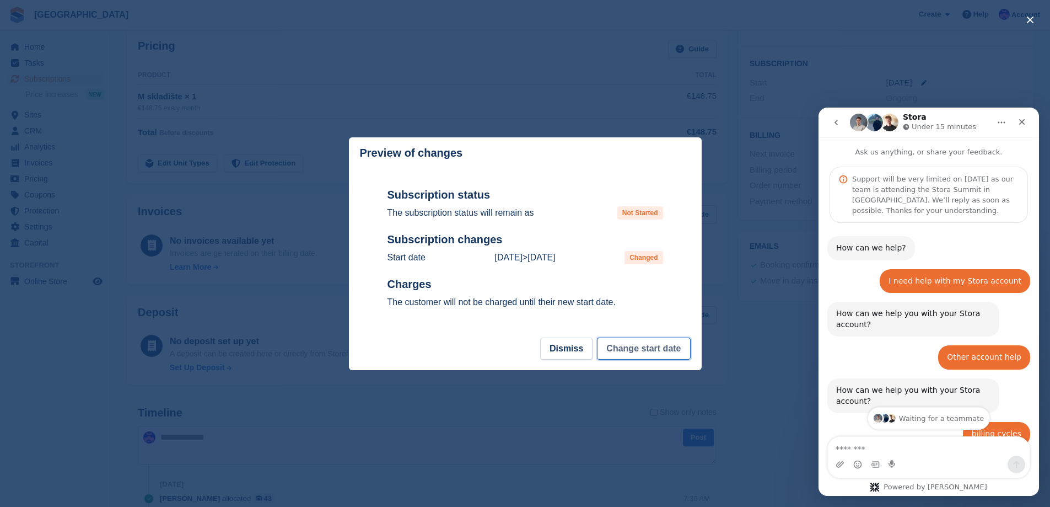
click at [636, 356] on button "Change start date" at bounding box center [643, 348] width 93 height 22
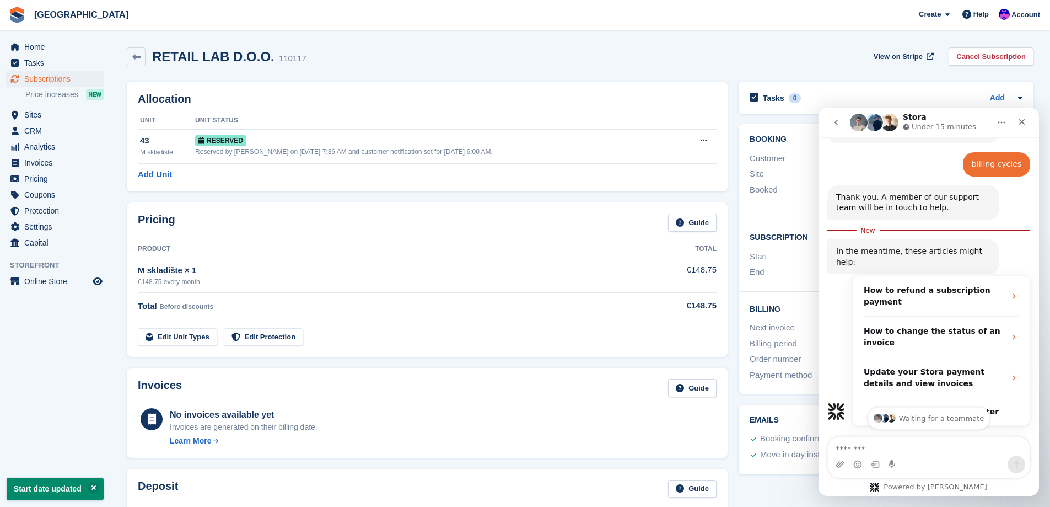
scroll to position [279, 0]
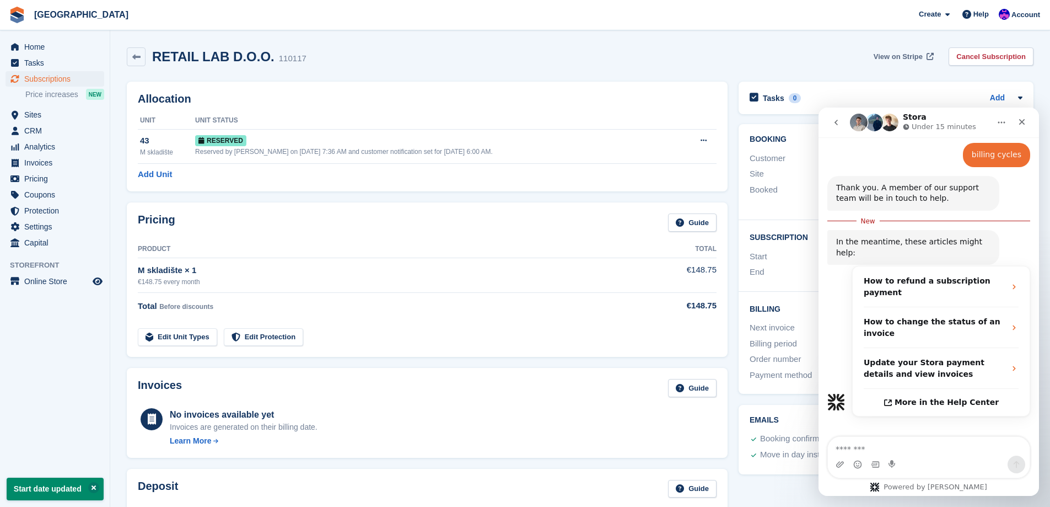
click at [916, 63] on link "View on Stripe" at bounding box center [902, 56] width 67 height 18
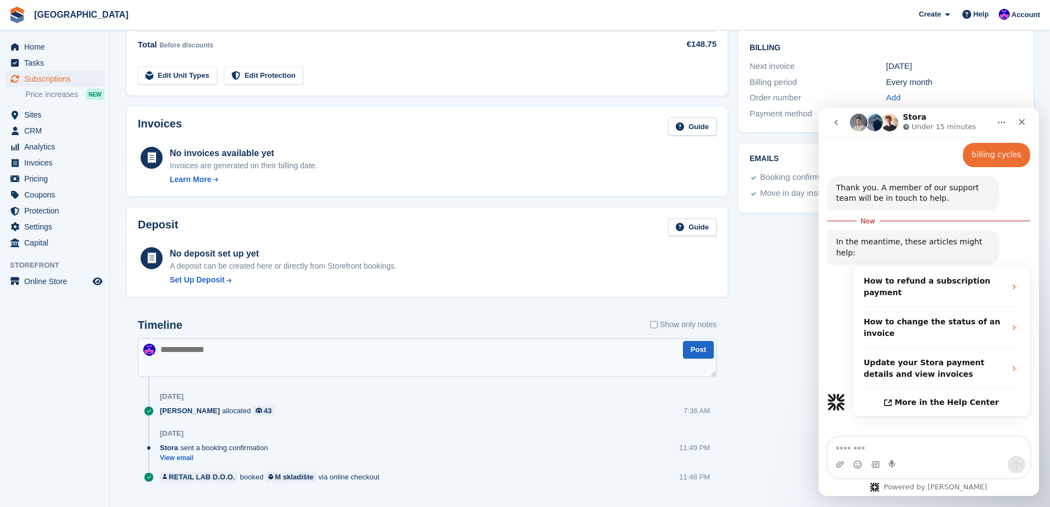
scroll to position [220, 0]
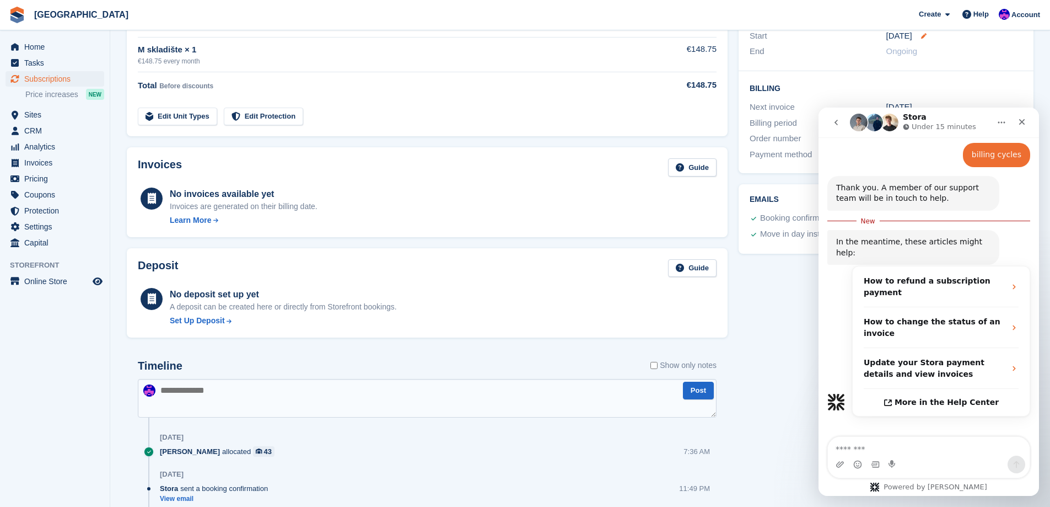
click at [923, 34] on icon at bounding box center [924, 36] width 6 height 6
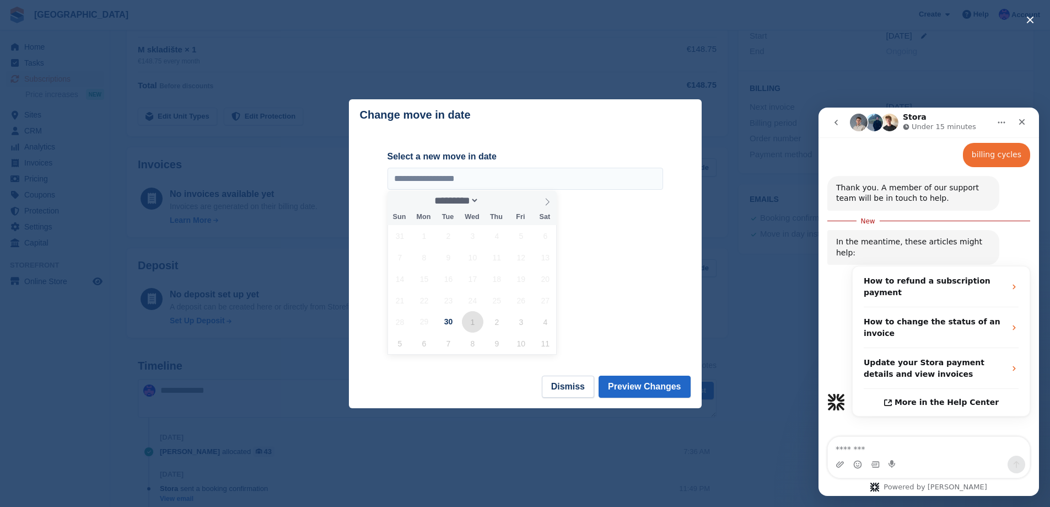
click at [473, 319] on span "1" at bounding box center [472, 321] width 21 height 21
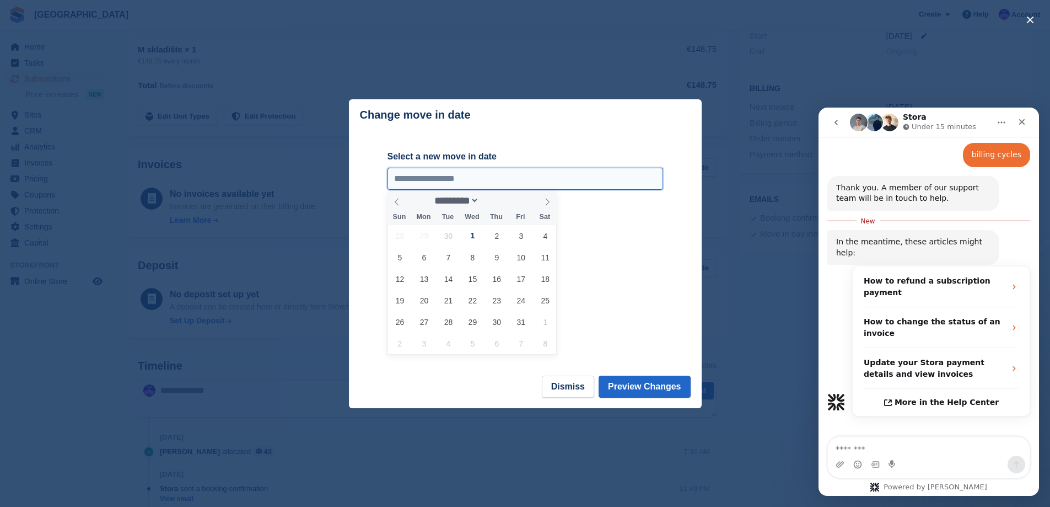
type input "**********"
select select "*"
click at [649, 384] on button "Preview Changes" at bounding box center [645, 386] width 92 height 22
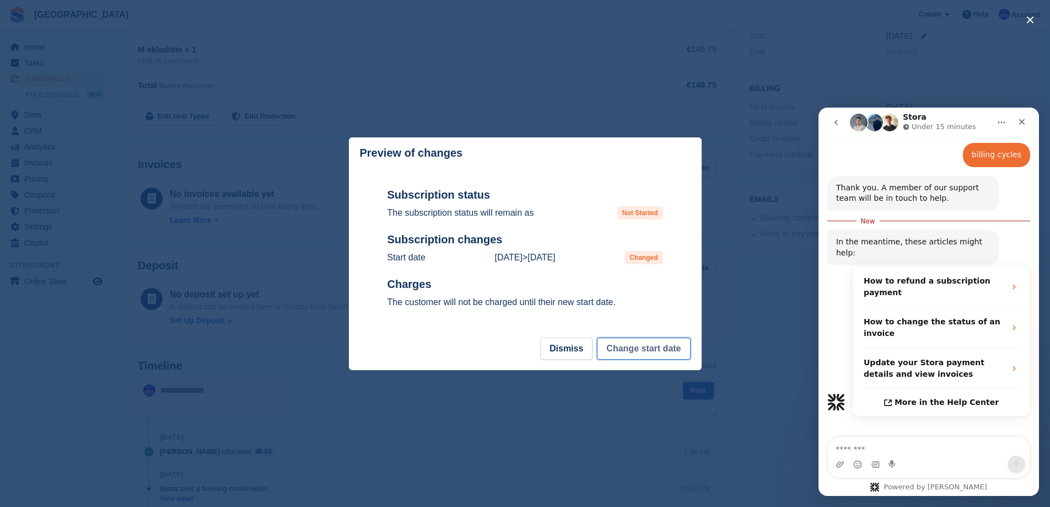
click at [634, 346] on button "Change start date" at bounding box center [643, 348] width 93 height 22
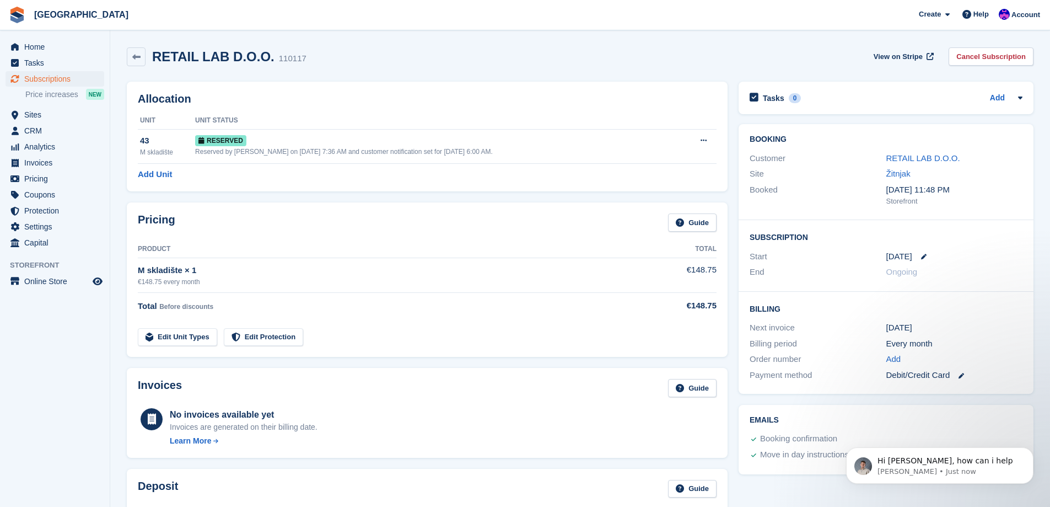
scroll to position [0, 0]
click at [901, 460] on span "Hi Ivan, how can i help" at bounding box center [946, 460] width 136 height 9
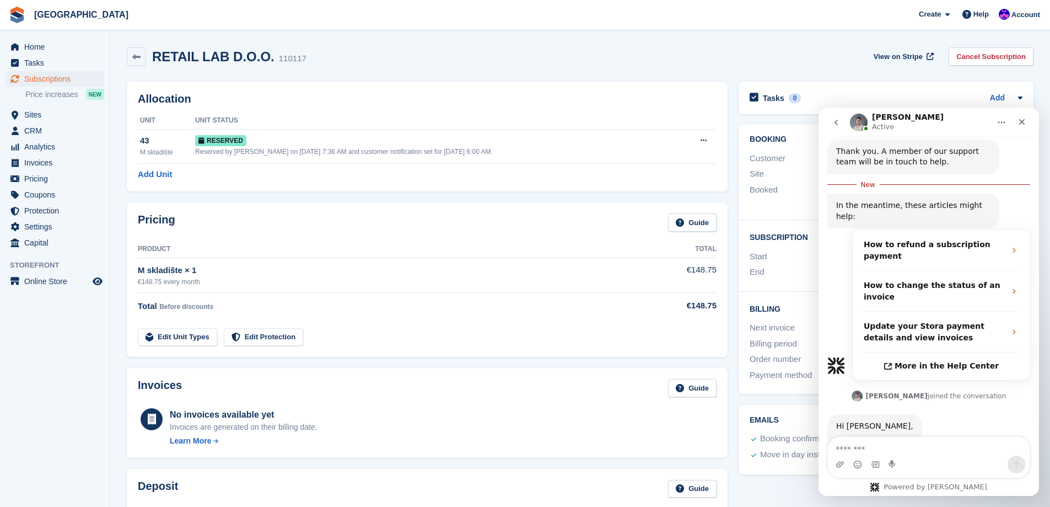
scroll to position [334, 0]
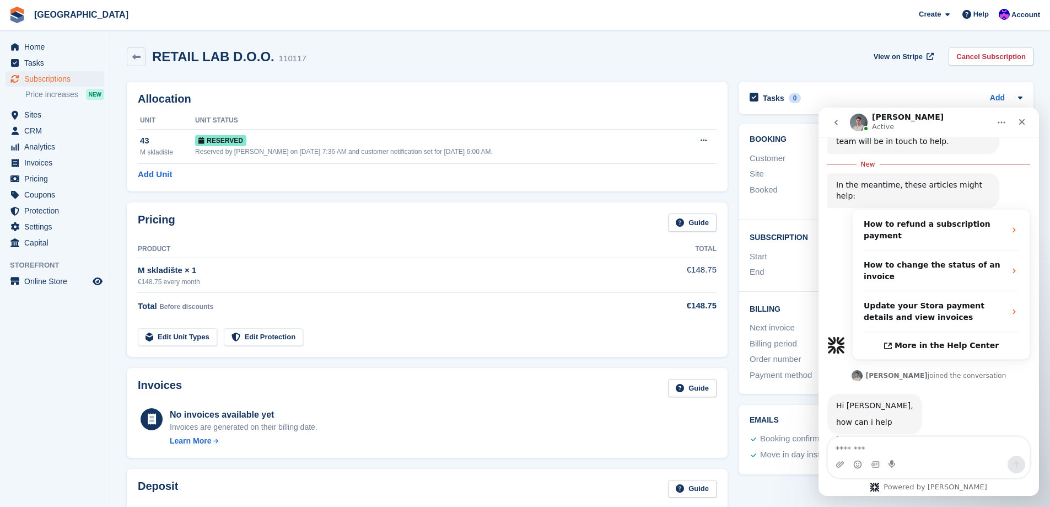
click at [901, 445] on textarea "Message…" at bounding box center [929, 446] width 202 height 19
type textarea "*"
type textarea "**********"
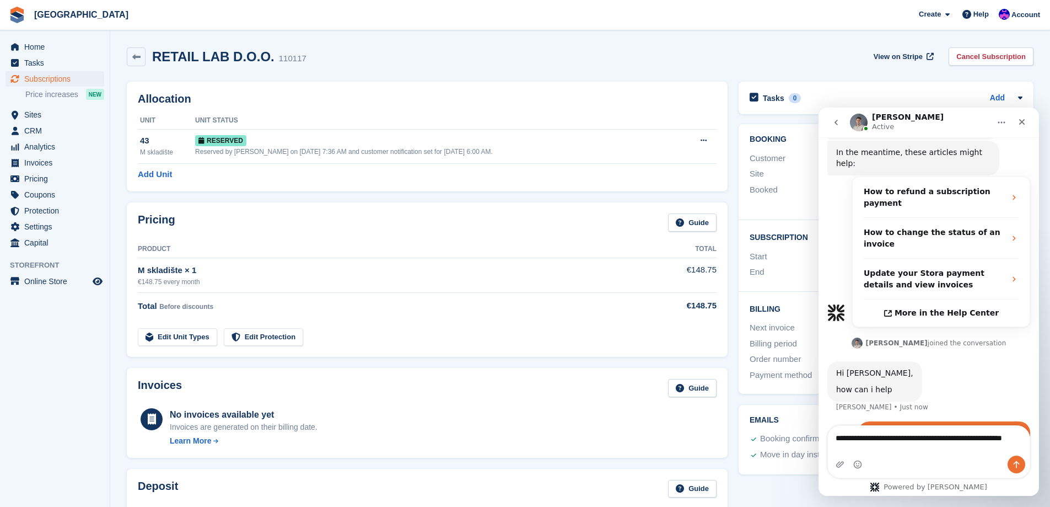
scroll to position [359, 0]
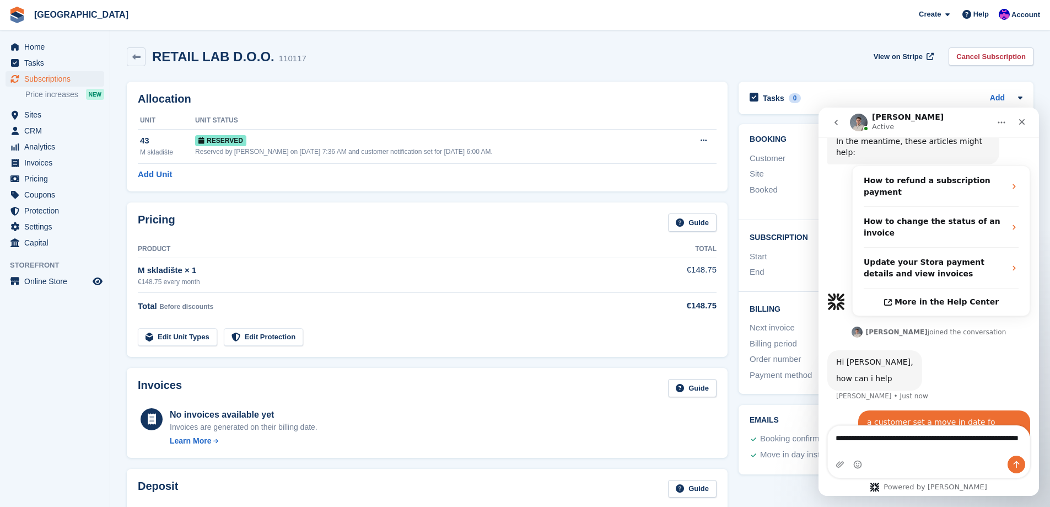
type textarea "**********"
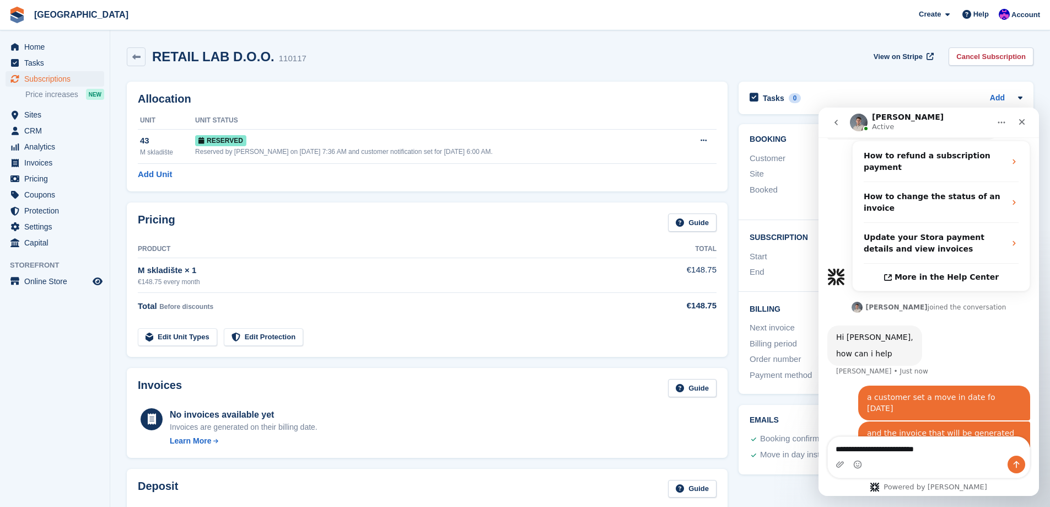
type textarea "**********"
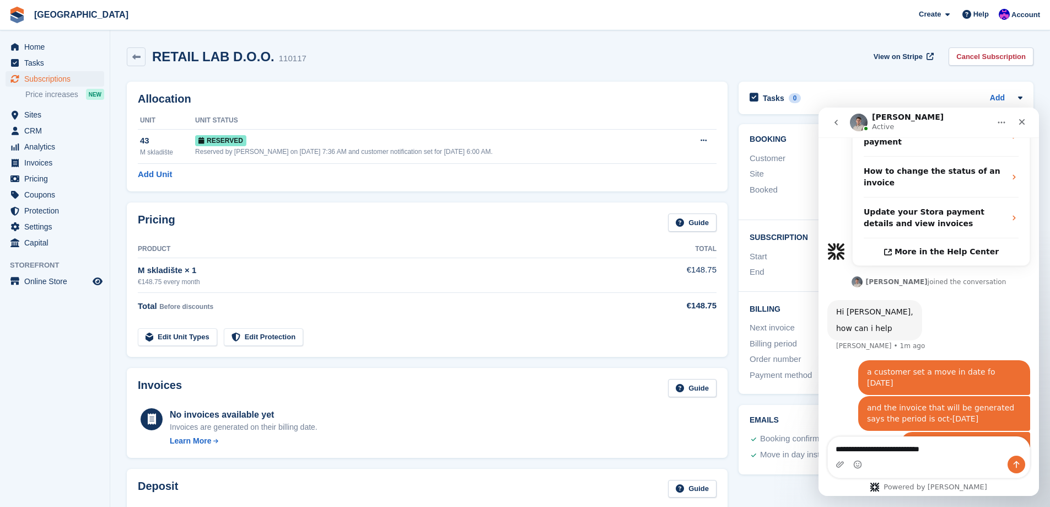
type textarea "**********"
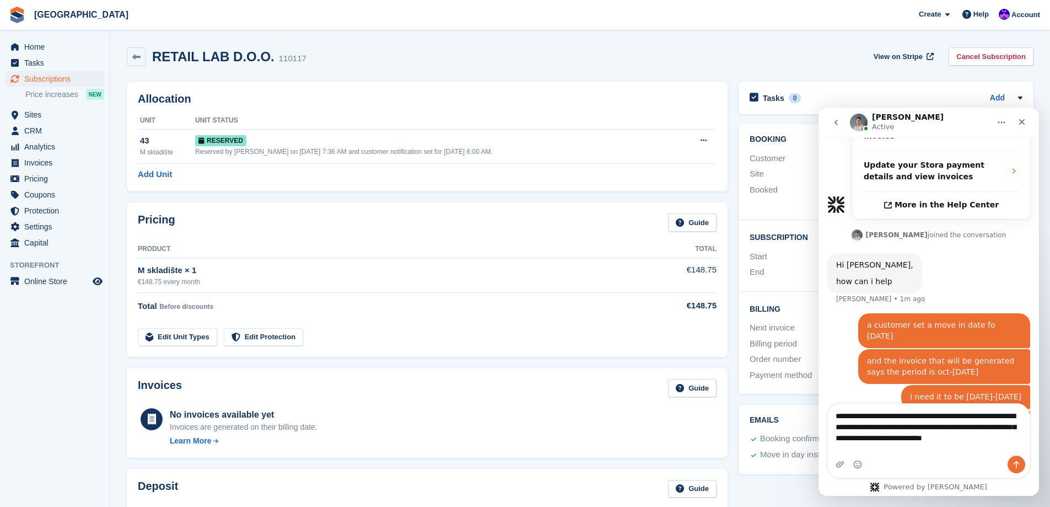
scroll to position [467, 0]
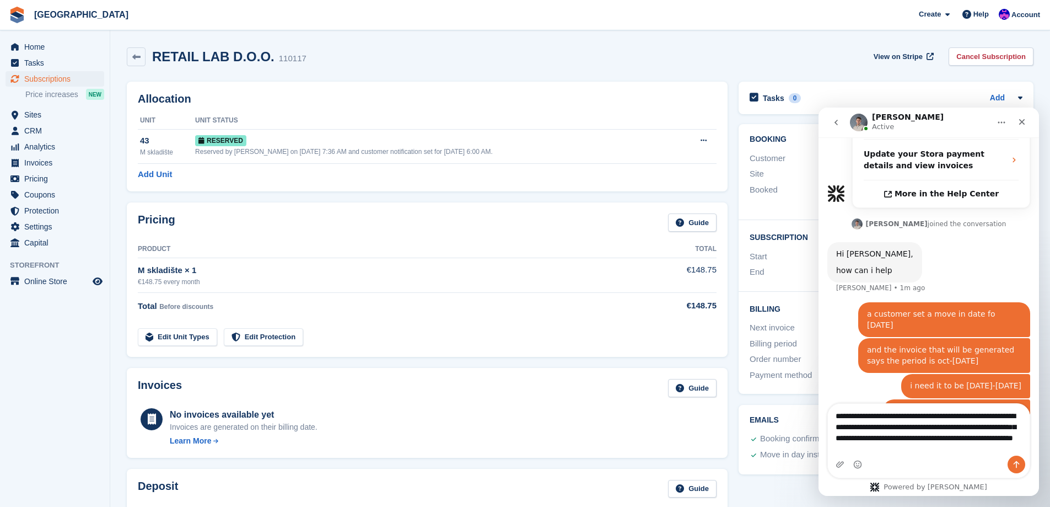
type textarea "**********"
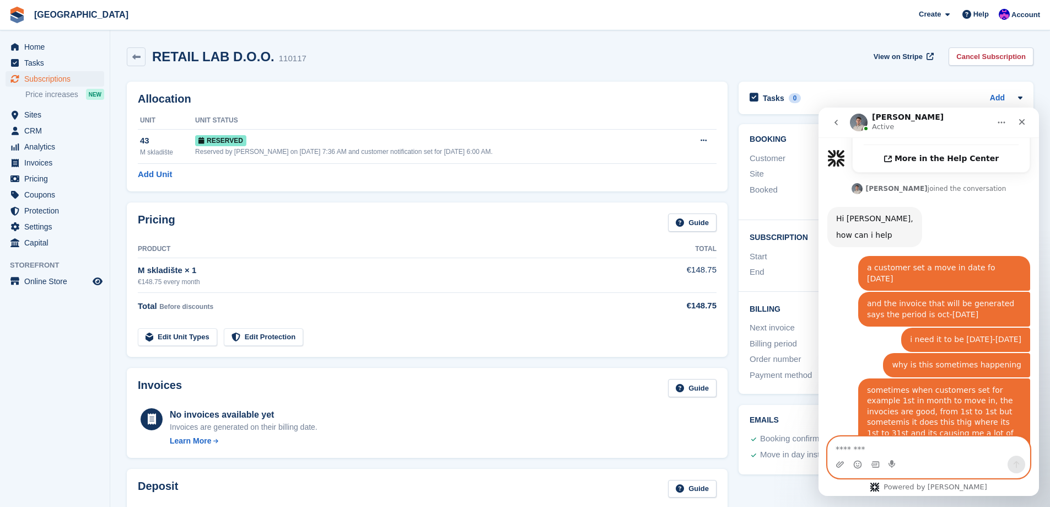
scroll to position [536, 0]
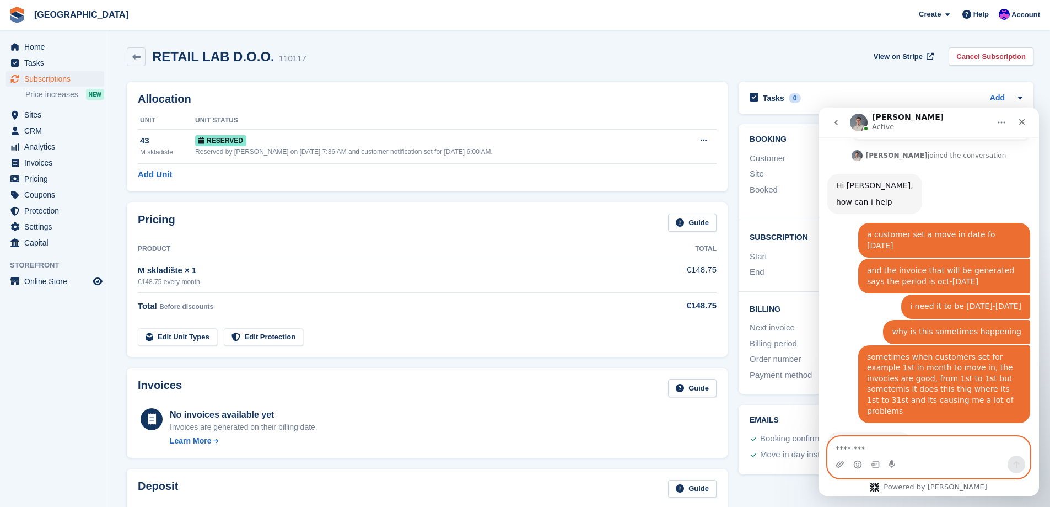
click at [886, 443] on textarea "Message…" at bounding box center [929, 446] width 202 height 19
type textarea "**********"
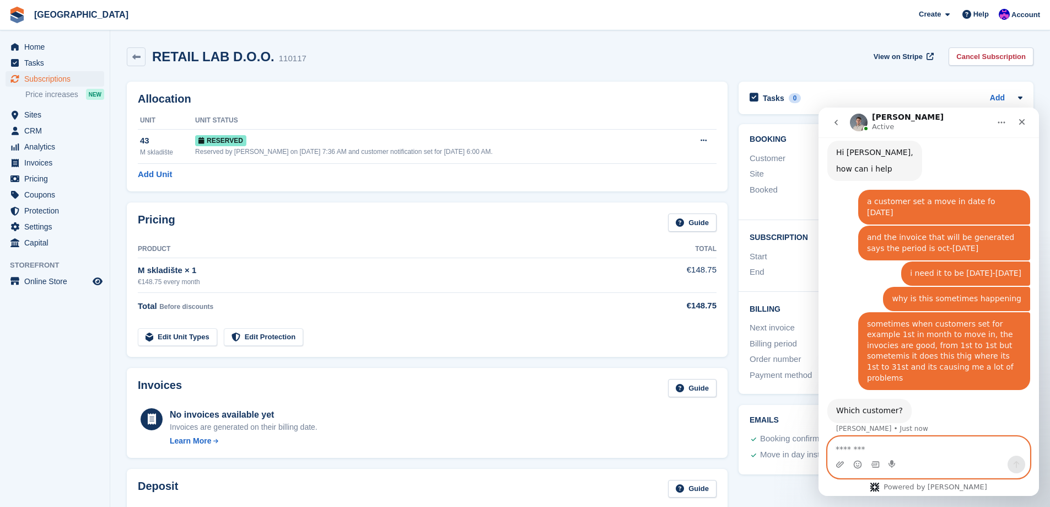
click at [886, 443] on textarea "Message…" at bounding box center [929, 446] width 202 height 19
type textarea "********"
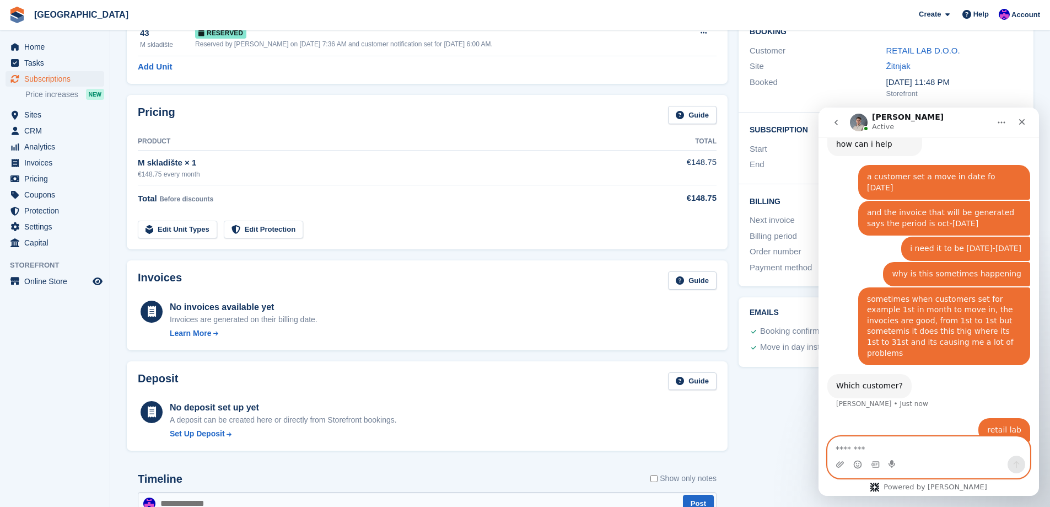
scroll to position [0, 0]
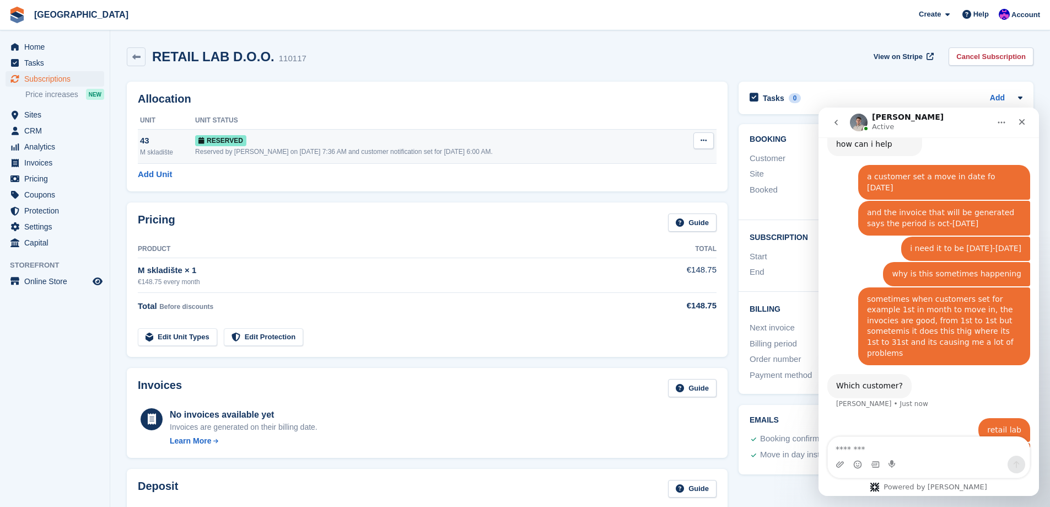
click at [294, 146] on div "Reserved" at bounding box center [437, 140] width 484 height 12
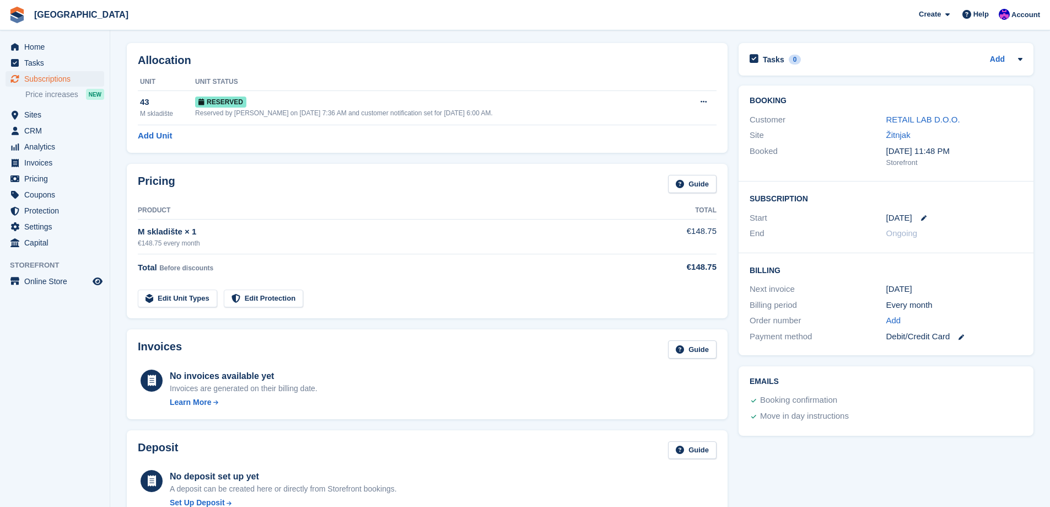
scroll to position [276, 0]
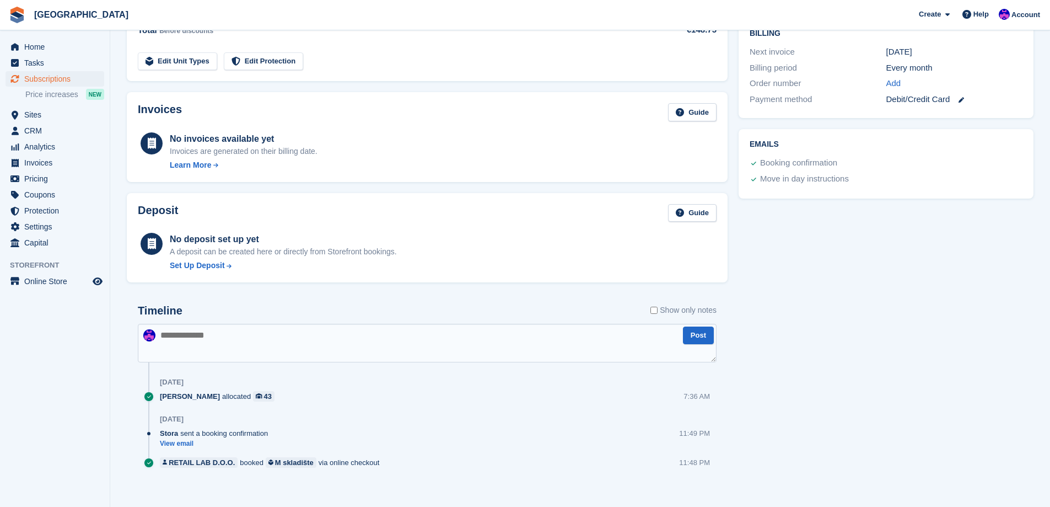
click at [304, 149] on div "Invoices are generated on their billing date." at bounding box center [244, 152] width 148 height 12
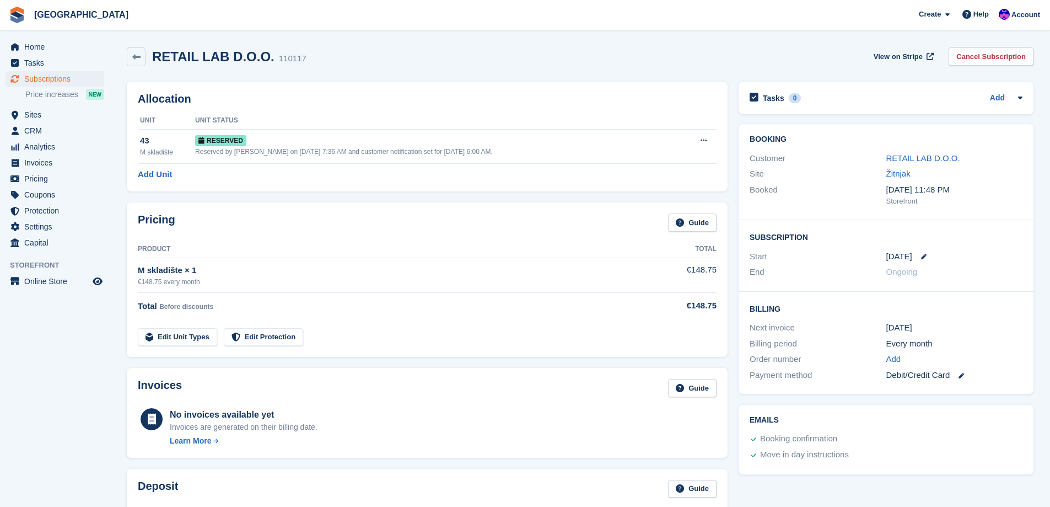
click at [958, 153] on div "RETAIL LAB D.O.O." at bounding box center [954, 158] width 136 height 13
click at [945, 153] on link "RETAIL LAB D.O.O." at bounding box center [923, 157] width 74 height 9
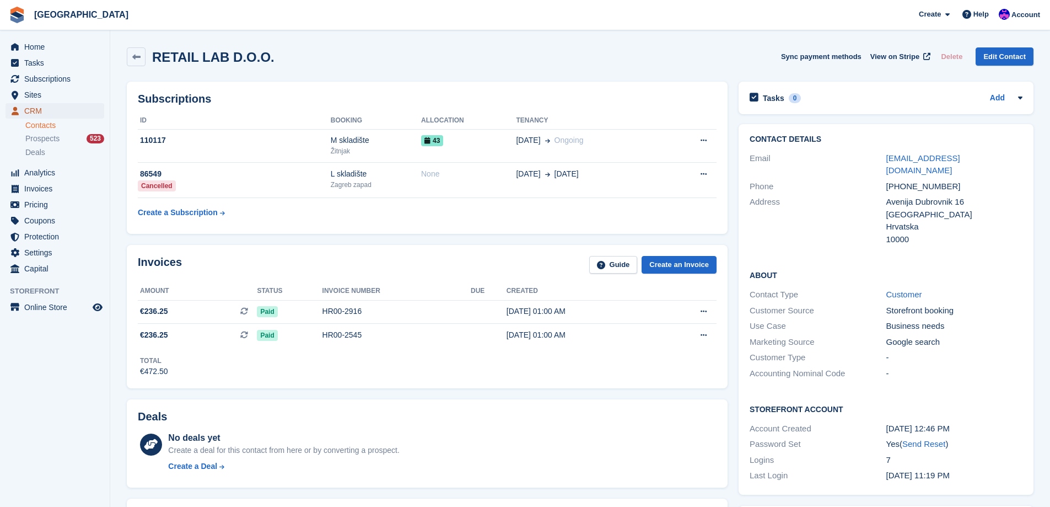
click at [29, 106] on span "CRM" at bounding box center [57, 110] width 66 height 15
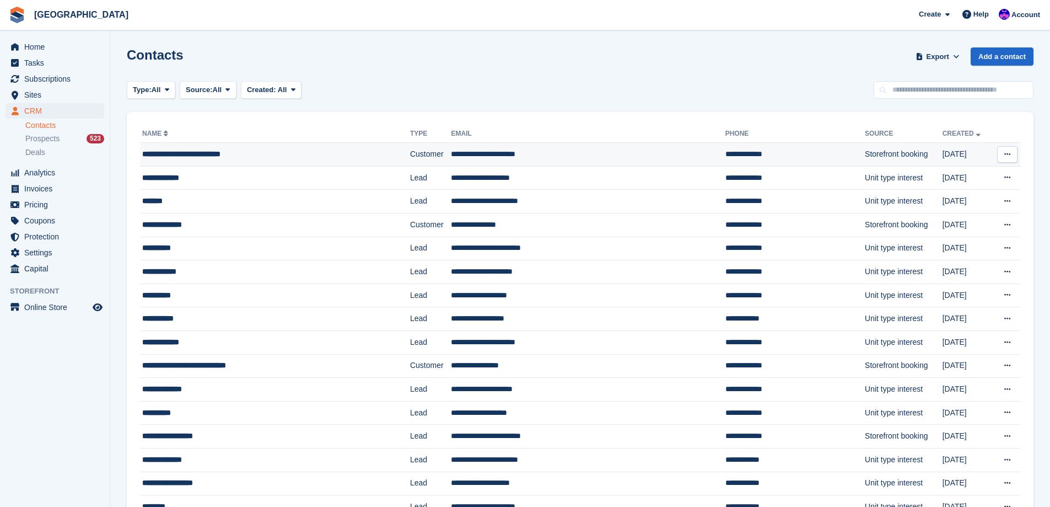
click at [195, 158] on div "**********" at bounding box center [251, 154] width 218 height 12
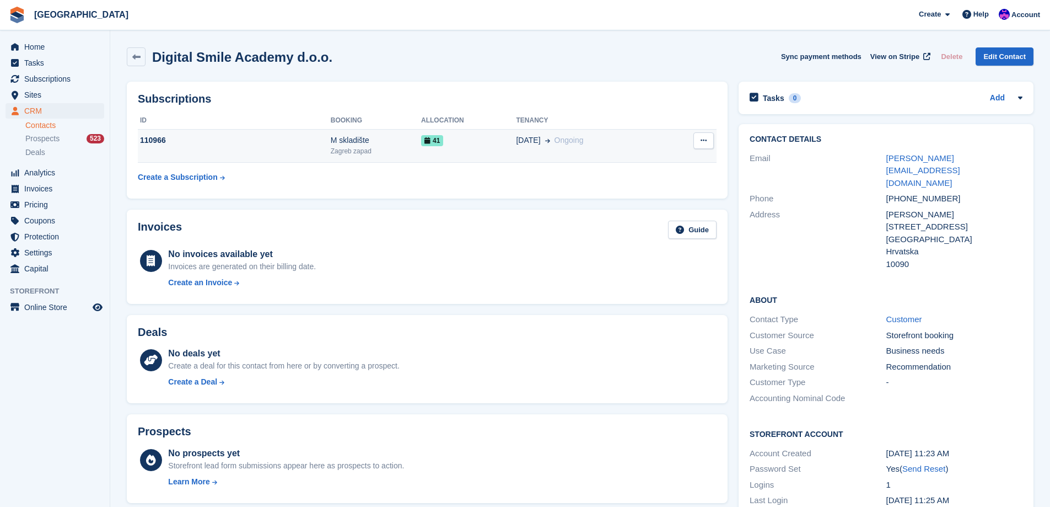
click at [348, 155] on div "Zagreb zapad" at bounding box center [376, 151] width 90 height 10
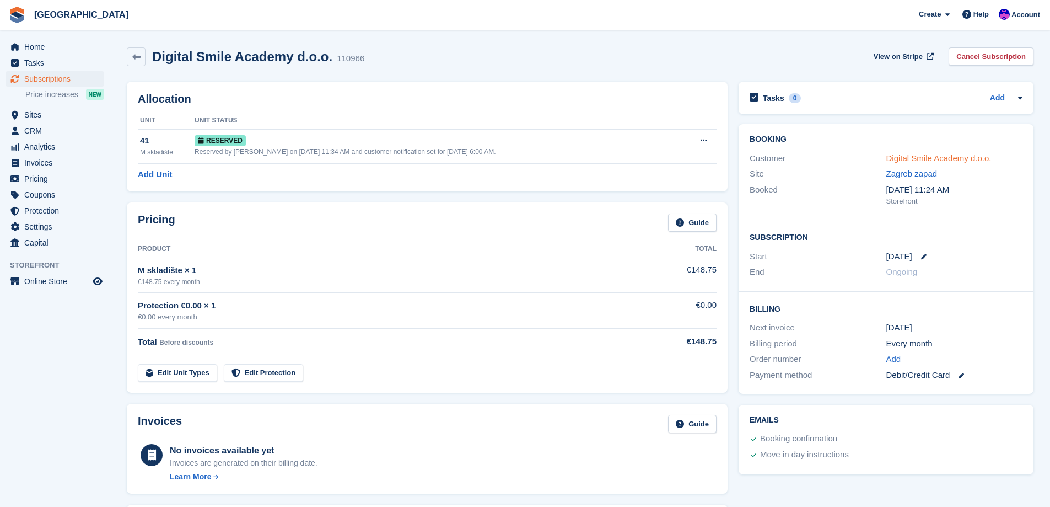
click at [937, 154] on link "Digital Smile Academy d.o.o." at bounding box center [938, 157] width 105 height 9
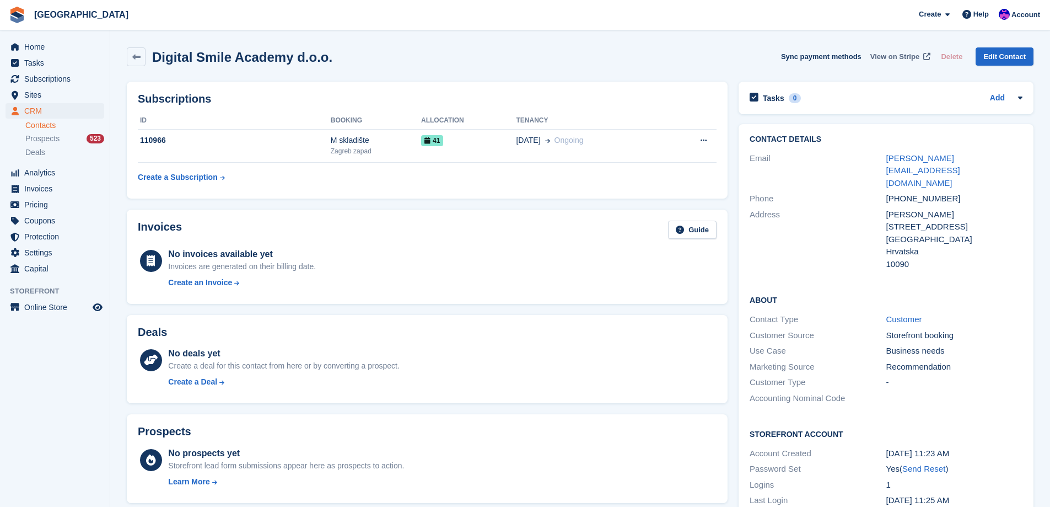
click at [906, 61] on span "View on Stripe" at bounding box center [894, 56] width 49 height 11
click at [973, 12] on span at bounding box center [966, 14] width 13 height 13
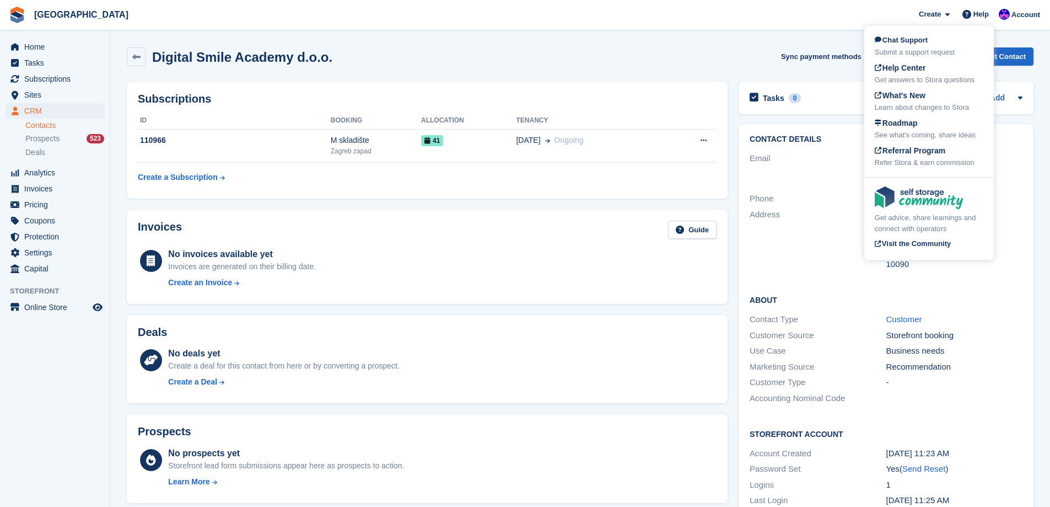
click at [924, 34] on div "Chat Support Submit a support request Help Center Get answers to Stora question…" at bounding box center [929, 101] width 130 height 147
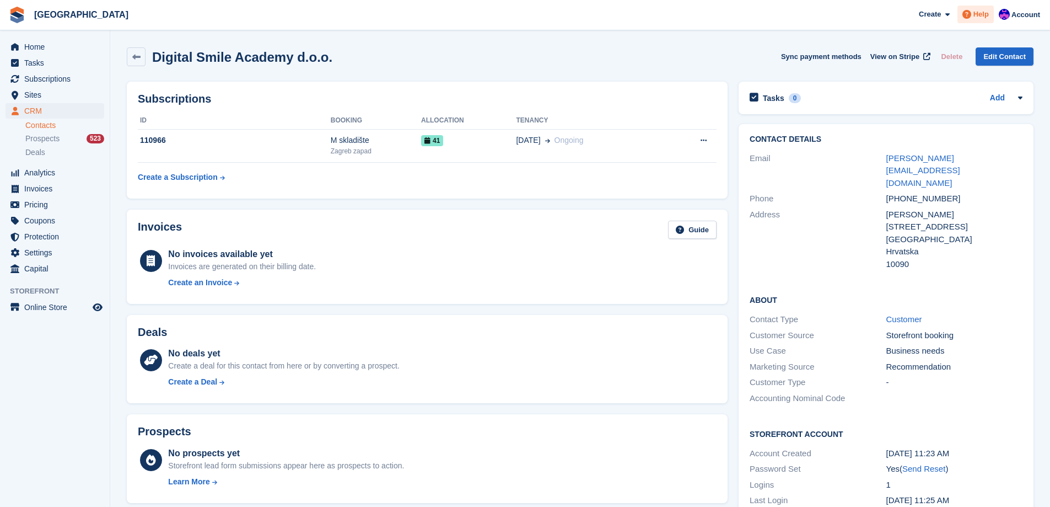
click at [969, 19] on span at bounding box center [966, 14] width 13 height 13
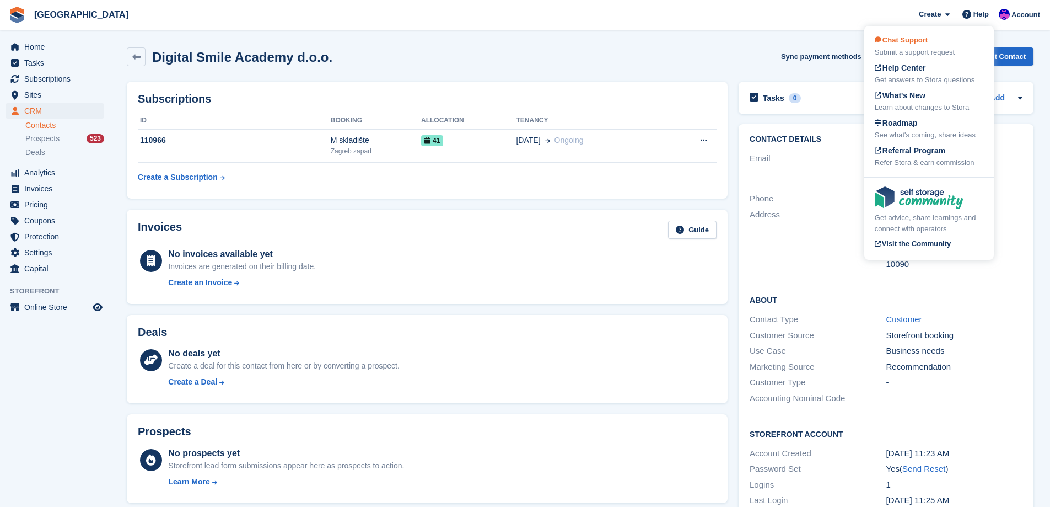
click at [961, 36] on div "Chat Support Submit a support request" at bounding box center [929, 46] width 109 height 23
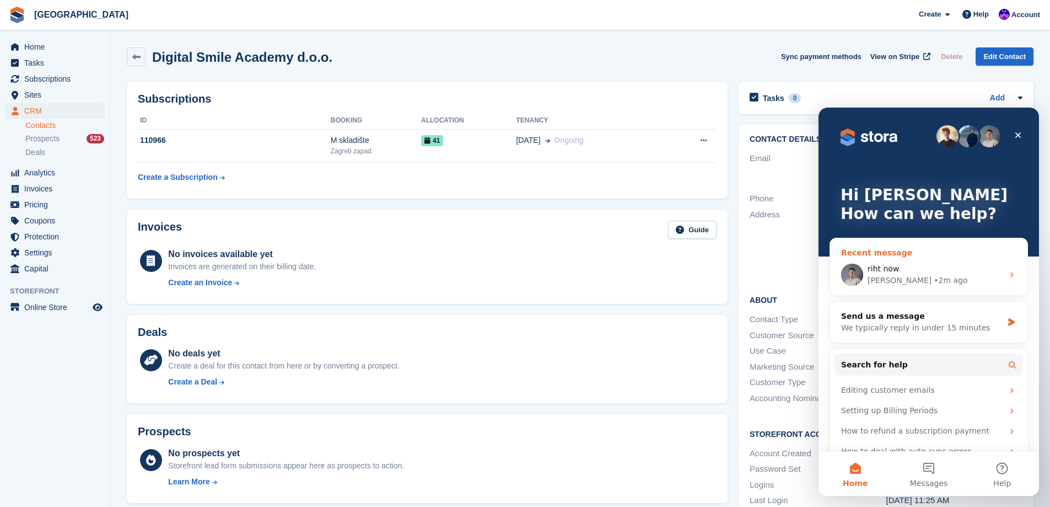
click at [934, 278] on div "• 2m ago" at bounding box center [951, 281] width 34 height 12
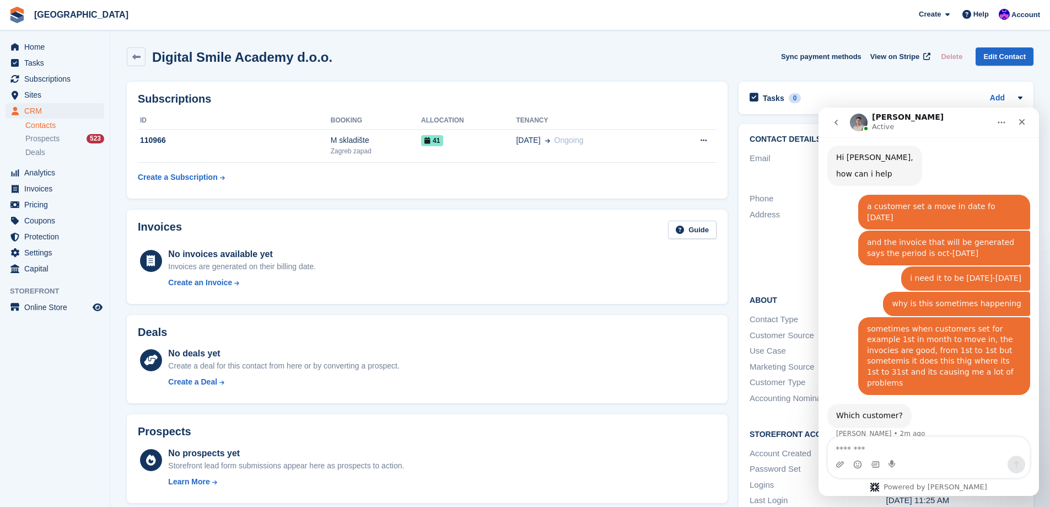
scroll to position [594, 0]
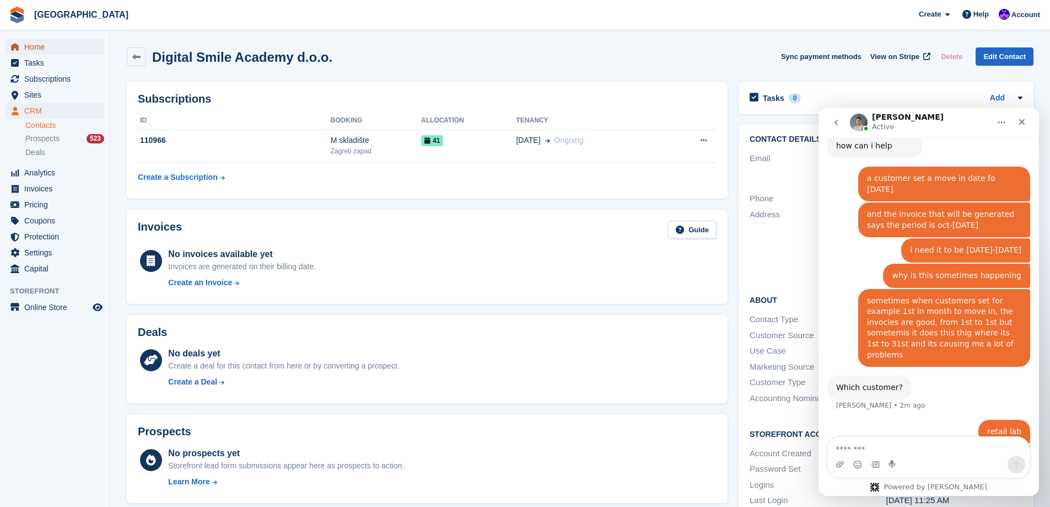
click at [44, 44] on span "Home" at bounding box center [57, 46] width 66 height 15
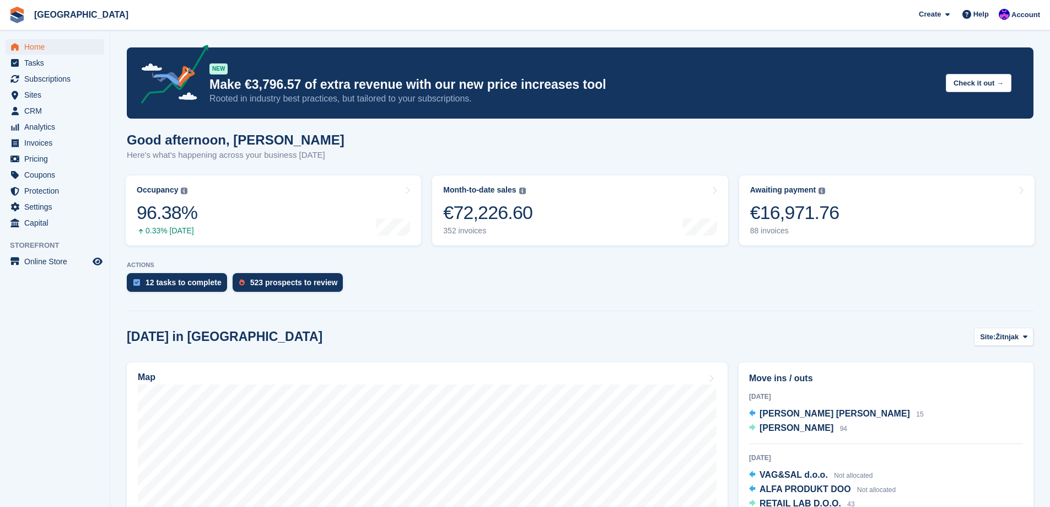
click at [440, 308] on div at bounding box center [580, 308] width 907 height 5
click at [970, 15] on icon at bounding box center [966, 14] width 9 height 9
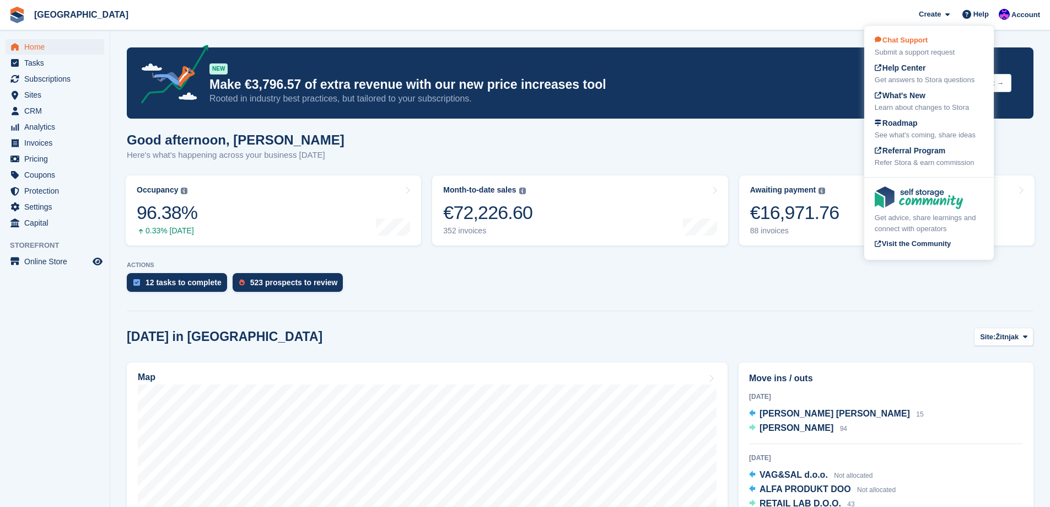
click at [950, 53] on div "Submit a support request" at bounding box center [929, 52] width 109 height 11
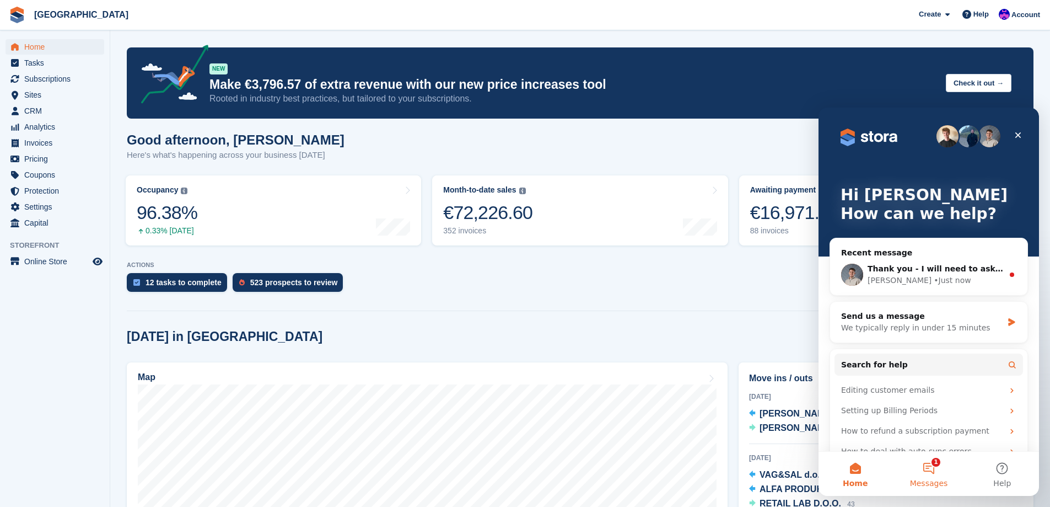
click at [932, 465] on button "1 Messages" at bounding box center [928, 473] width 73 height 44
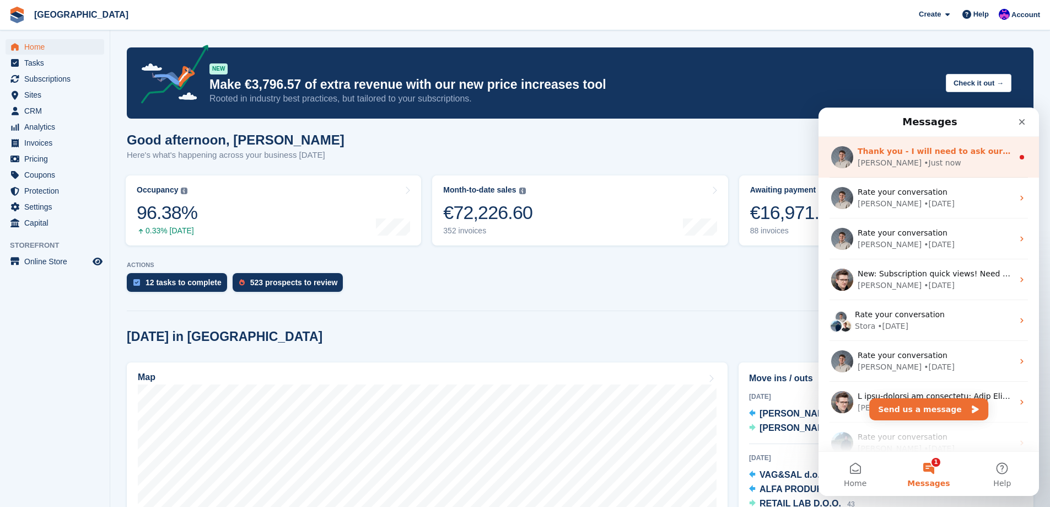
click at [927, 161] on div "[PERSON_NAME] • Just now" at bounding box center [935, 163] width 155 height 12
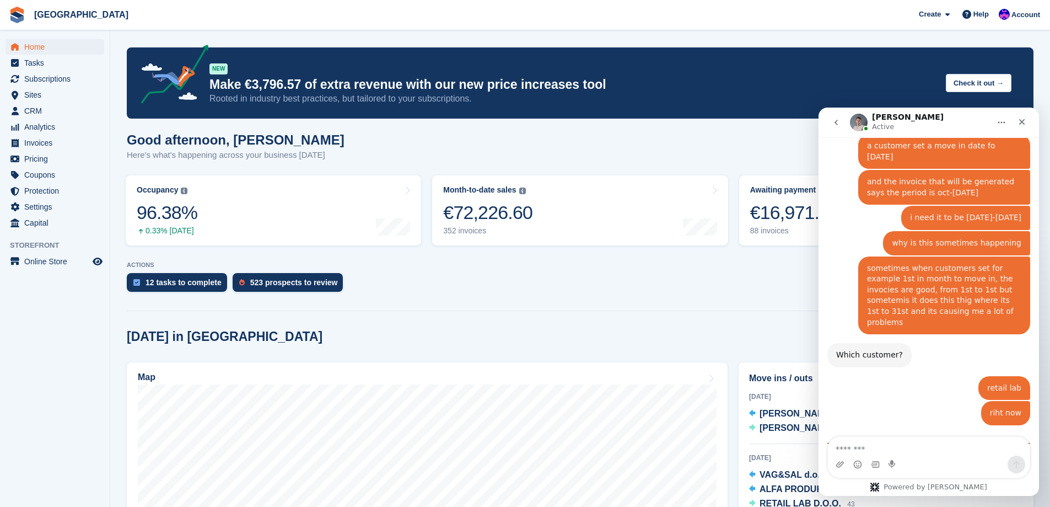
scroll to position [655, 0]
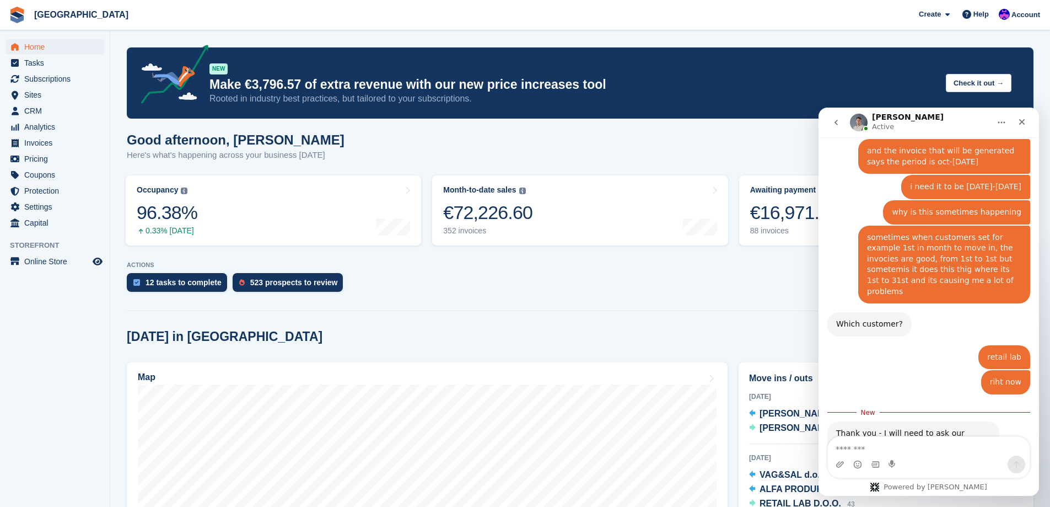
click at [943, 449] on textarea "Message…" at bounding box center [929, 446] width 202 height 19
type textarea "**********"
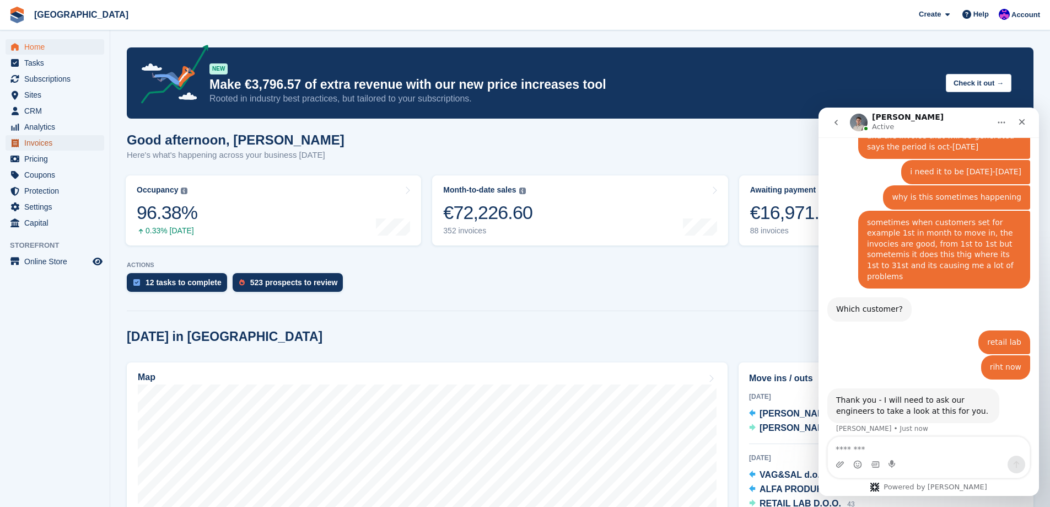
click at [45, 136] on span "Invoices" at bounding box center [57, 142] width 66 height 15
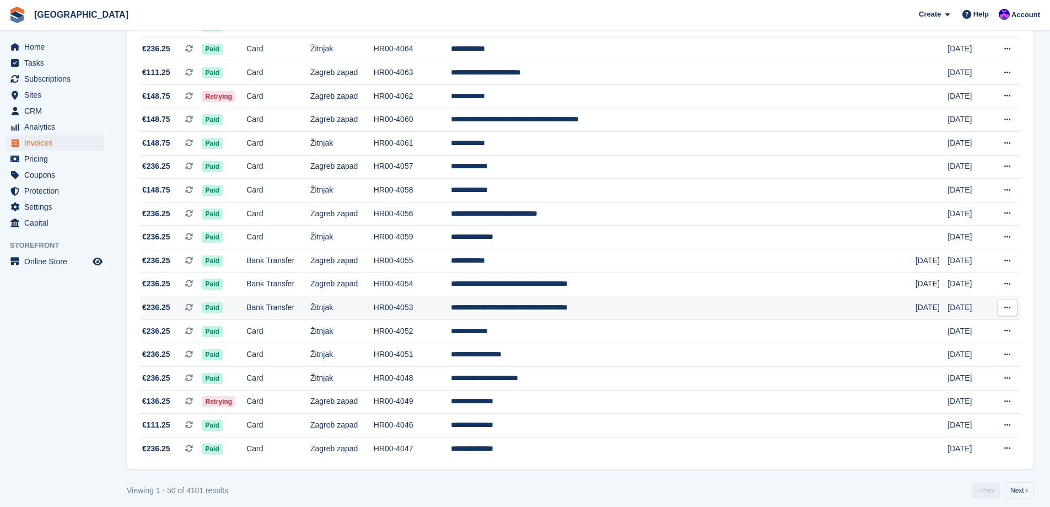
scroll to position [907, 0]
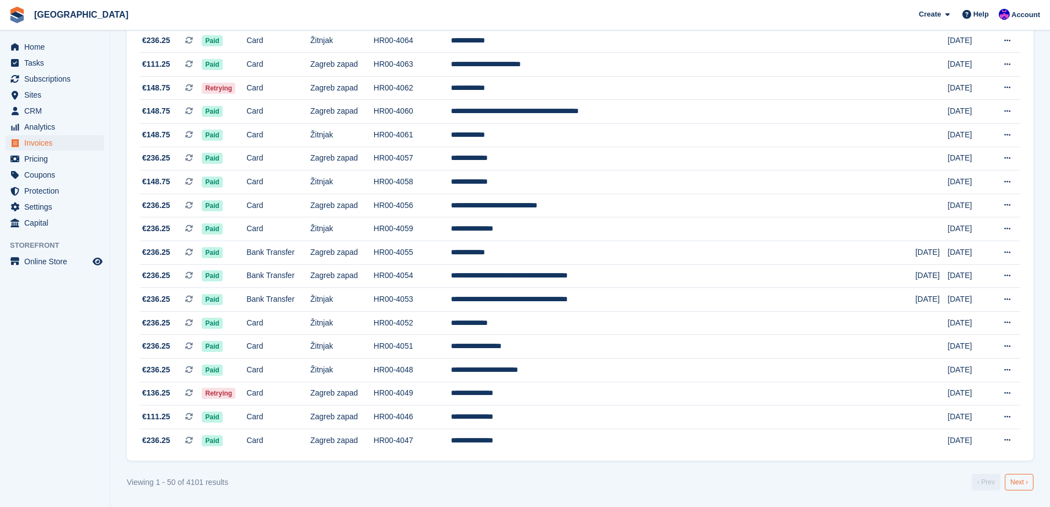
click at [1021, 480] on link "Next ›" at bounding box center [1019, 481] width 29 height 17
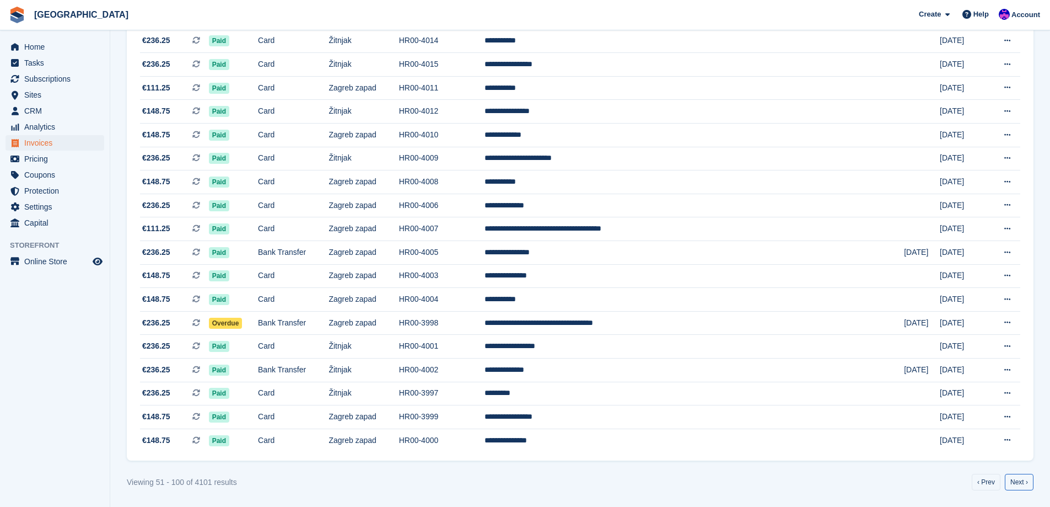
click at [1020, 480] on link "Next ›" at bounding box center [1019, 481] width 29 height 17
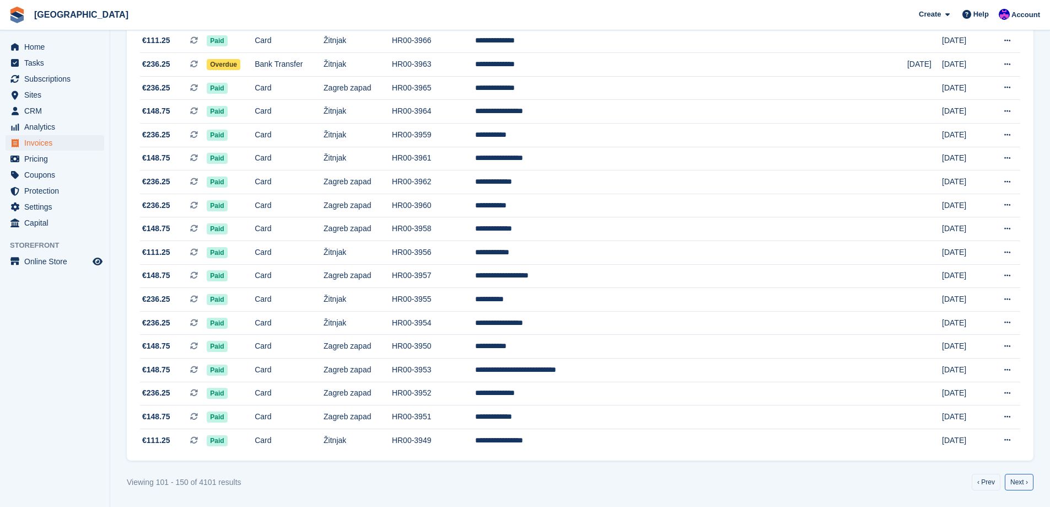
click at [1020, 480] on link "Next ›" at bounding box center [1019, 481] width 29 height 17
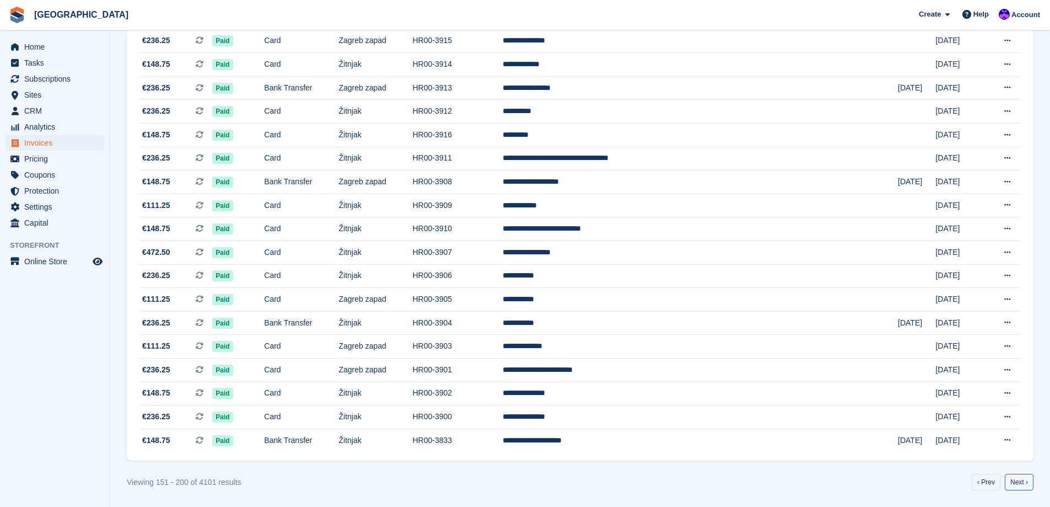
click at [1020, 480] on link "Next ›" at bounding box center [1019, 481] width 29 height 17
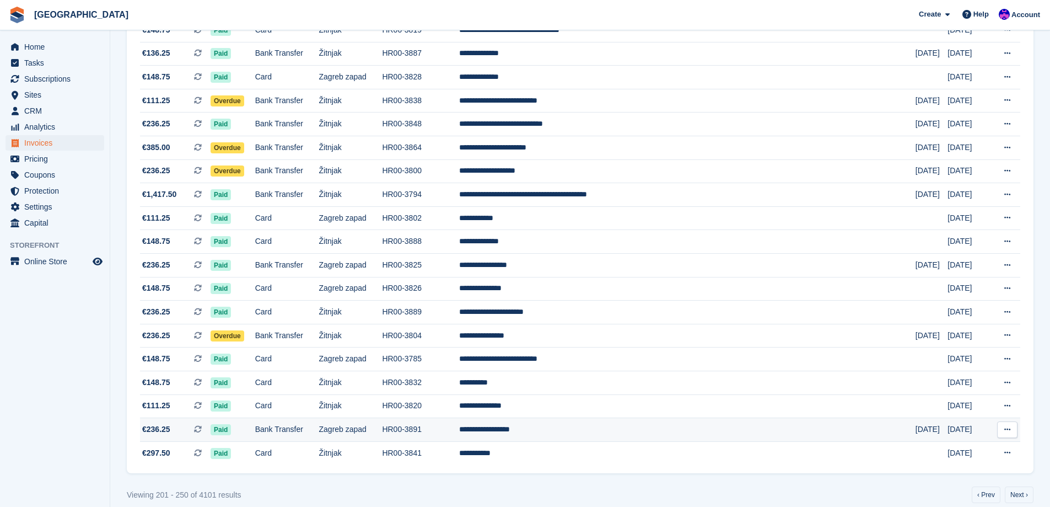
scroll to position [907, 0]
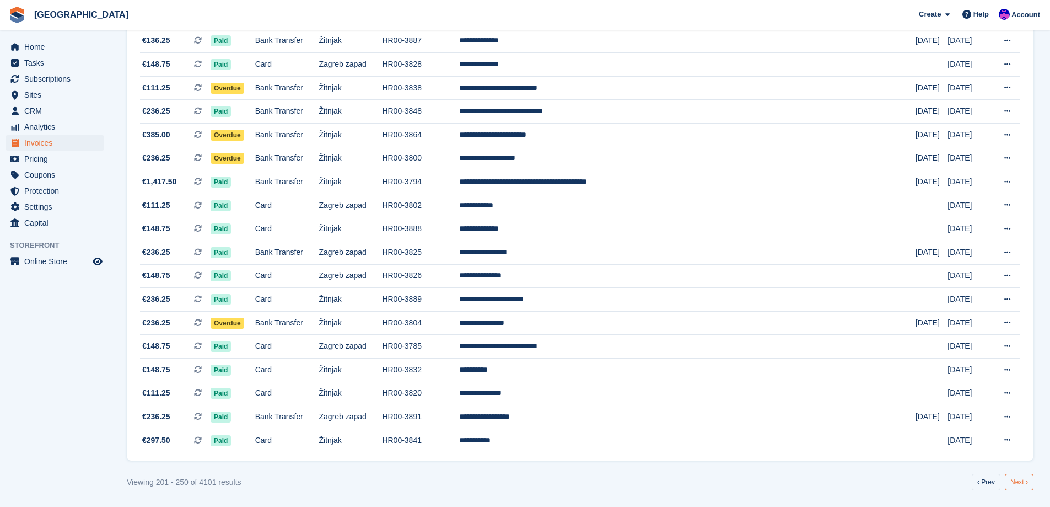
click at [1016, 482] on link "Next ›" at bounding box center [1019, 481] width 29 height 17
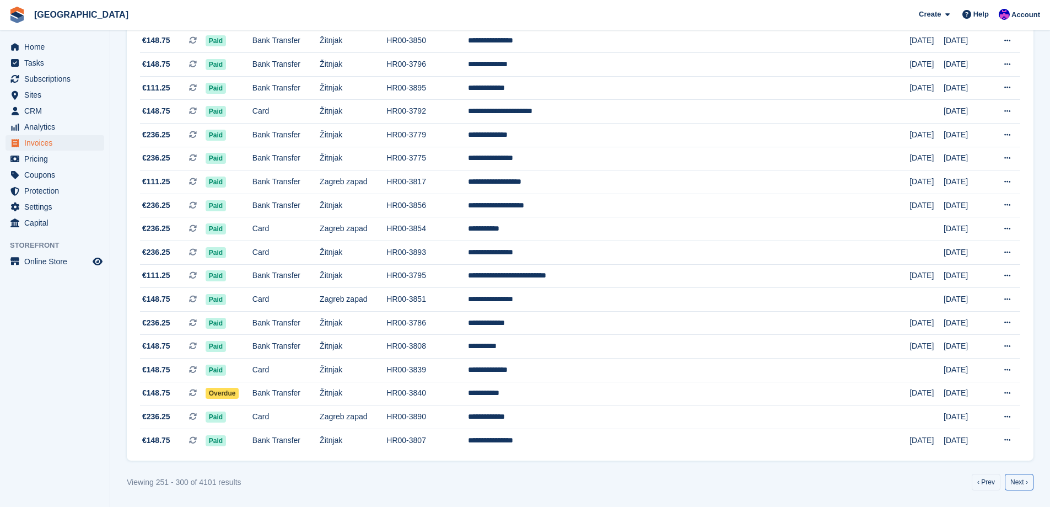
click at [1016, 482] on link "Next ›" at bounding box center [1019, 481] width 29 height 17
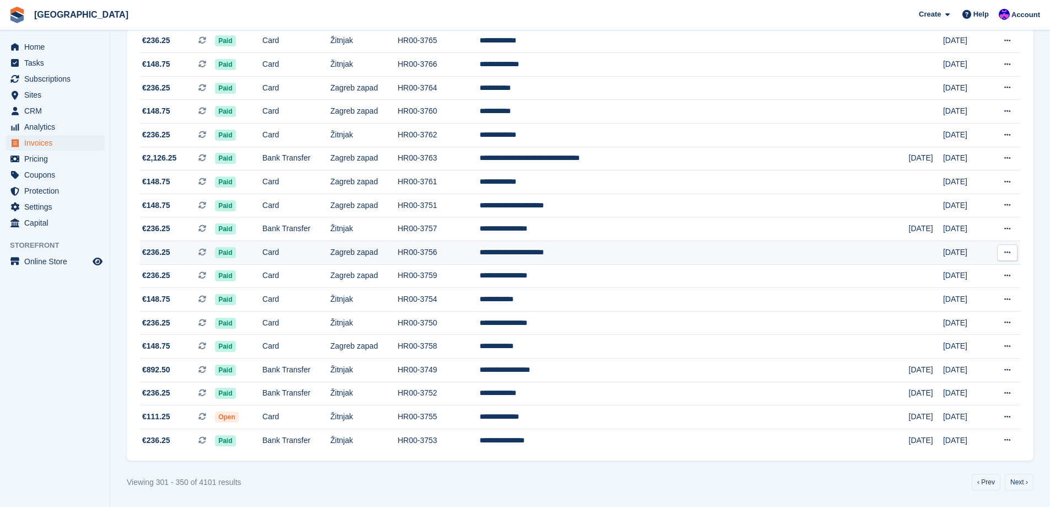
click at [782, 253] on td "**********" at bounding box center [694, 253] width 429 height 24
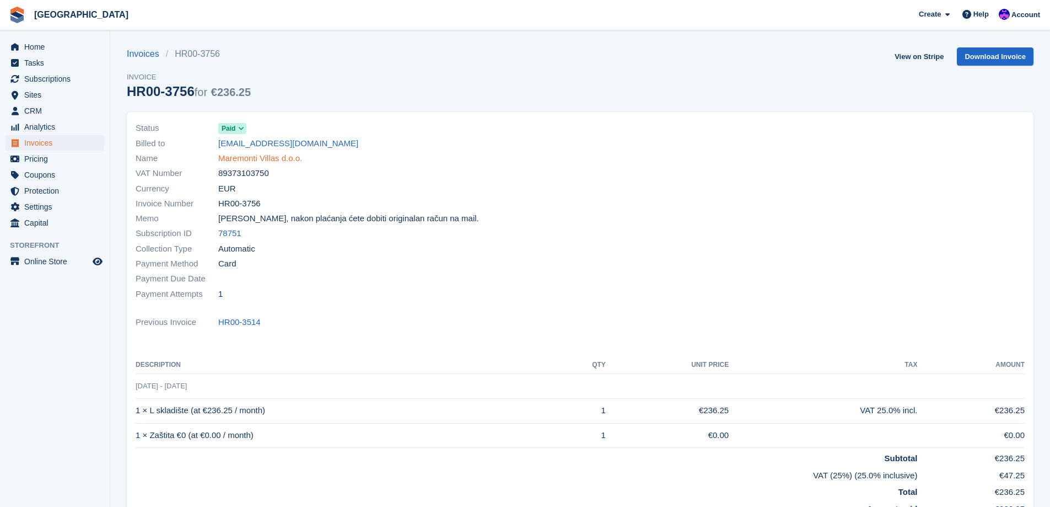
click at [256, 152] on link "Maremonti Villas d.o.o." at bounding box center [260, 158] width 84 height 13
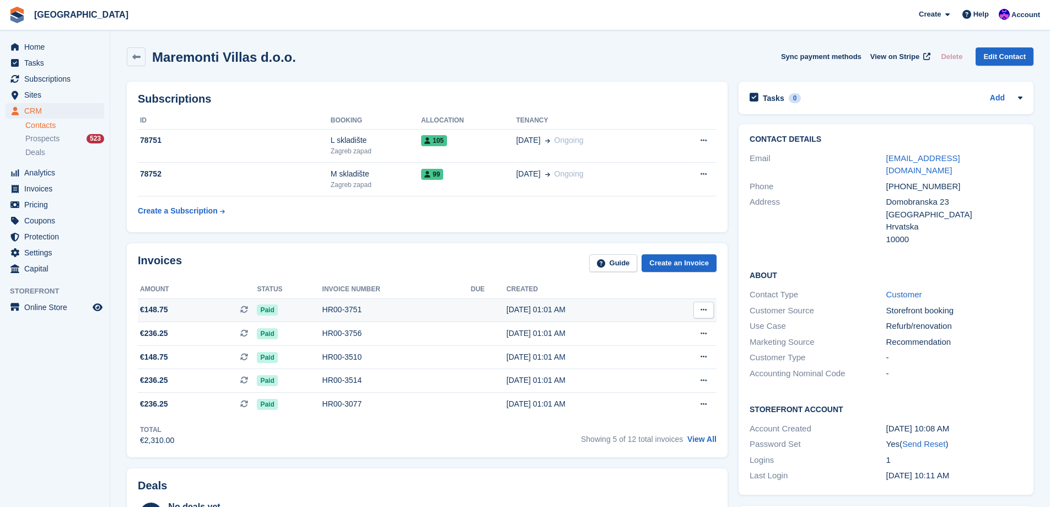
click at [514, 315] on div "[DATE] 01:01 AM" at bounding box center [582, 310] width 151 height 12
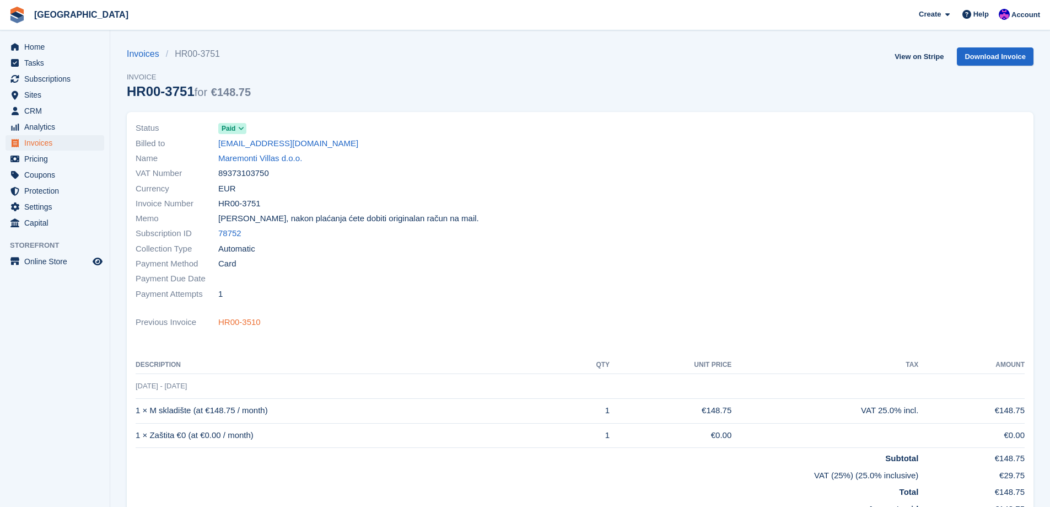
click at [225, 323] on link "HR00-3510" at bounding box center [239, 322] width 42 height 13
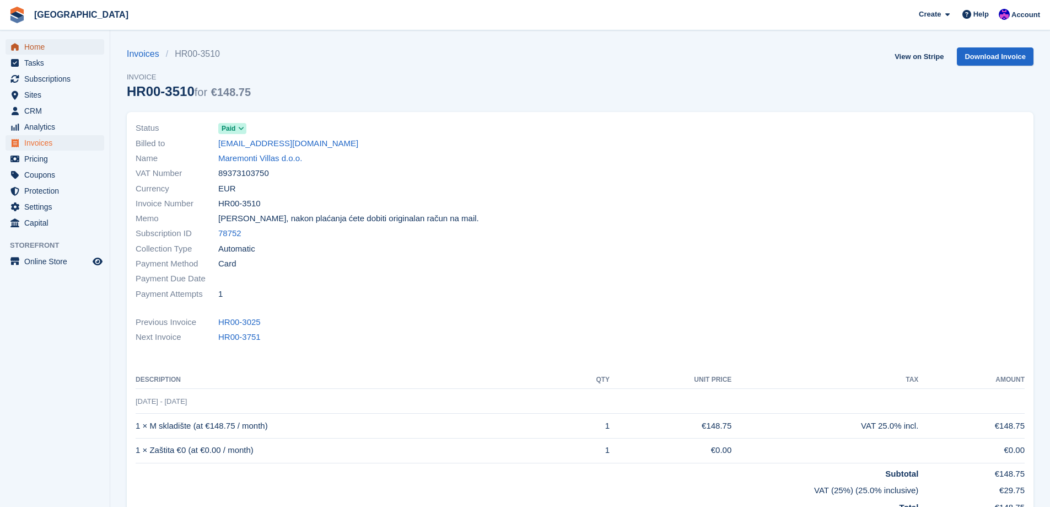
click at [53, 45] on span "Home" at bounding box center [57, 46] width 66 height 15
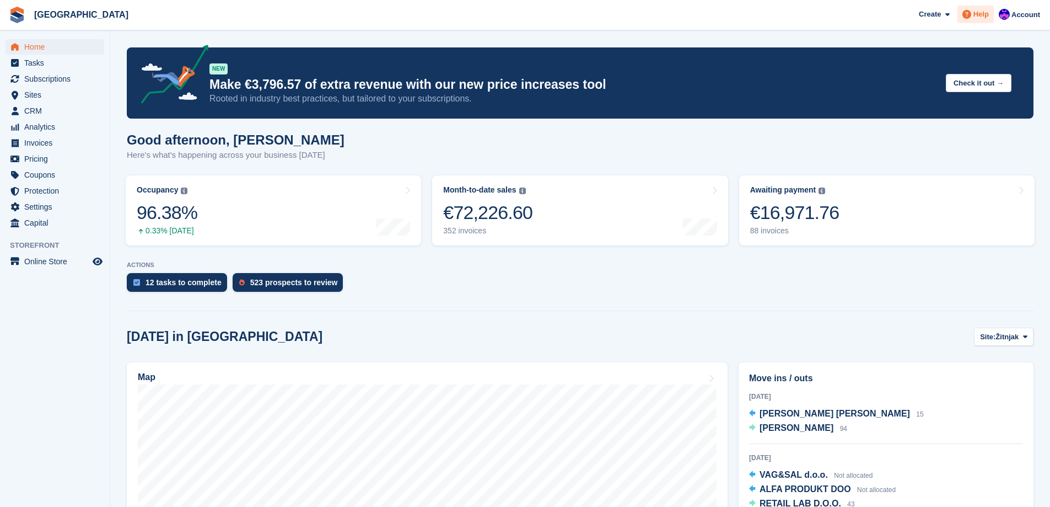
click at [977, 15] on span "Help" at bounding box center [980, 14] width 15 height 11
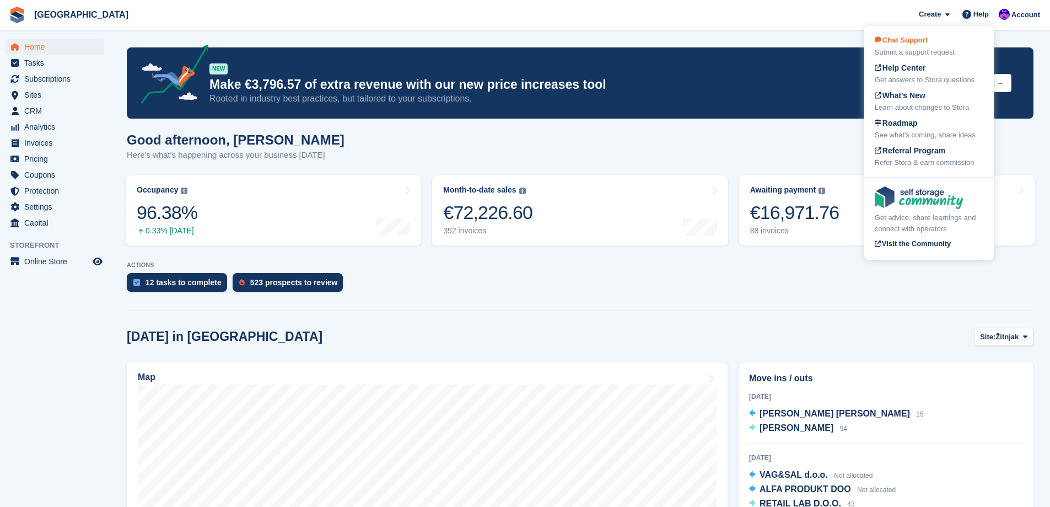
click at [943, 50] on div "Submit a support request" at bounding box center [929, 52] width 109 height 11
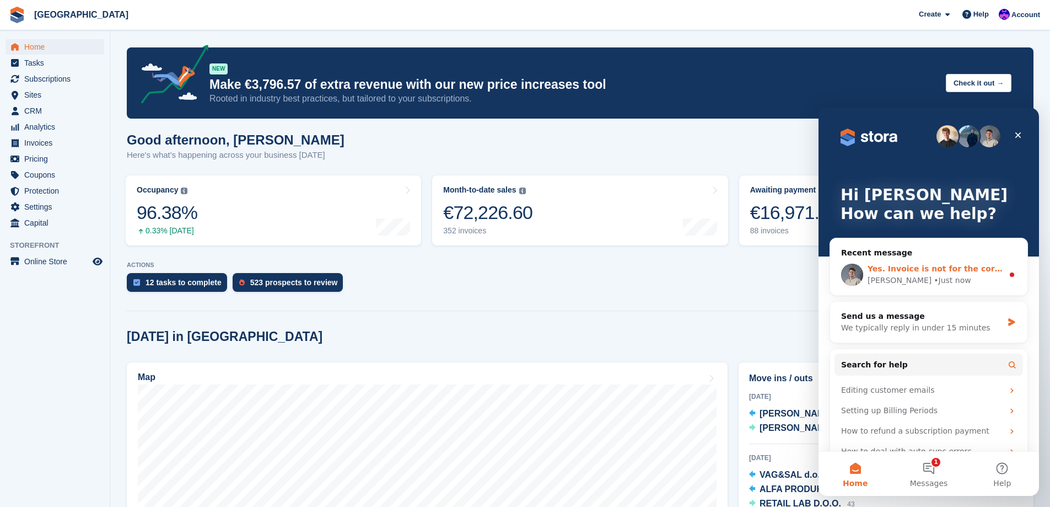
click at [920, 269] on span "Yes. Invoice is not for the correct period. I believe it is because of time zon…" at bounding box center [1036, 268] width 337 height 9
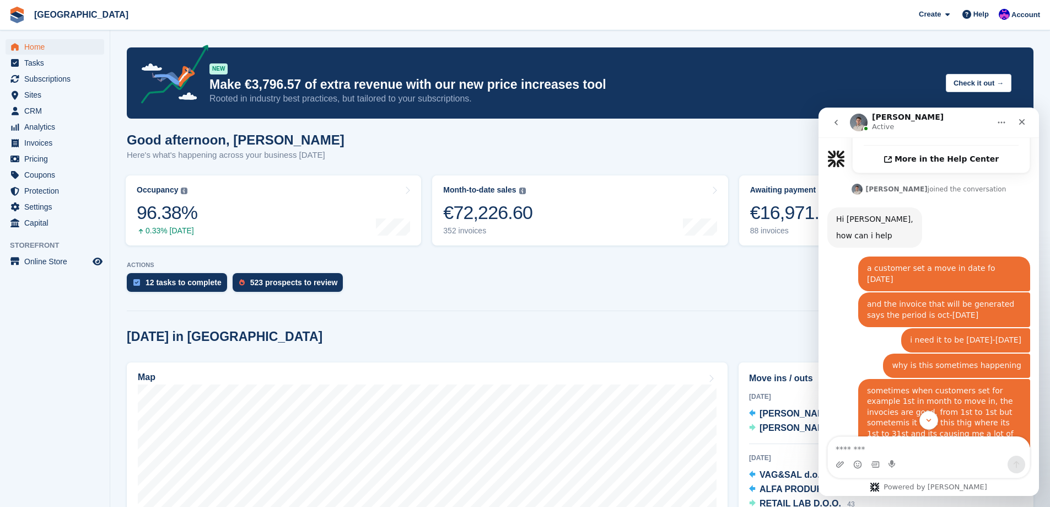
scroll to position [756, 0]
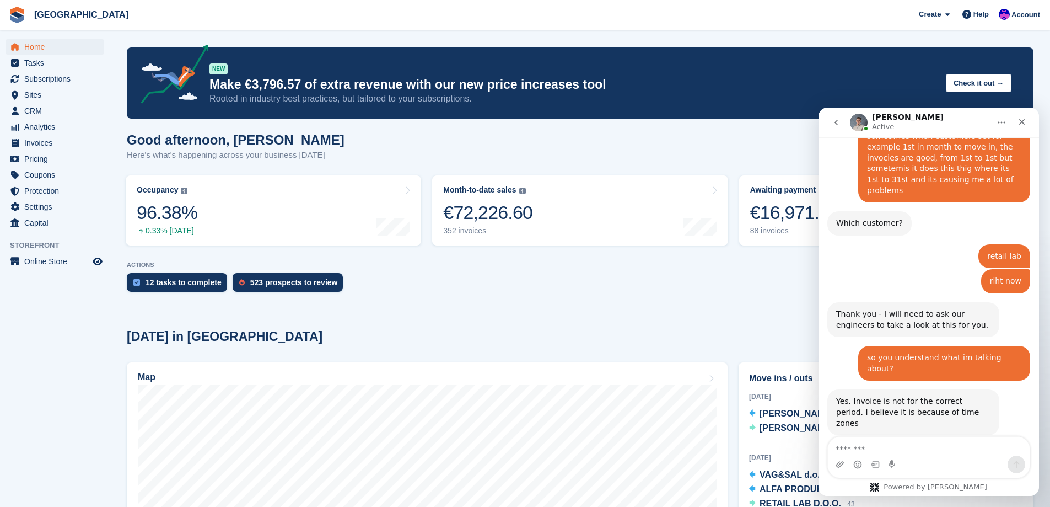
click at [925, 451] on textarea "Message…" at bounding box center [929, 446] width 202 height 19
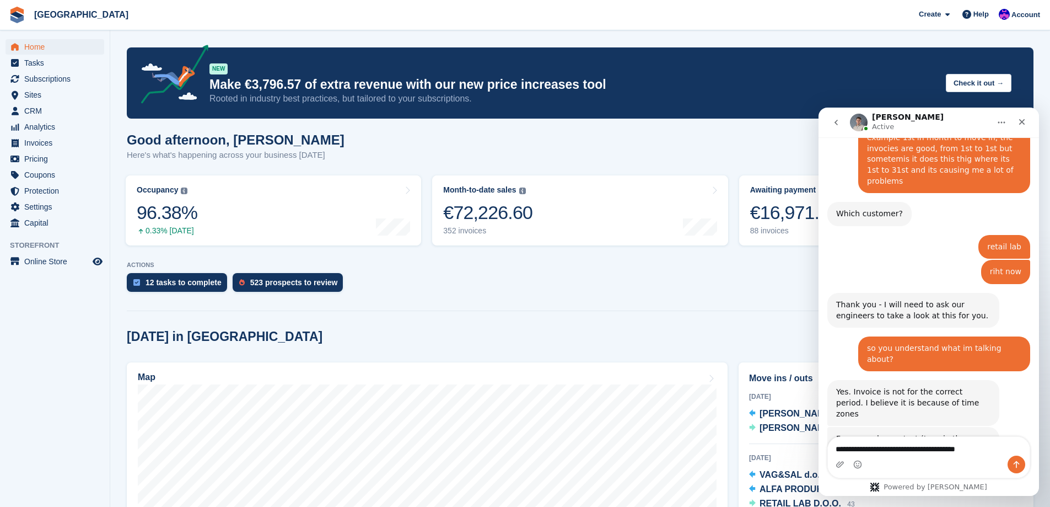
scroll to position [808, 0]
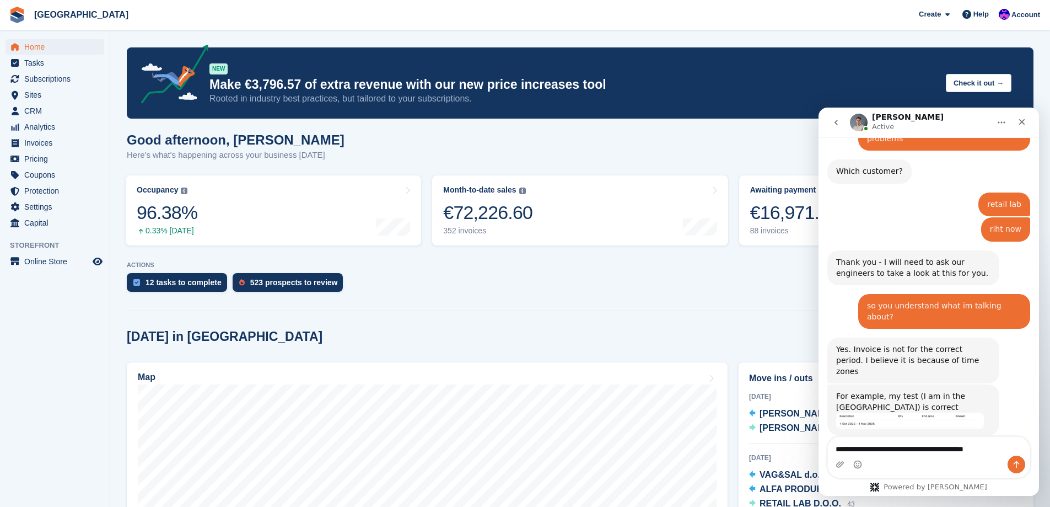
type textarea "**********"
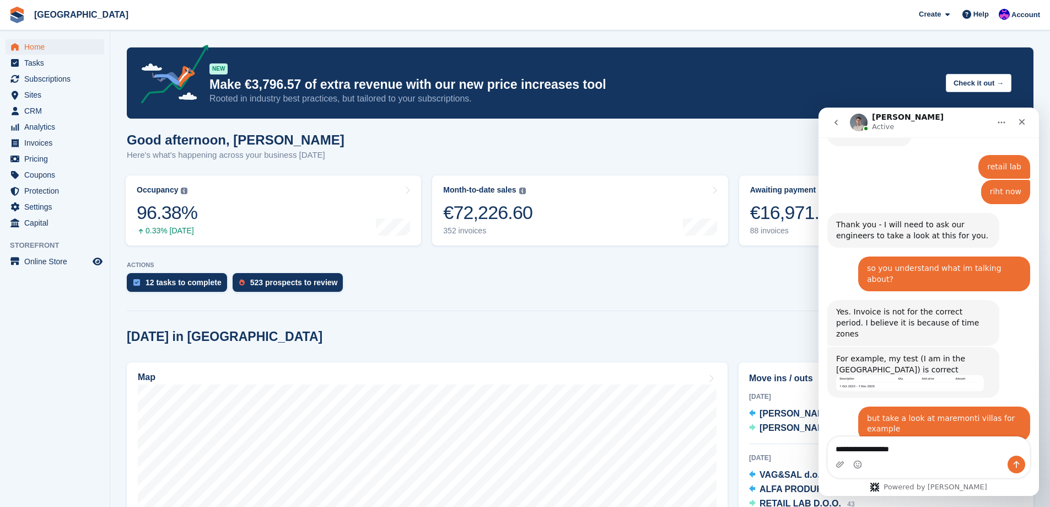
scroll to position [842, 0]
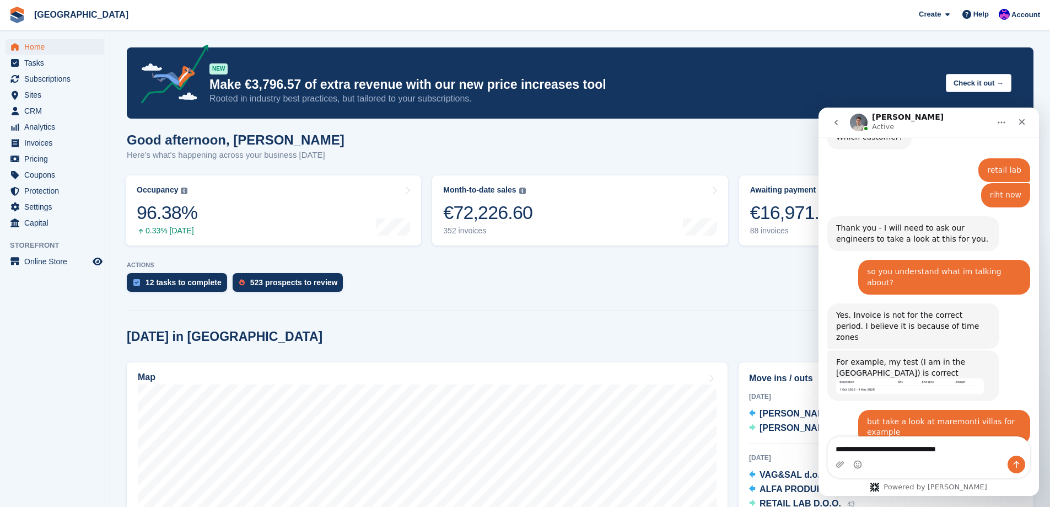
type textarea "**********"
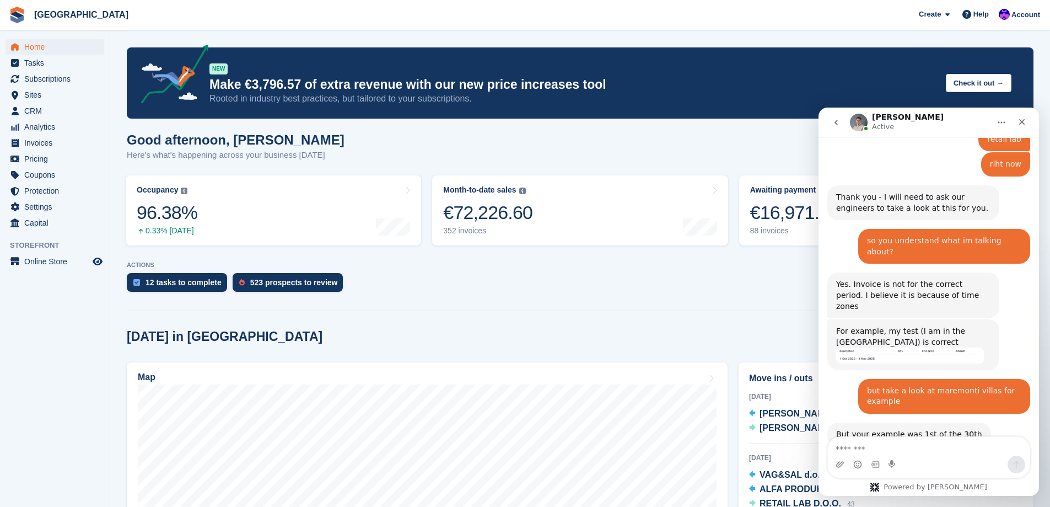
scroll to position [875, 0]
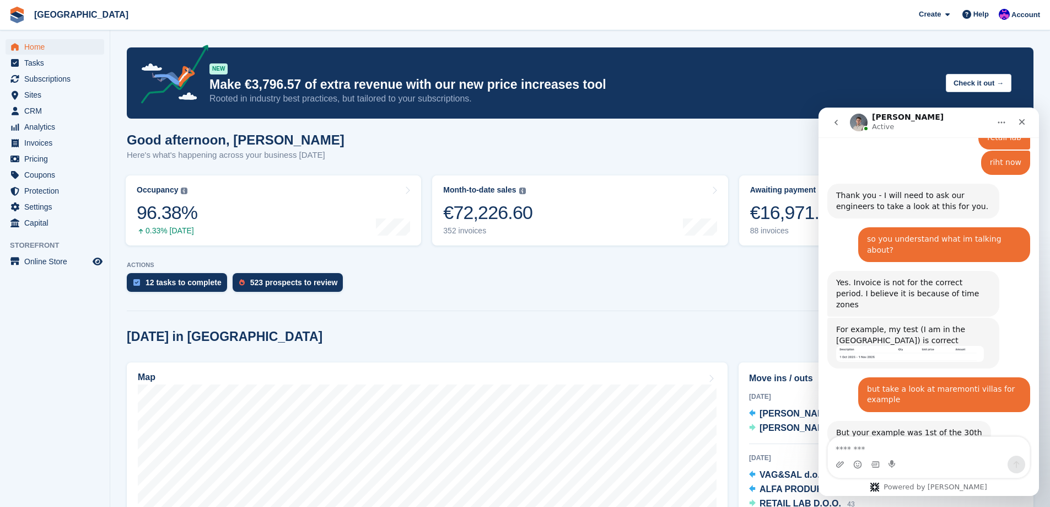
click at [890, 346] on img "Bradley says…" at bounding box center [910, 354] width 148 height 16
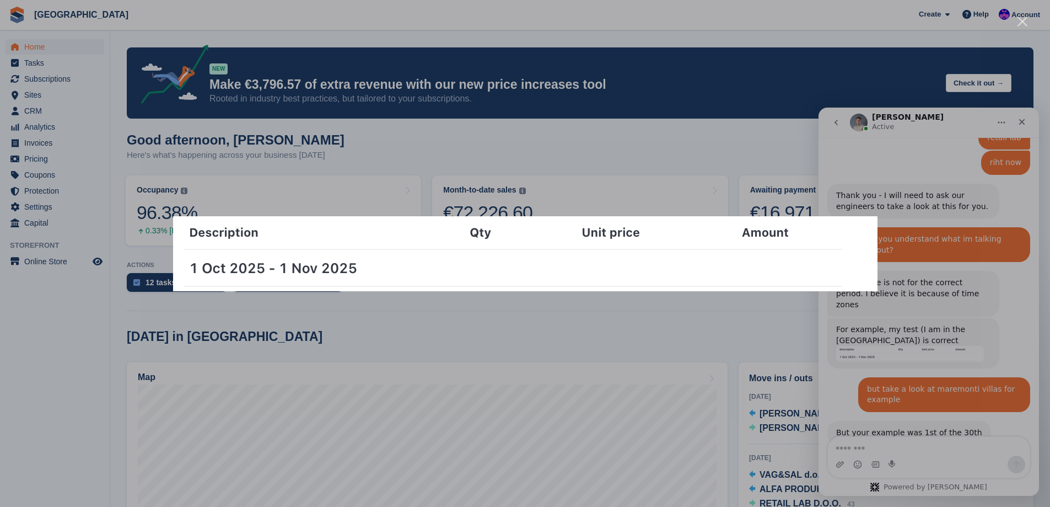
click at [968, 347] on div "Intercom messenger" at bounding box center [525, 253] width 1050 height 507
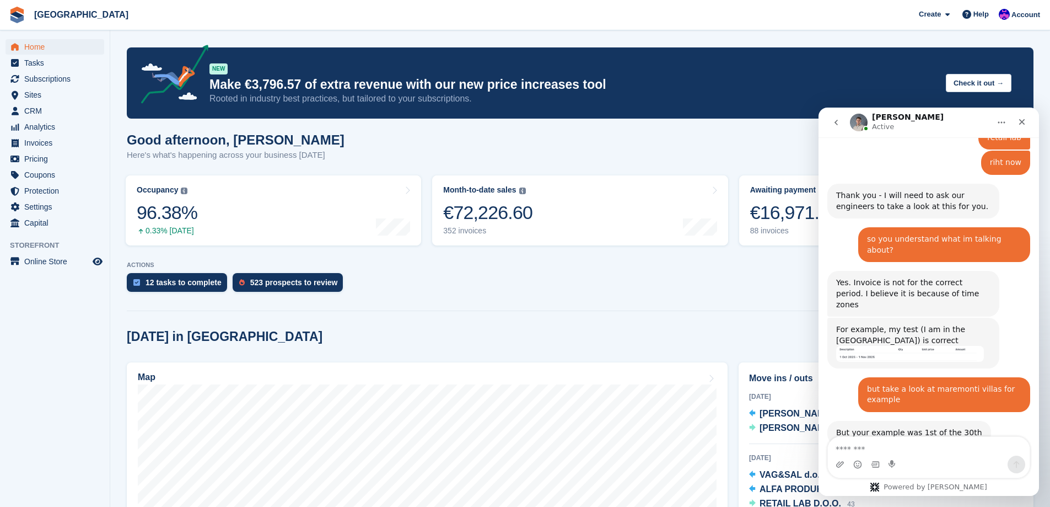
click at [970, 324] on div "For example, my test (I am in the [GEOGRAPHIC_DATA]) is correct" at bounding box center [913, 334] width 154 height 21
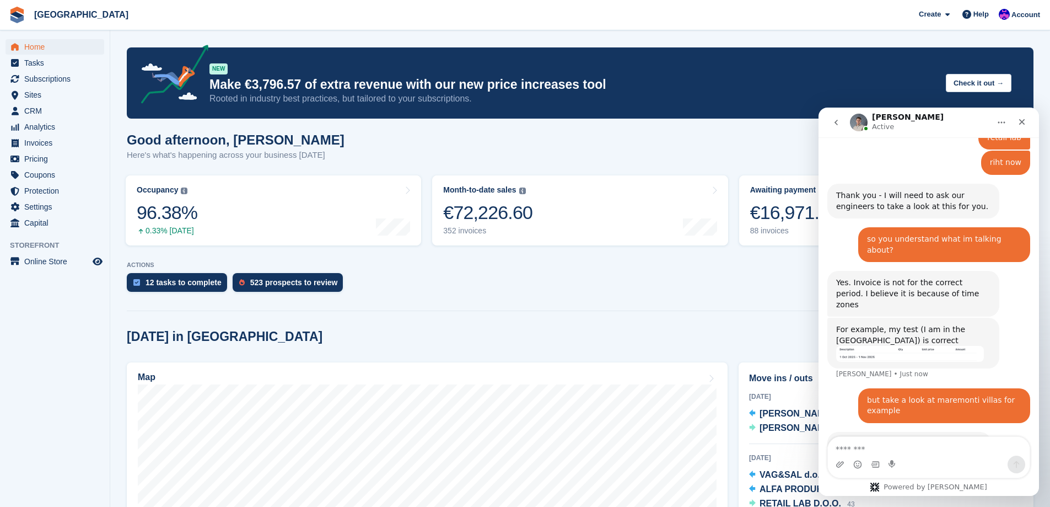
scroll to position [886, 0]
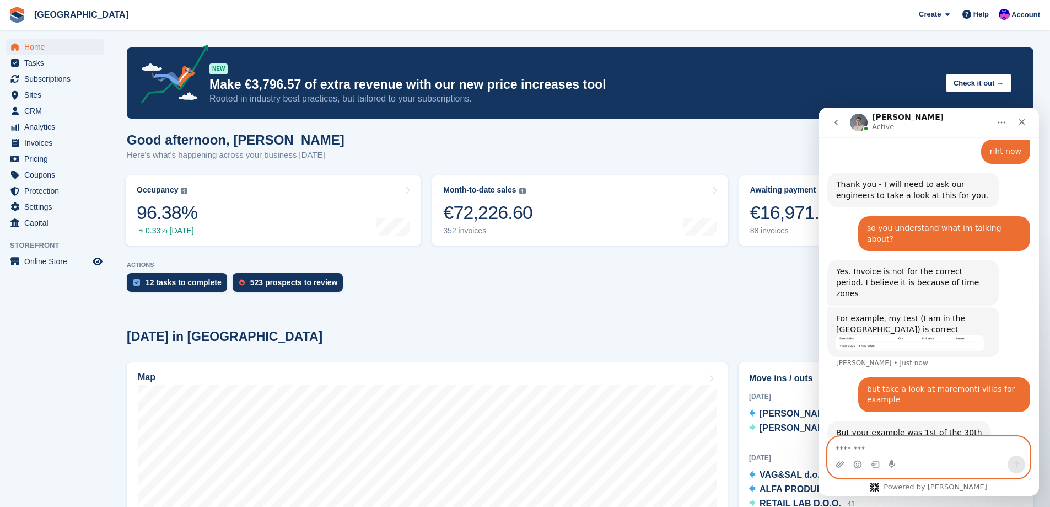
click at [883, 445] on textarea "Message…" at bounding box center [929, 446] width 202 height 19
type textarea "**********"
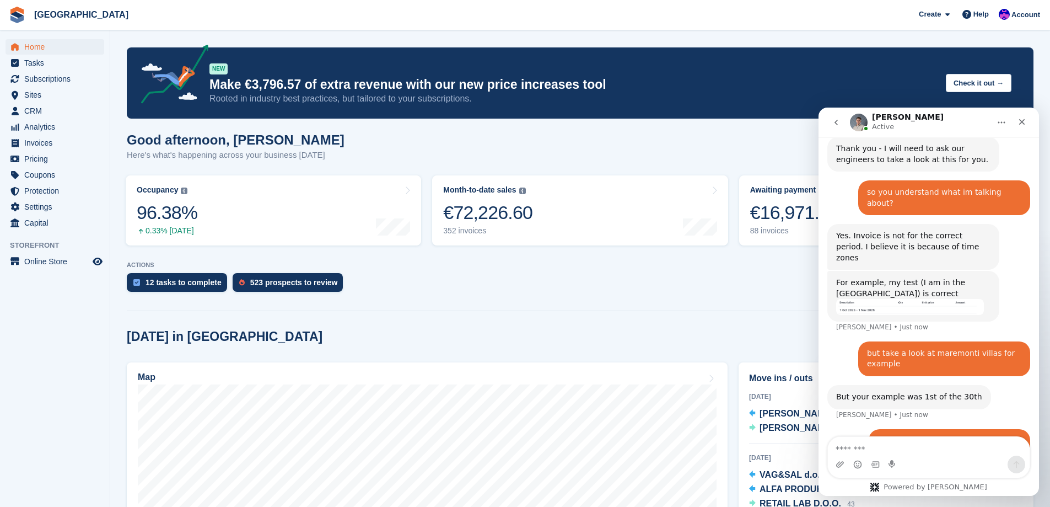
click at [887, 299] on img "Bradley says…" at bounding box center [910, 307] width 148 height 16
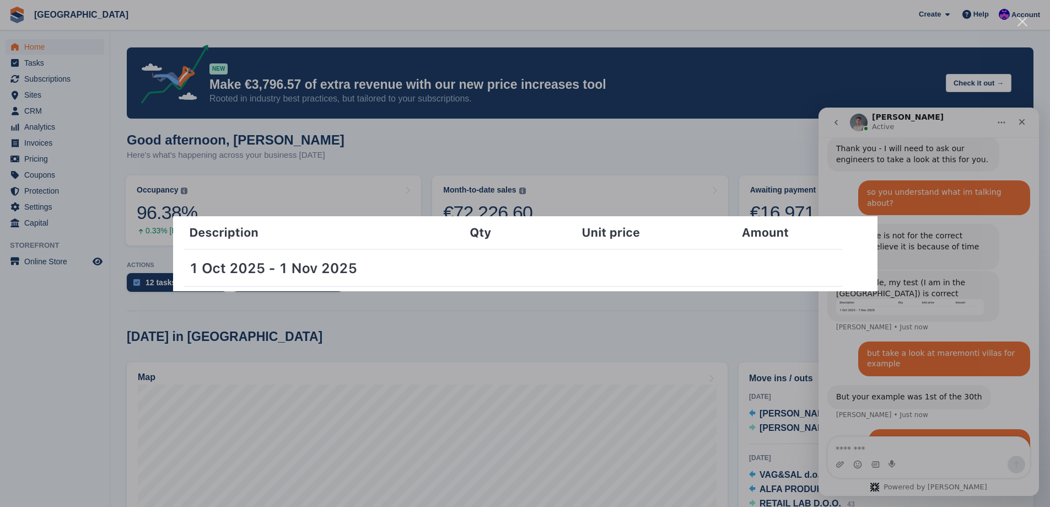
click at [942, 272] on div "Intercom messenger" at bounding box center [525, 253] width 1050 height 507
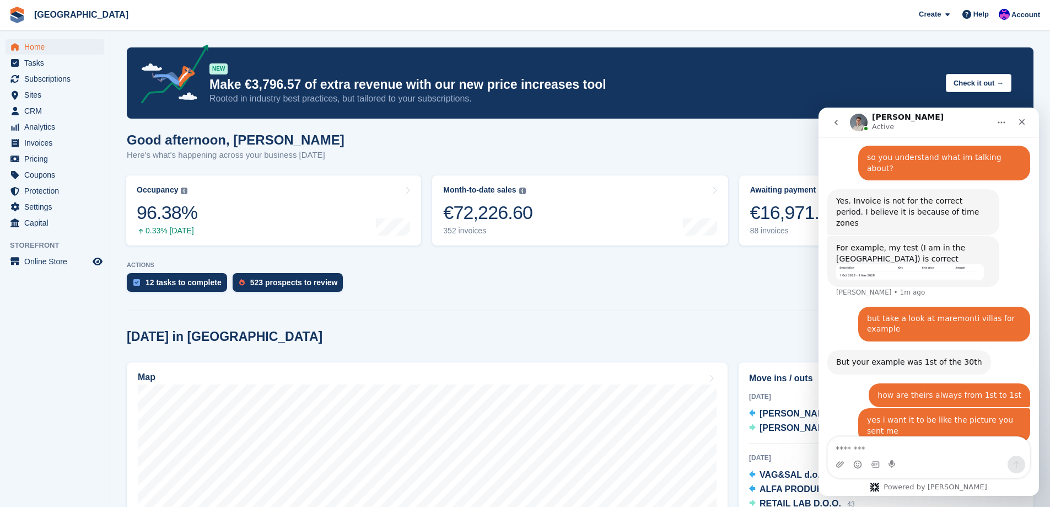
scroll to position [955, 0]
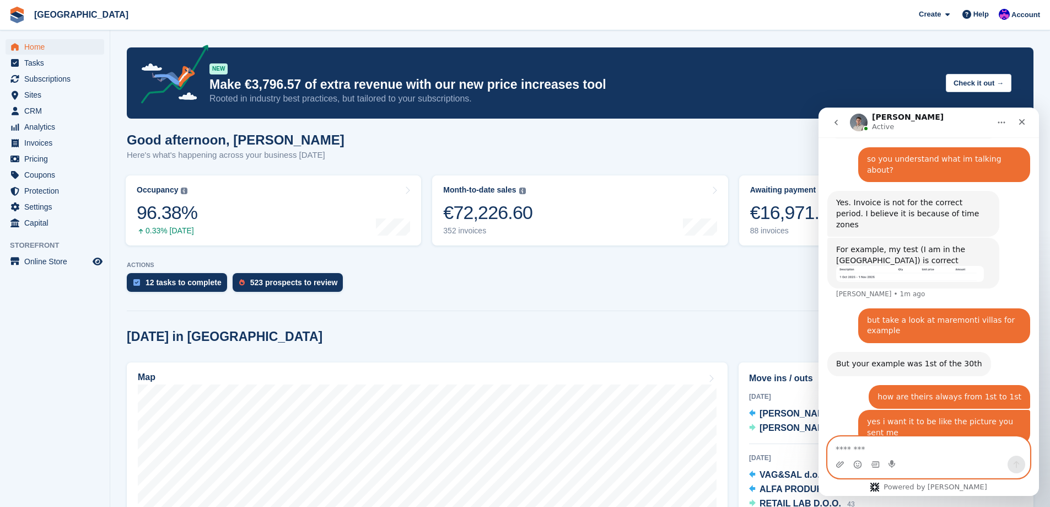
click at [944, 448] on textarea "Message…" at bounding box center [929, 446] width 202 height 19
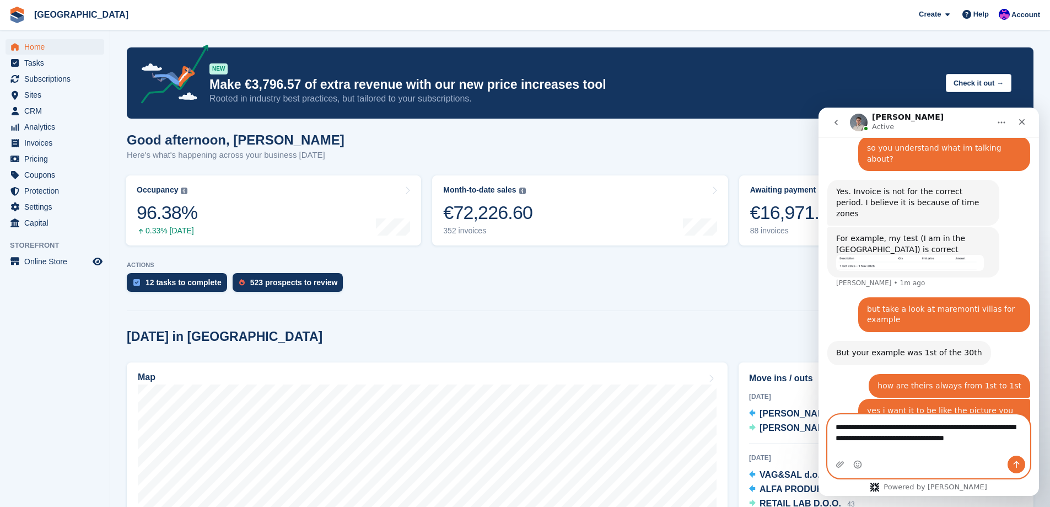
type textarea "**********"
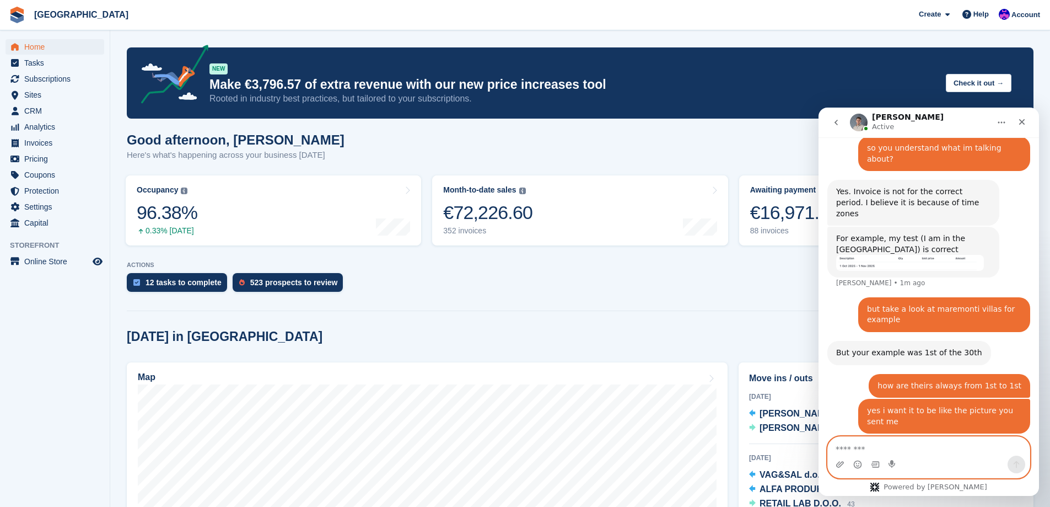
scroll to position [1009, 0]
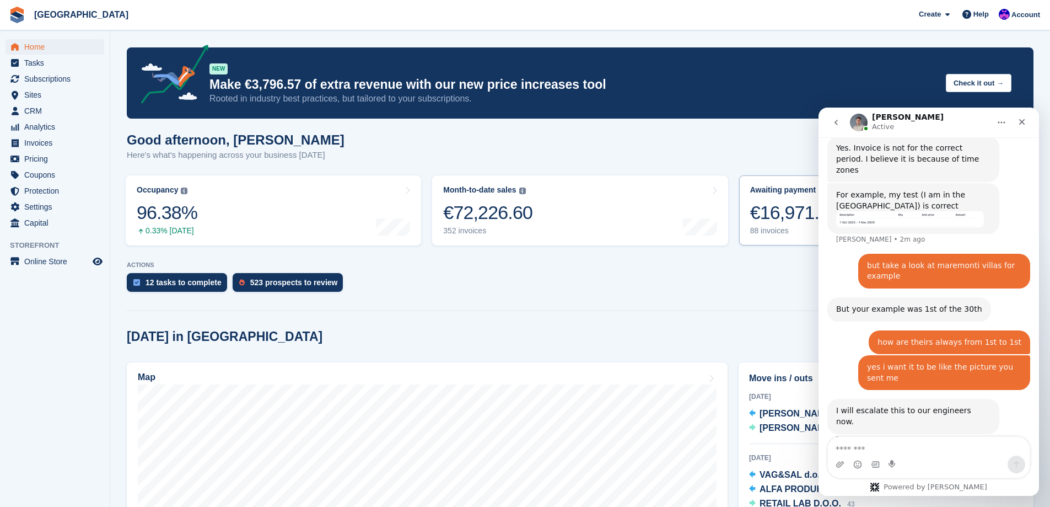
click at [768, 243] on link "Awaiting payment The total outstanding balance on all open invoices. €16,971.76…" at bounding box center [886, 210] width 295 height 70
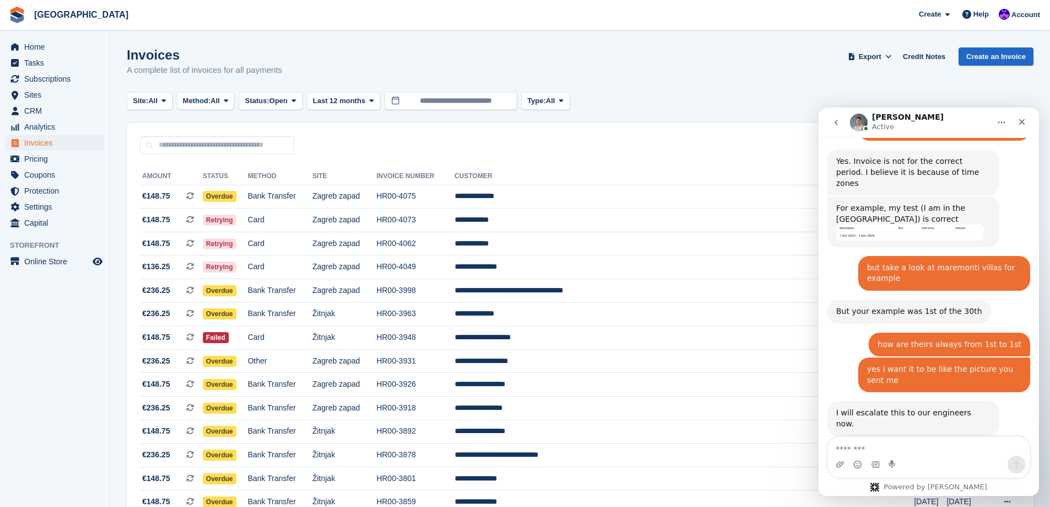
scroll to position [998, 0]
click at [47, 44] on span "Home" at bounding box center [57, 46] width 66 height 15
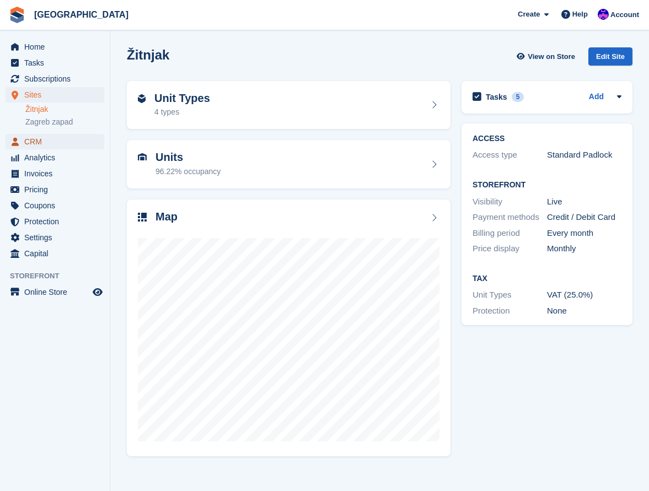
click at [51, 143] on span "CRM" at bounding box center [57, 141] width 66 height 15
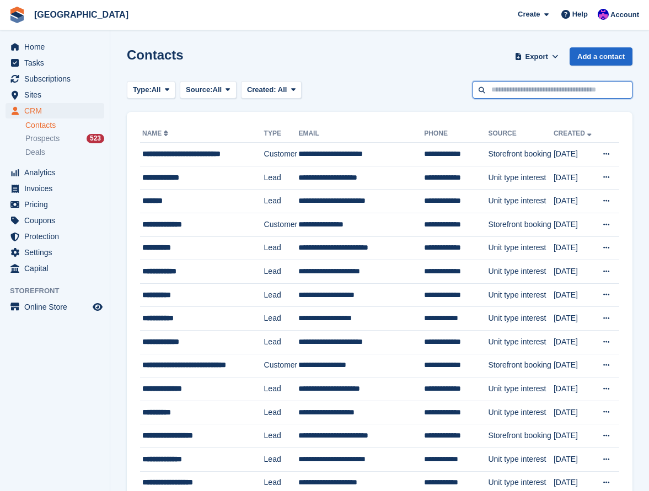
click at [540, 94] on input "text" at bounding box center [552, 90] width 160 height 18
type input "*****"
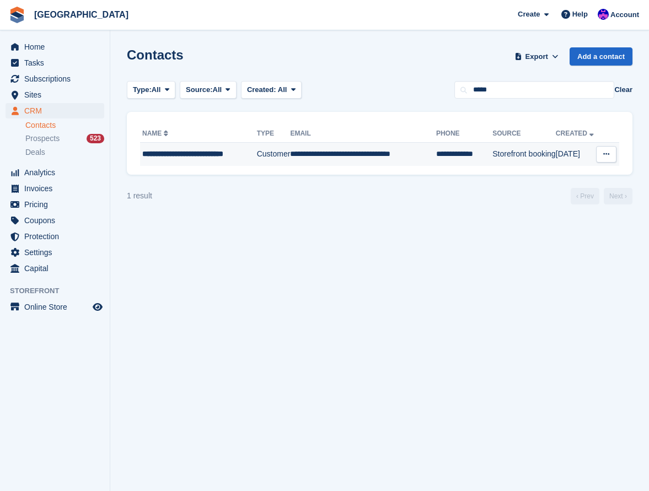
click at [185, 148] on div "**********" at bounding box center [199, 154] width 114 height 12
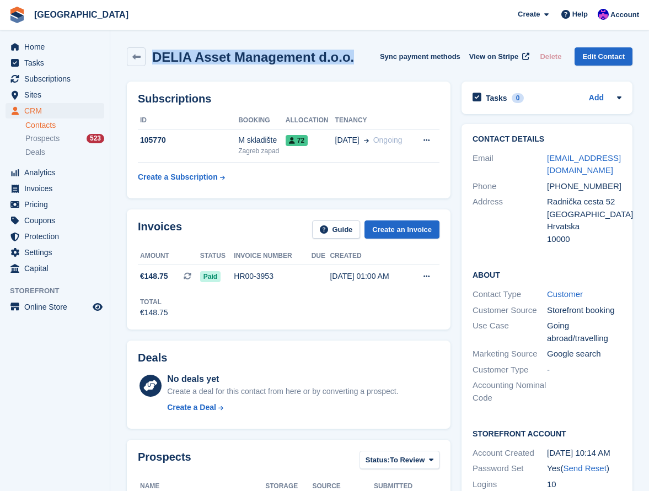
drag, startPoint x: 346, startPoint y: 58, endPoint x: 157, endPoint y: 68, distance: 189.3
click at [157, 68] on div "[PERSON_NAME] Asset Management d.o.o. Sync payment methods View on Stripe Delet…" at bounding box center [379, 59] width 516 height 34
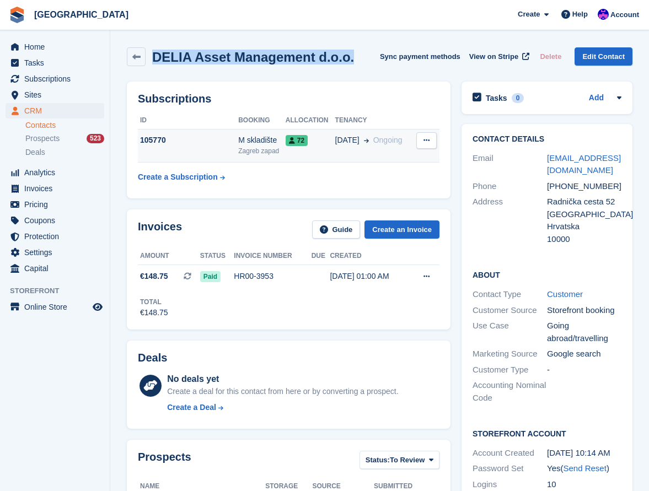
copy h2 "DELIA Asset Management d.o.o."
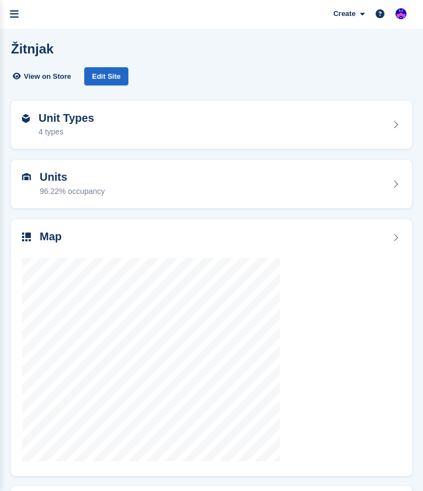
click at [0, 0] on link "Zagreb zapad" at bounding box center [0, 0] width 0 height 0
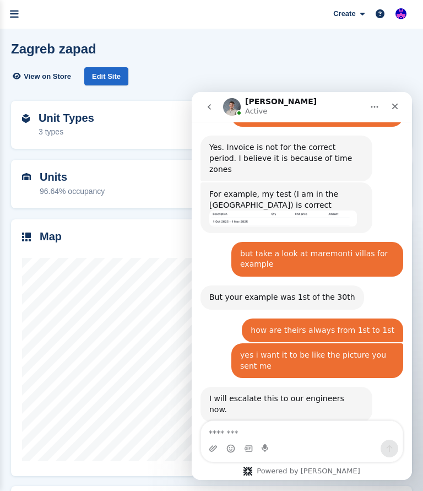
scroll to position [998, 0]
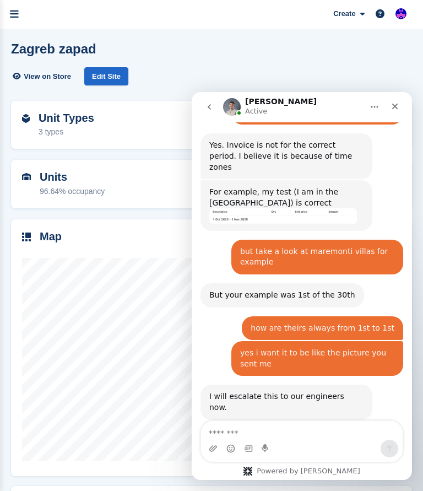
click at [0, 0] on span "Sites" at bounding box center [0, 0] width 0 height 0
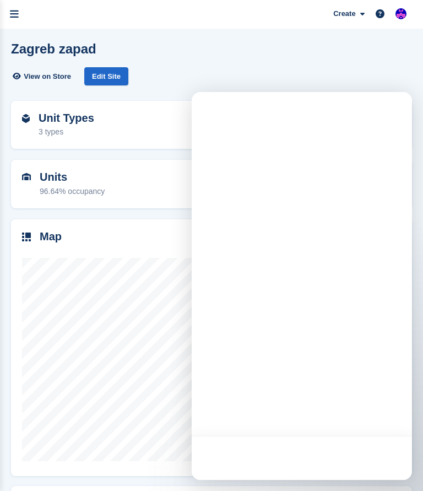
scroll to position [0, 0]
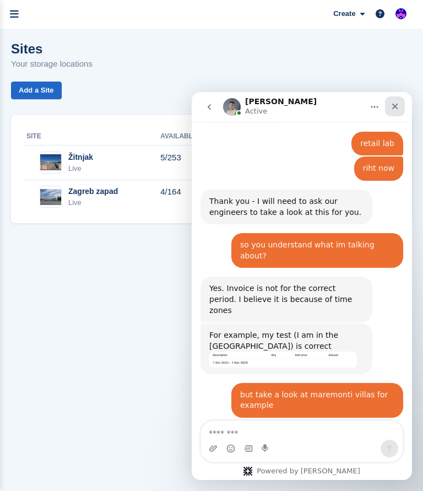
scroll to position [945, 0]
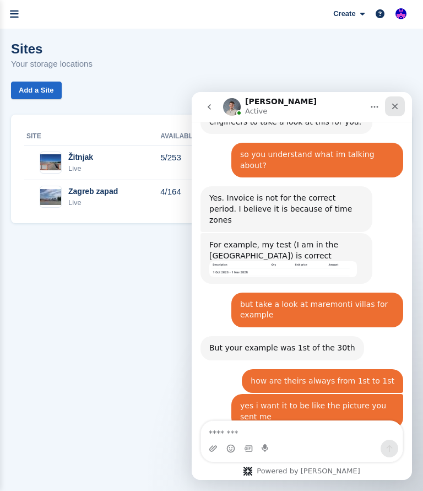
click at [394, 109] on icon "Close" at bounding box center [395, 106] width 9 height 9
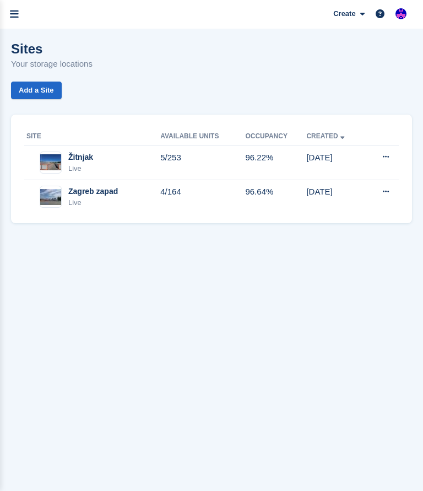
scroll to position [998, 0]
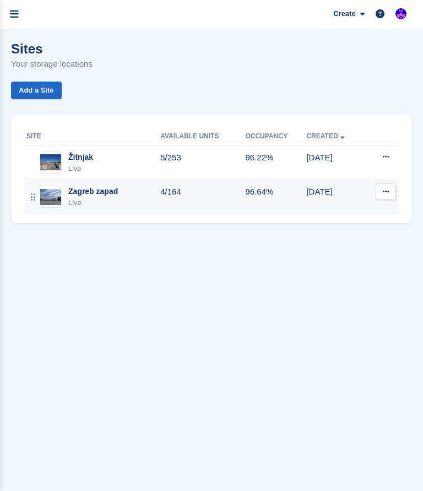
click at [245, 180] on td "4/164" at bounding box center [202, 197] width 85 height 34
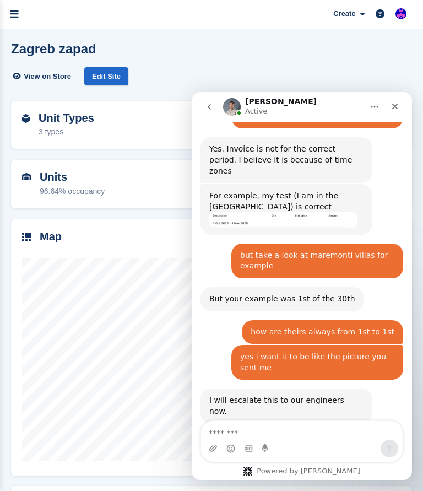
scroll to position [998, 0]
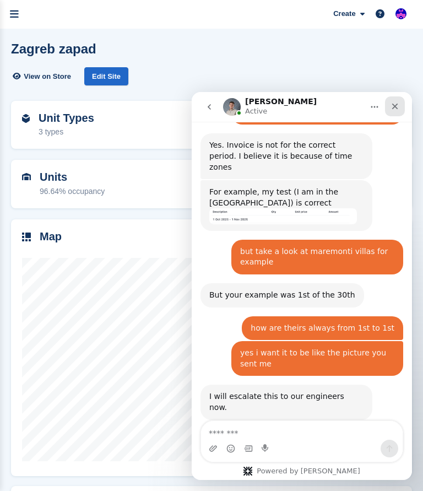
click at [400, 107] on div "Close" at bounding box center [395, 106] width 20 height 20
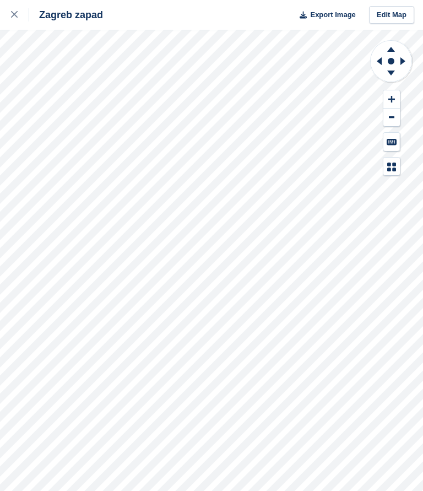
click at [62, 103] on div "Zagreb zapad Export Image Edit Map" at bounding box center [211, 245] width 423 height 491
click at [14, 20] on div at bounding box center [20, 14] width 18 height 13
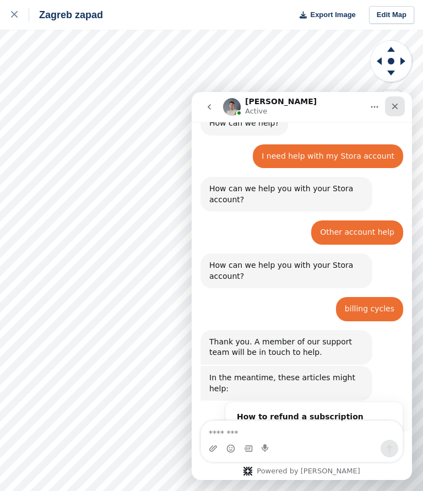
scroll to position [642, 0]
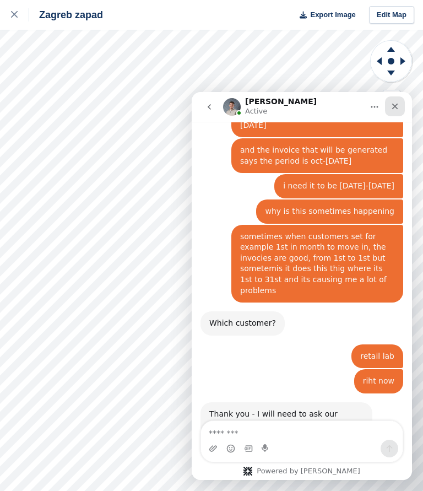
click at [401, 109] on div "Close" at bounding box center [395, 106] width 20 height 20
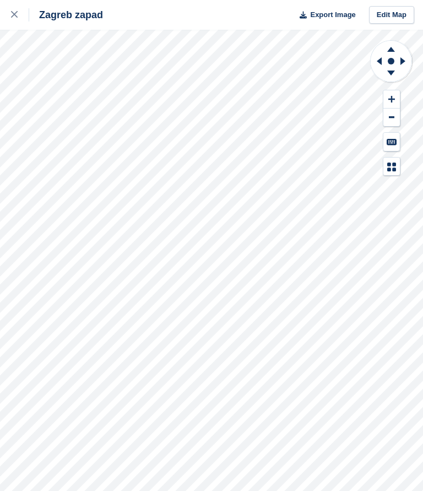
scroll to position [998, 0]
click at [62, 104] on div "Zagreb zapad Export Image Edit Map" at bounding box center [211, 245] width 423 height 491
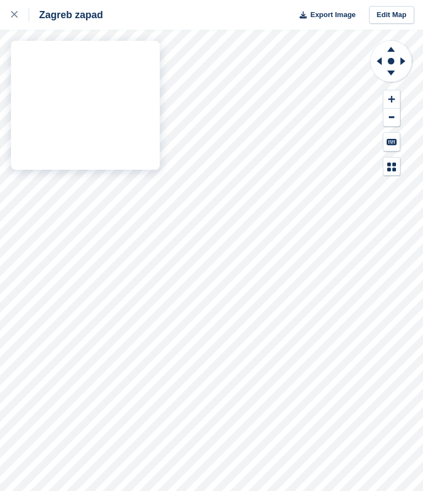
click at [62, 103] on div "Zagreb zapad Export Image Edit Map" at bounding box center [211, 245] width 423 height 491
click at [62, 99] on div "Zagreb zapad Export Image Edit Map" at bounding box center [211, 245] width 423 height 491
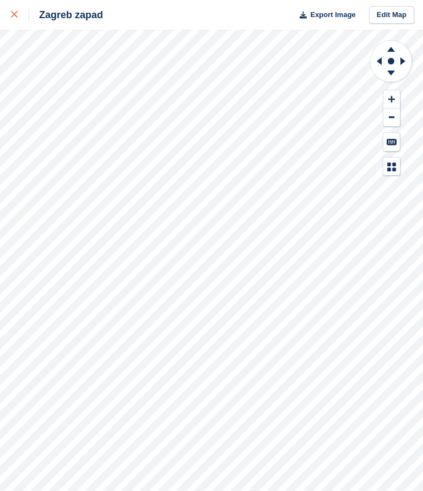
click at [14, 15] on icon at bounding box center [14, 14] width 7 height 7
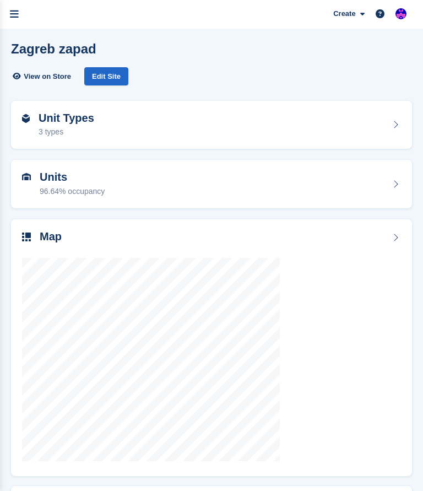
click at [0, 0] on span "Sites" at bounding box center [0, 0] width 0 height 0
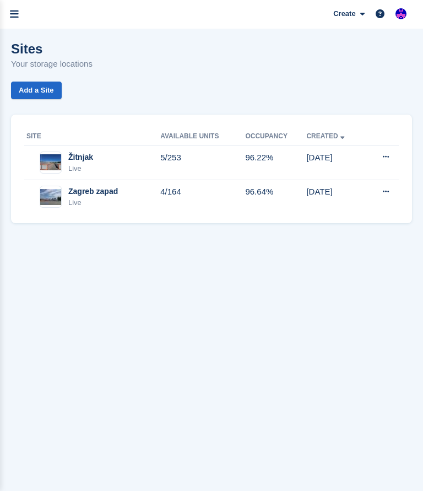
click at [214, 370] on section "Sites Your storage locations Add a Site Site Available Units Occupancy Created …" at bounding box center [211, 274] width 423 height 491
click at [0, 0] on span "Home" at bounding box center [0, 0] width 0 height 0
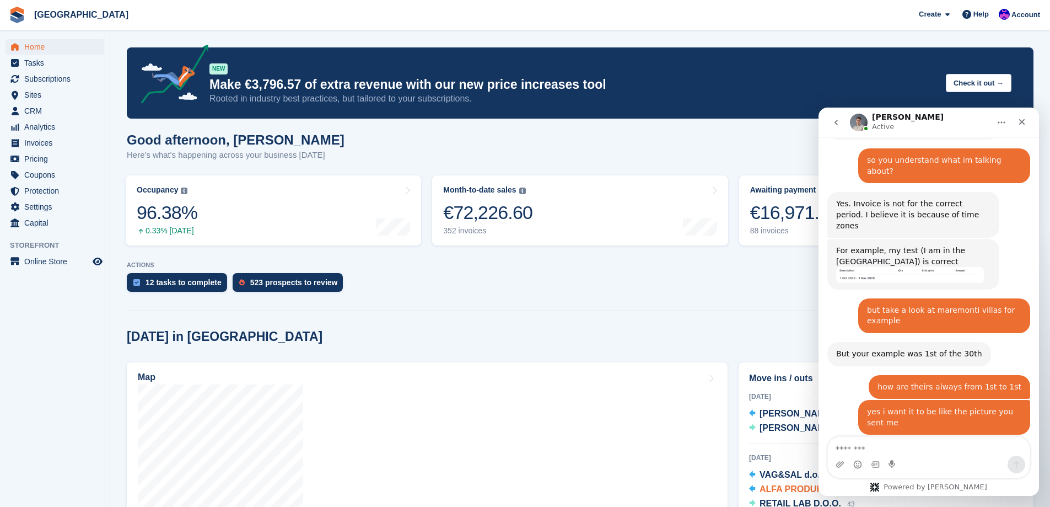
scroll to position [998, 0]
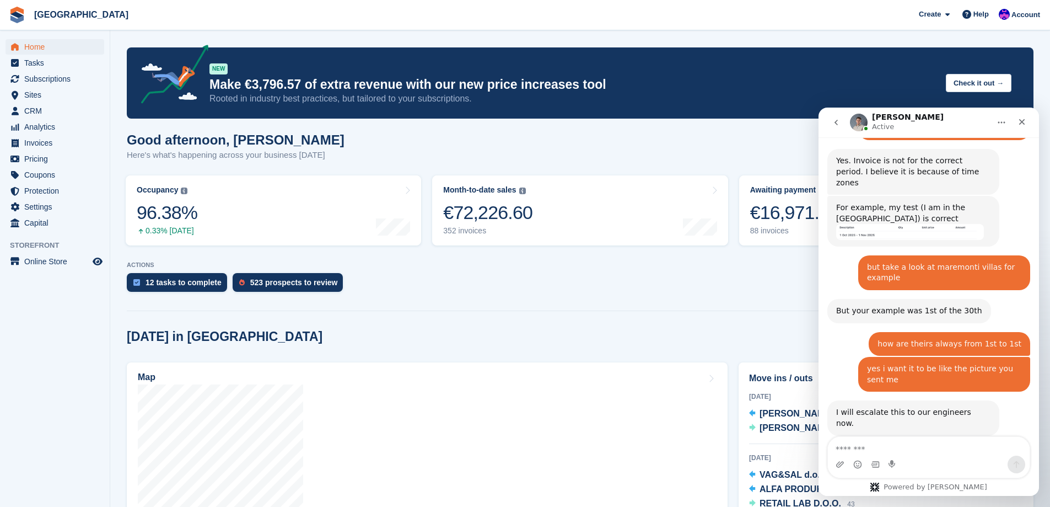
click at [423, 453] on textarea "Message…" at bounding box center [929, 446] width 202 height 19
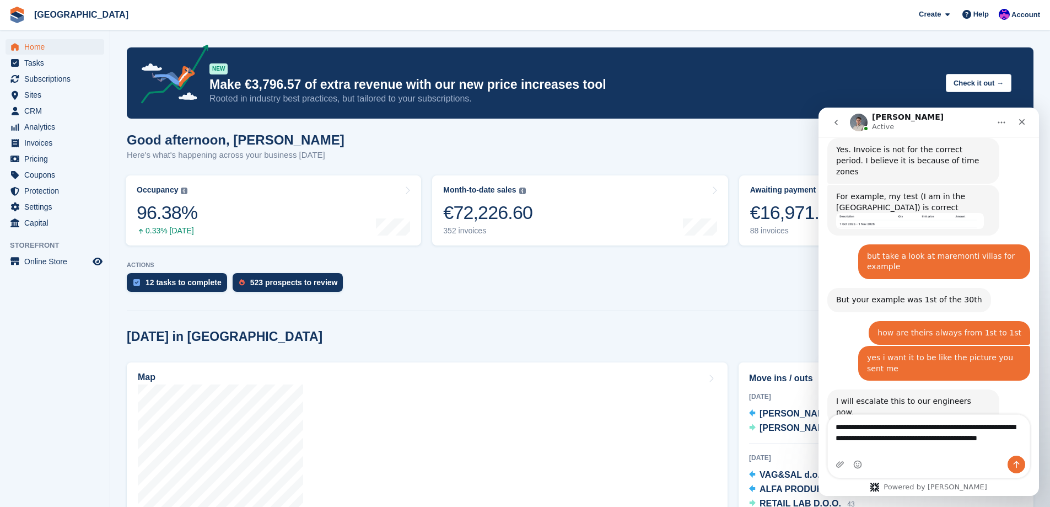
scroll to position [1020, 0]
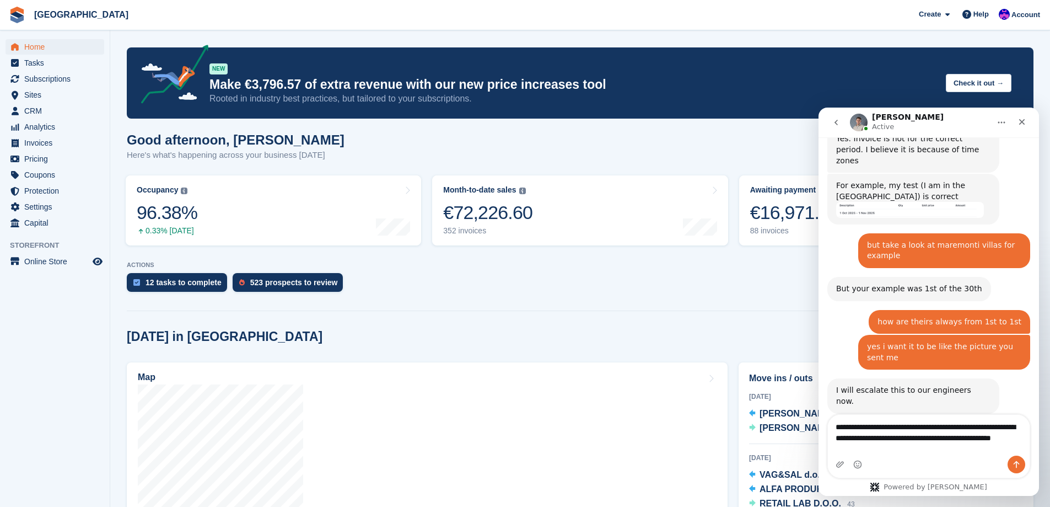
type textarea "**********"
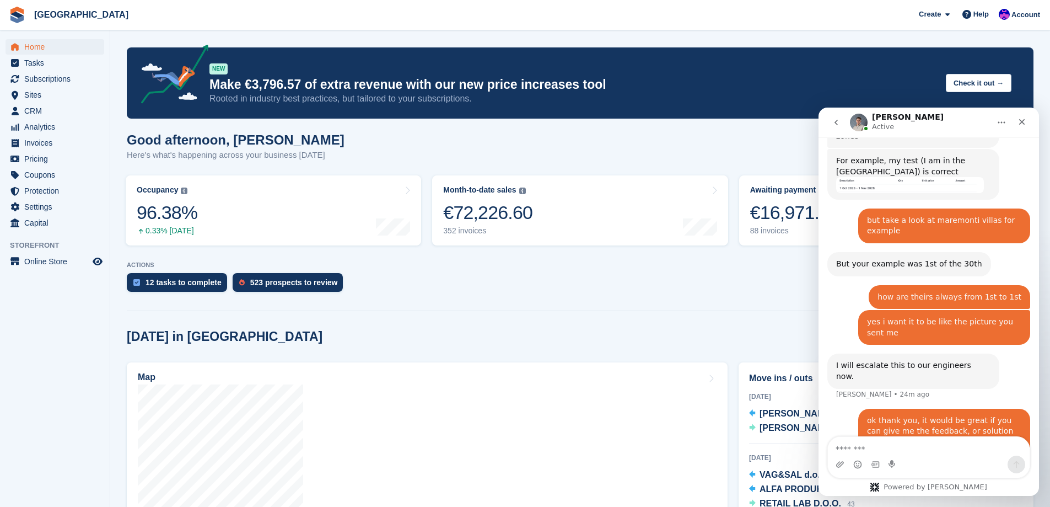
click at [423, 461] on div "also can you tell me real qouck please, is it possible to see what is the avera…" at bounding box center [944, 482] width 154 height 43
click at [423, 453] on textarea "Message…" at bounding box center [929, 446] width 202 height 19
click at [393, 292] on div "12 tasks to complete 523 prospects to review" at bounding box center [580, 285] width 907 height 24
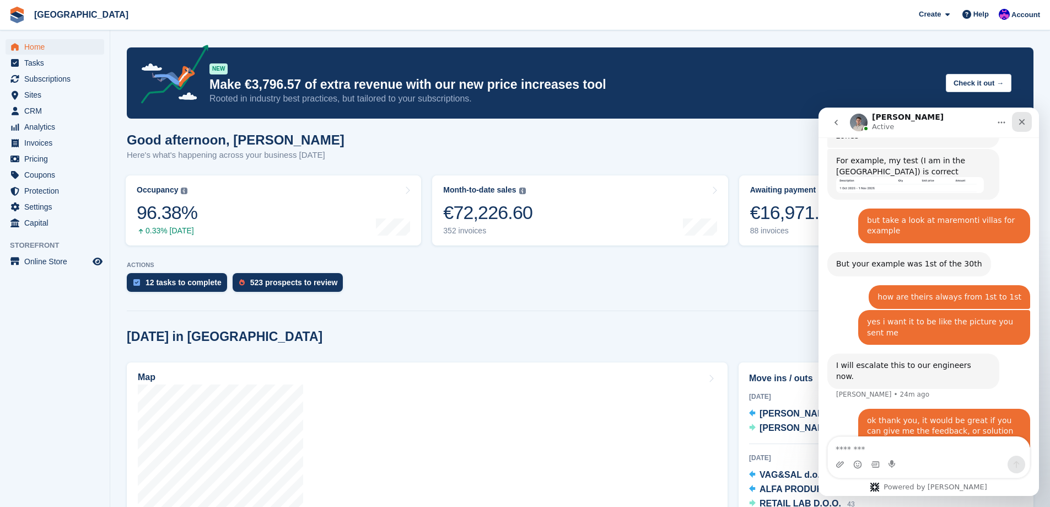
click at [423, 119] on icon "Close" at bounding box center [1022, 121] width 9 height 9
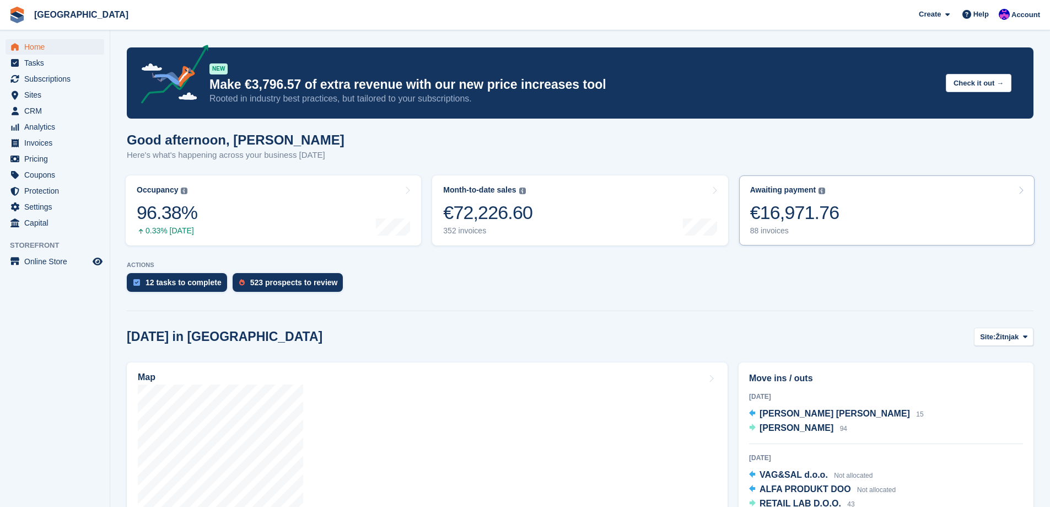
scroll to position [0, 0]
click at [423, 276] on div "12 tasks to complete 523 prospects to review" at bounding box center [580, 285] width 907 height 24
